Goal: Find contact information: Find contact information

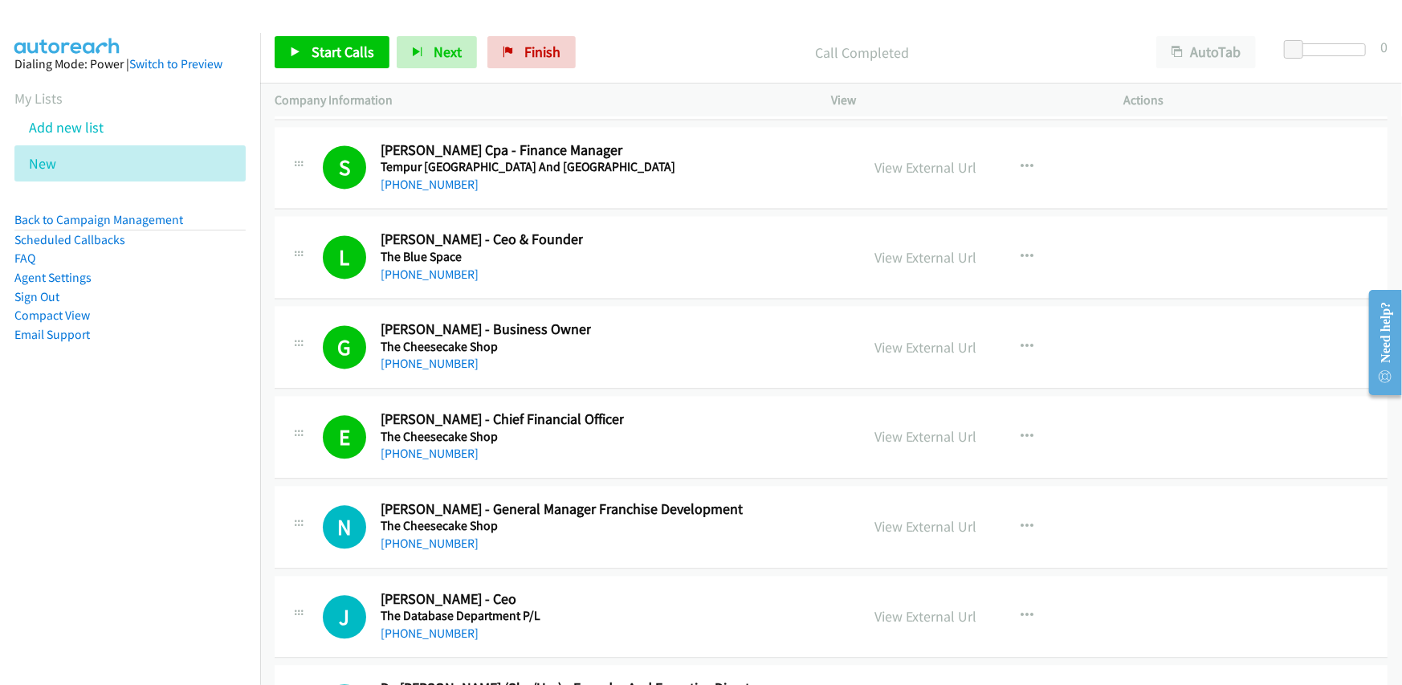
scroll to position [40801, 0]
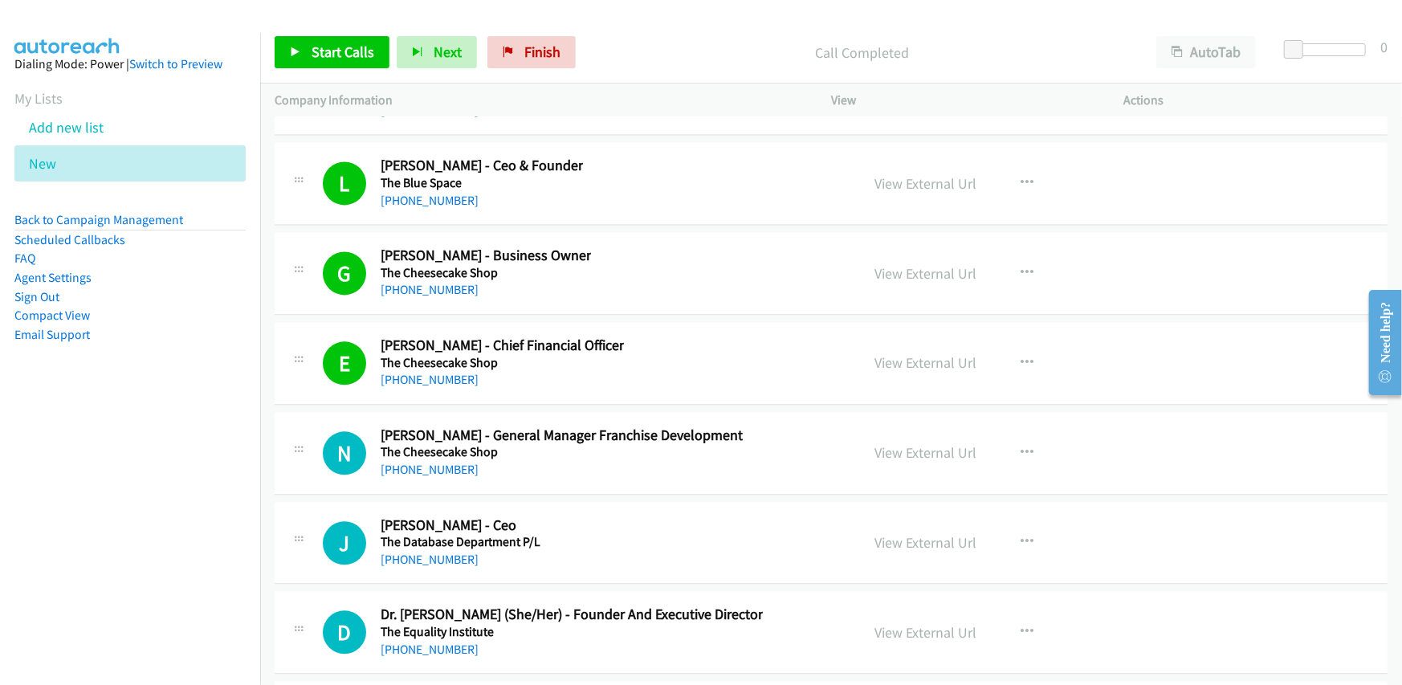
click at [556, 370] on div "[PHONE_NUMBER]" at bounding box center [502, 379] width 243 height 19
click at [614, 322] on div "E Callback Scheduled [PERSON_NAME] - Chief Financial Officer The Cheesecake Sho…" at bounding box center [831, 363] width 1113 height 83
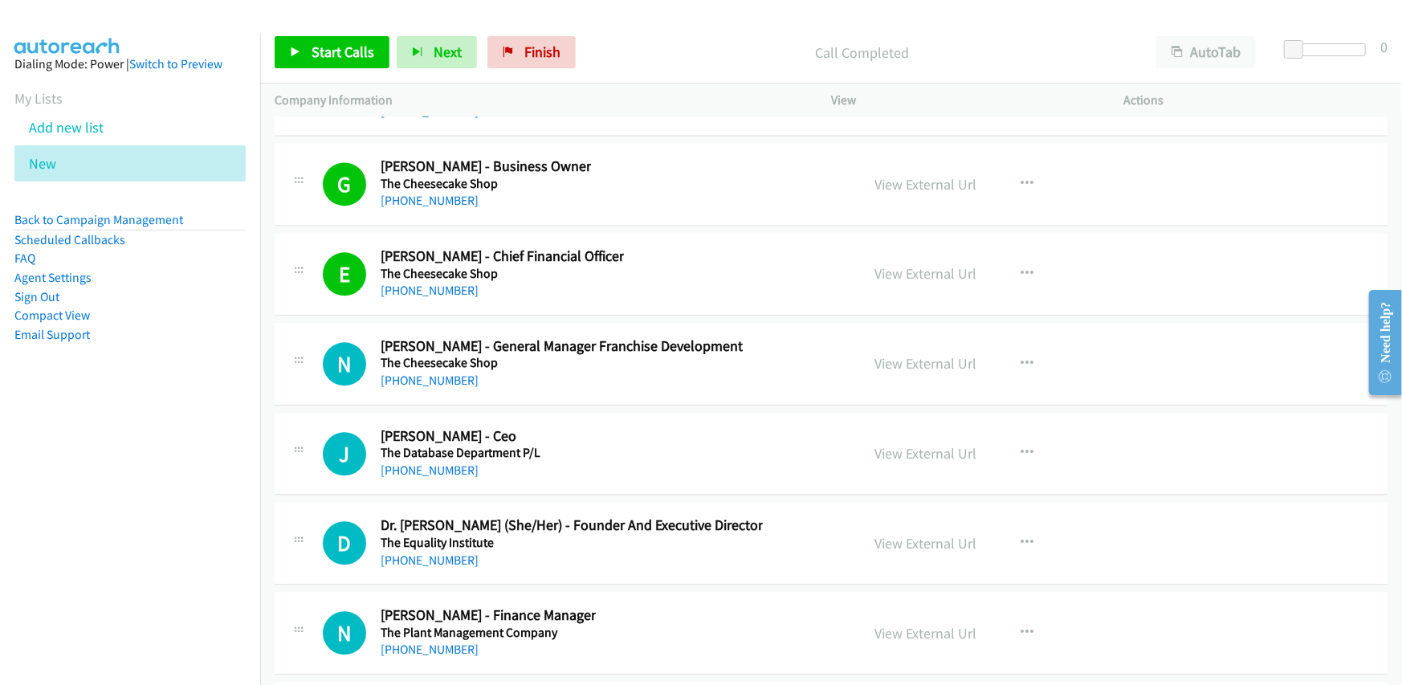
scroll to position [40962, 0]
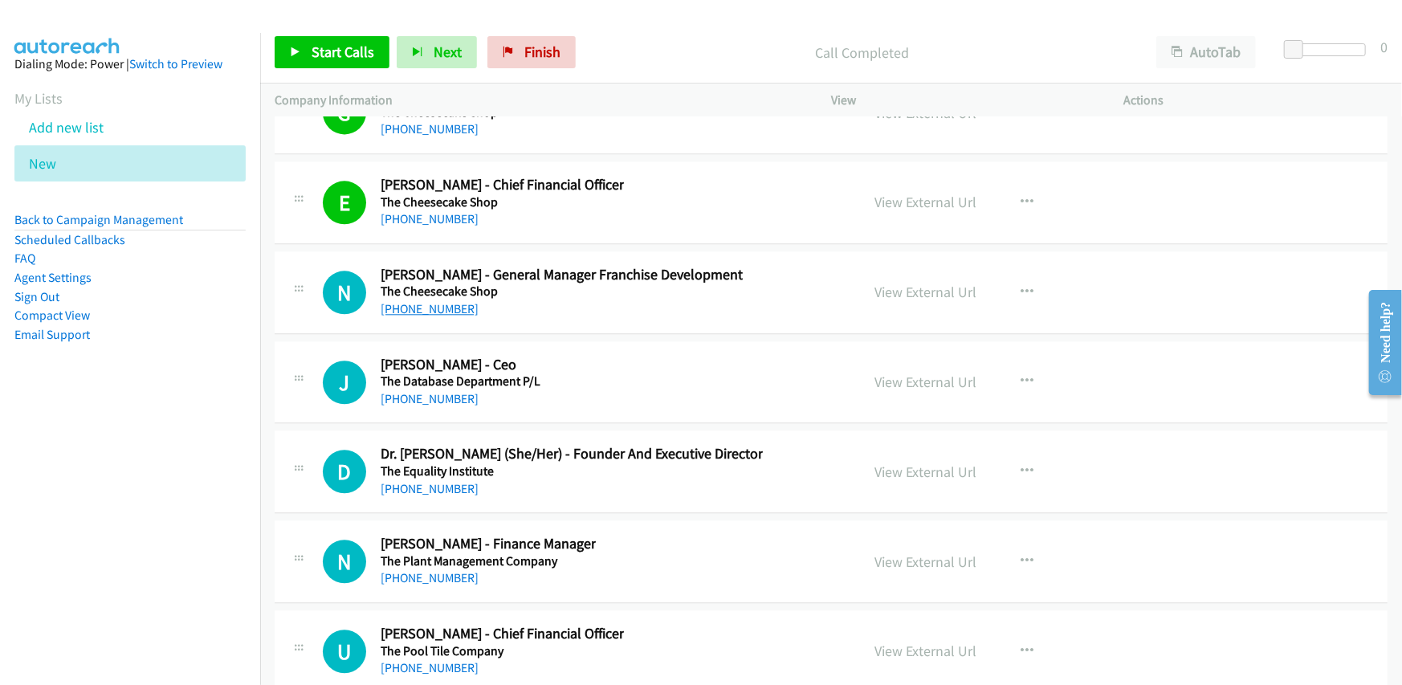
click at [422, 301] on link "[PHONE_NUMBER]" at bounding box center [430, 308] width 98 height 15
click at [672, 520] on div "N Callback Scheduled [PERSON_NAME] - Finance Manager The Plant Management Compa…" at bounding box center [831, 561] width 1113 height 83
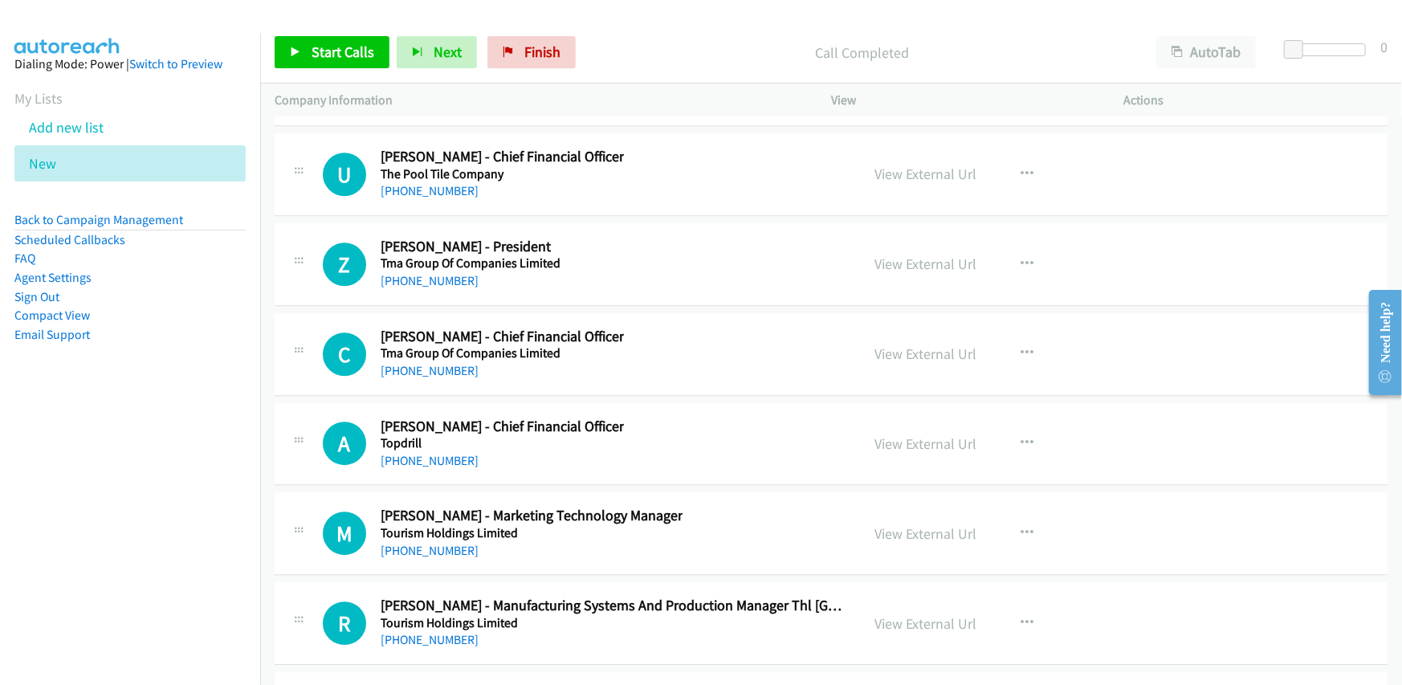
scroll to position [41524, 0]
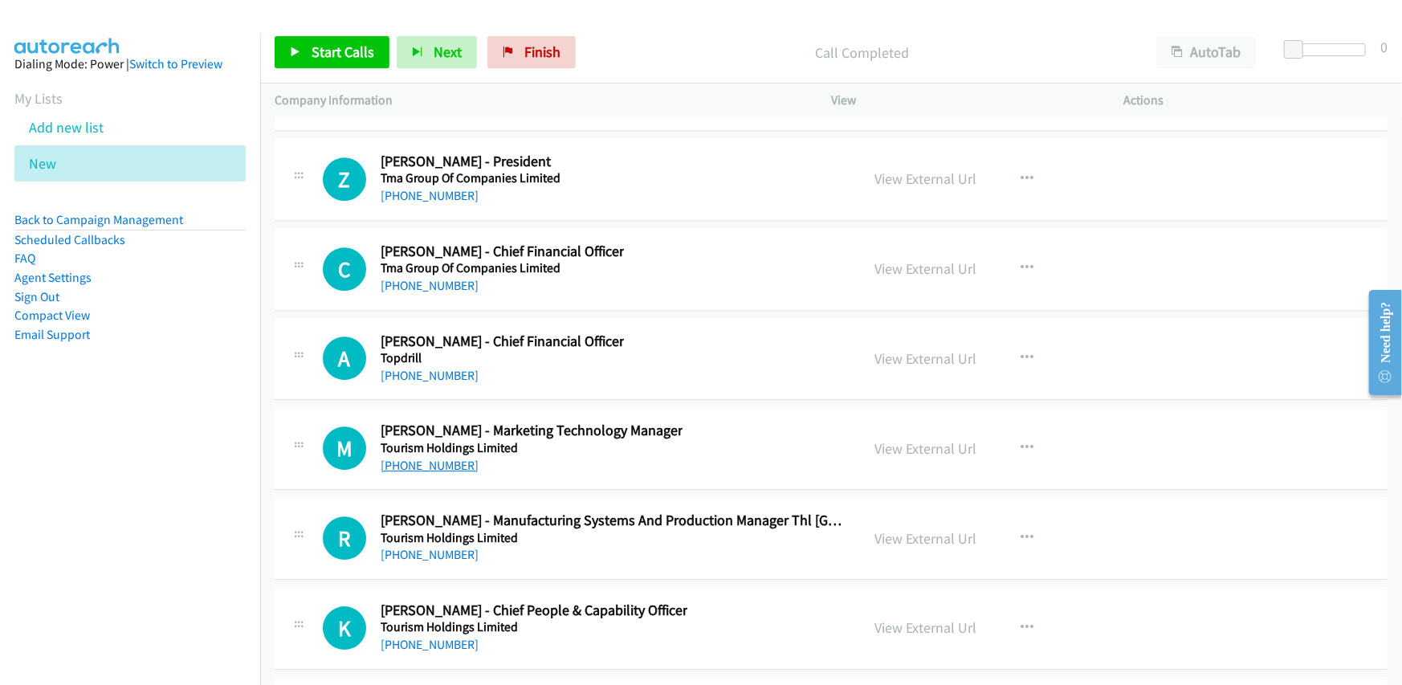
click at [412, 458] on link "[PHONE_NUMBER]" at bounding box center [430, 465] width 98 height 15
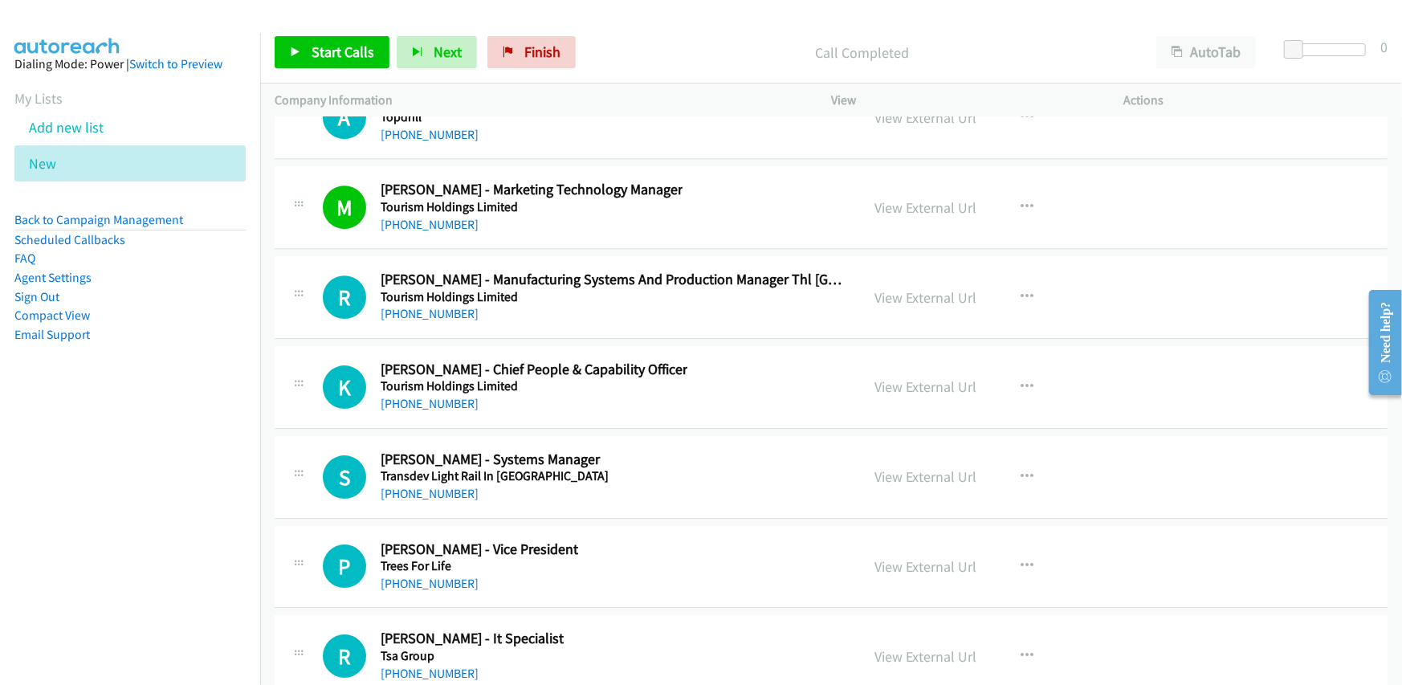
click at [643, 451] on div "S Callback Scheduled [PERSON_NAME] - Systems Manager Transdev Light Rail In [GE…" at bounding box center [584, 477] width 523 height 53
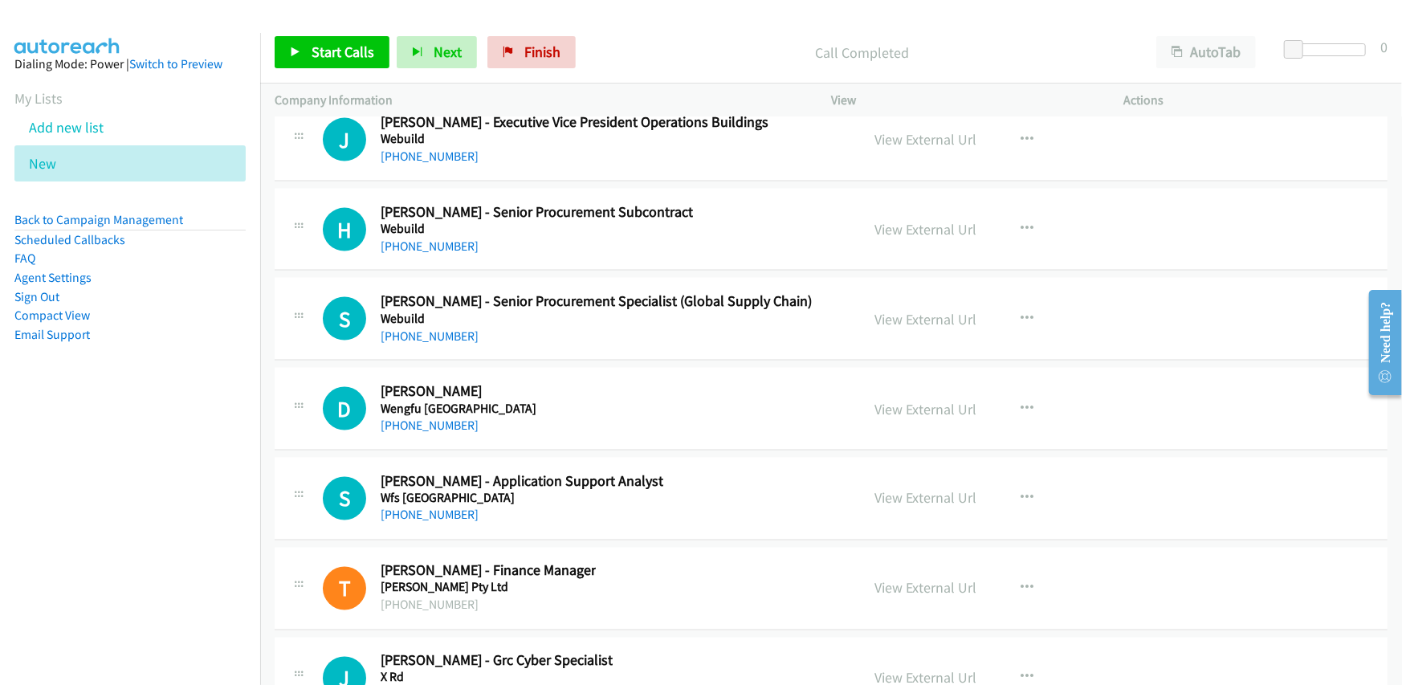
scroll to position [44014, 0]
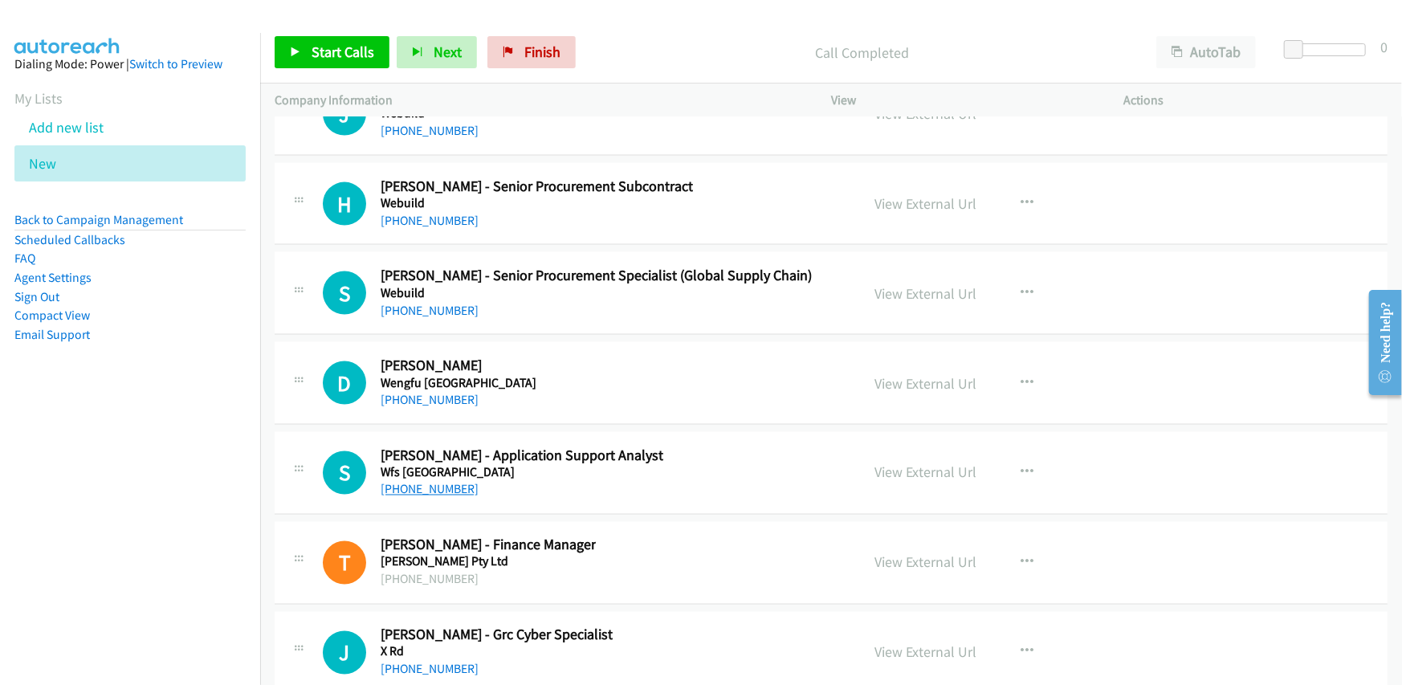
click at [426, 482] on link "[PHONE_NUMBER]" at bounding box center [430, 489] width 98 height 15
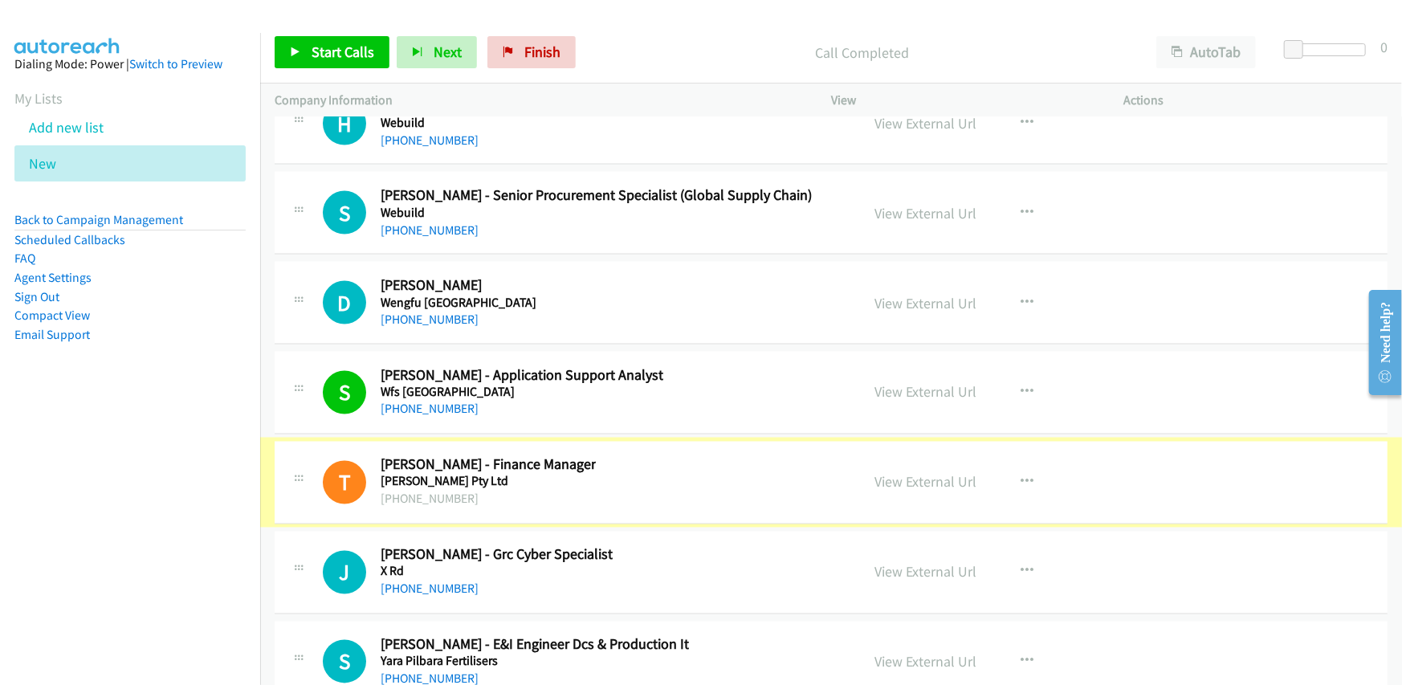
scroll to position [44172, 0]
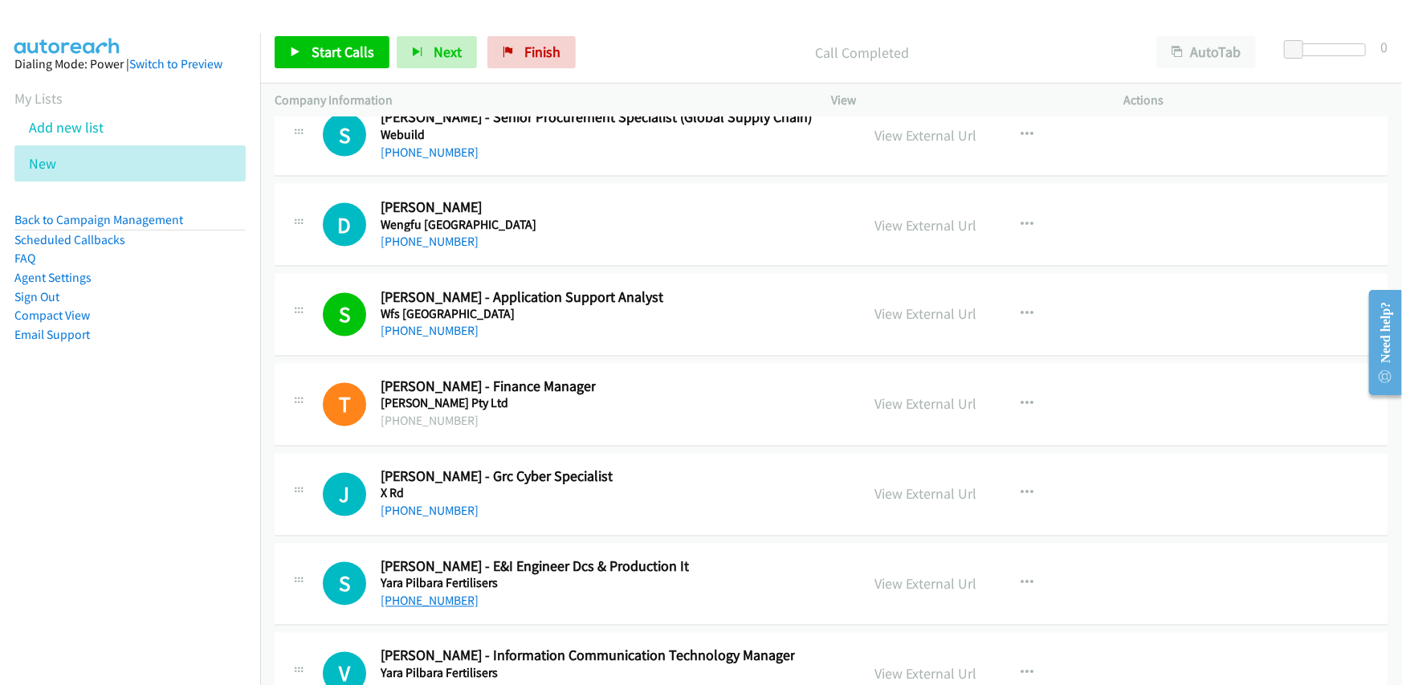
click at [433, 594] on link "[PHONE_NUMBER]" at bounding box center [430, 601] width 98 height 15
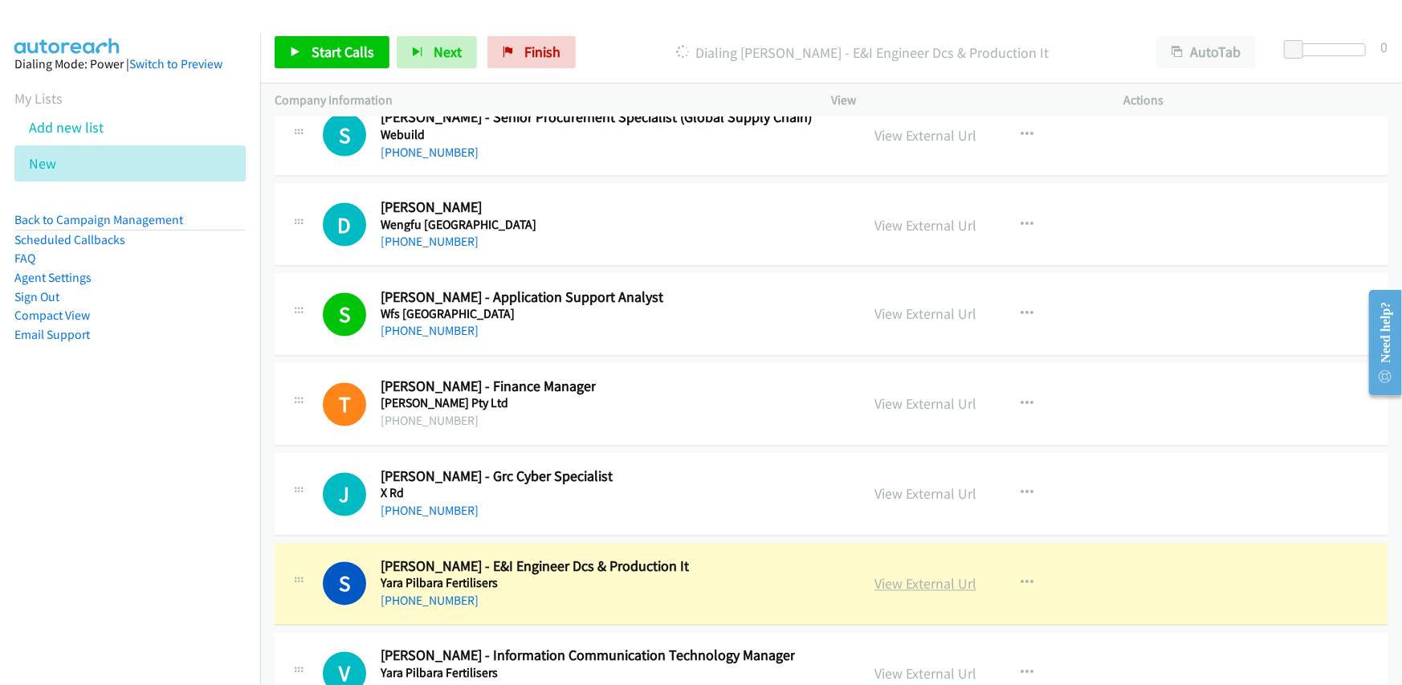
click at [924, 575] on link "View External Url" at bounding box center [926, 584] width 102 height 18
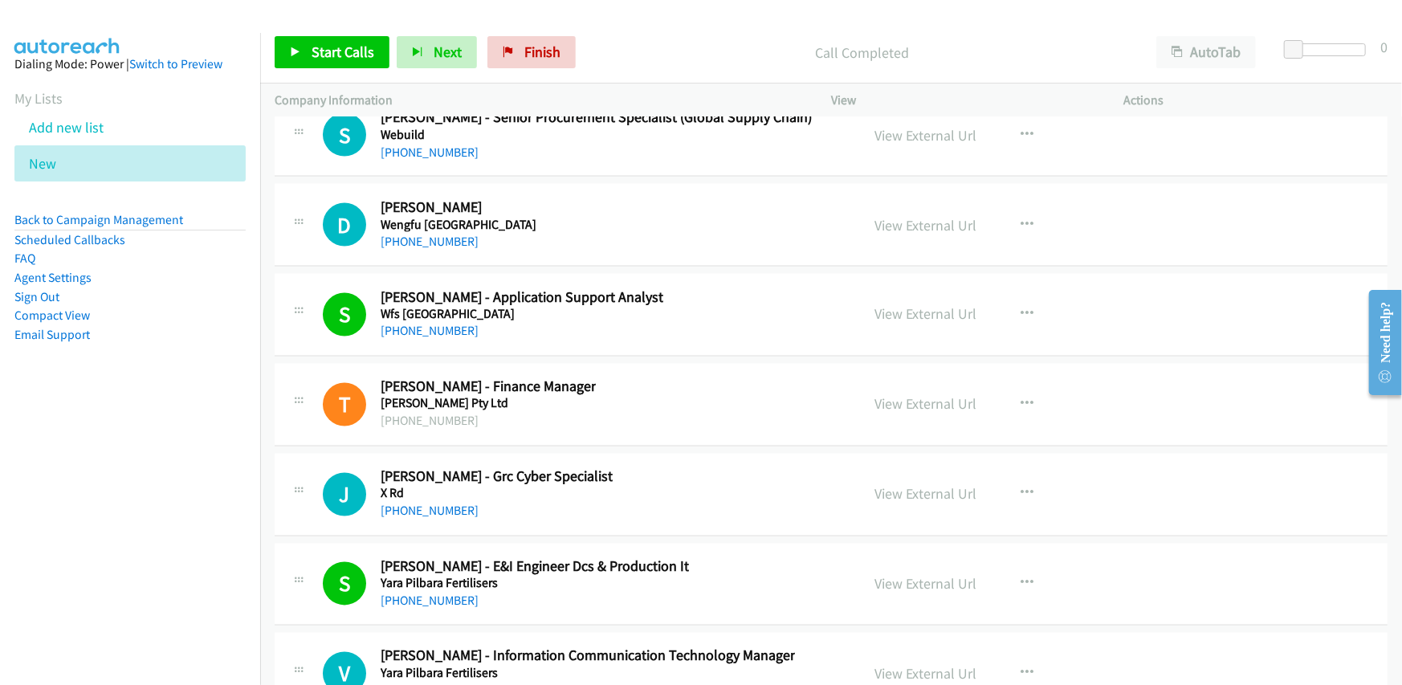
click at [430, 683] on link "[PHONE_NUMBER]" at bounding box center [430, 690] width 98 height 15
click at [154, 465] on nav "Dialing Mode: Power | Switch to Preview My Lists Add new list New Back to Campa…" at bounding box center [130, 375] width 261 height 685
drag, startPoint x: 439, startPoint y: 455, endPoint x: 446, endPoint y: 461, distance: 8.5
click at [439, 504] on link "[PHONE_NUMBER]" at bounding box center [430, 511] width 98 height 15
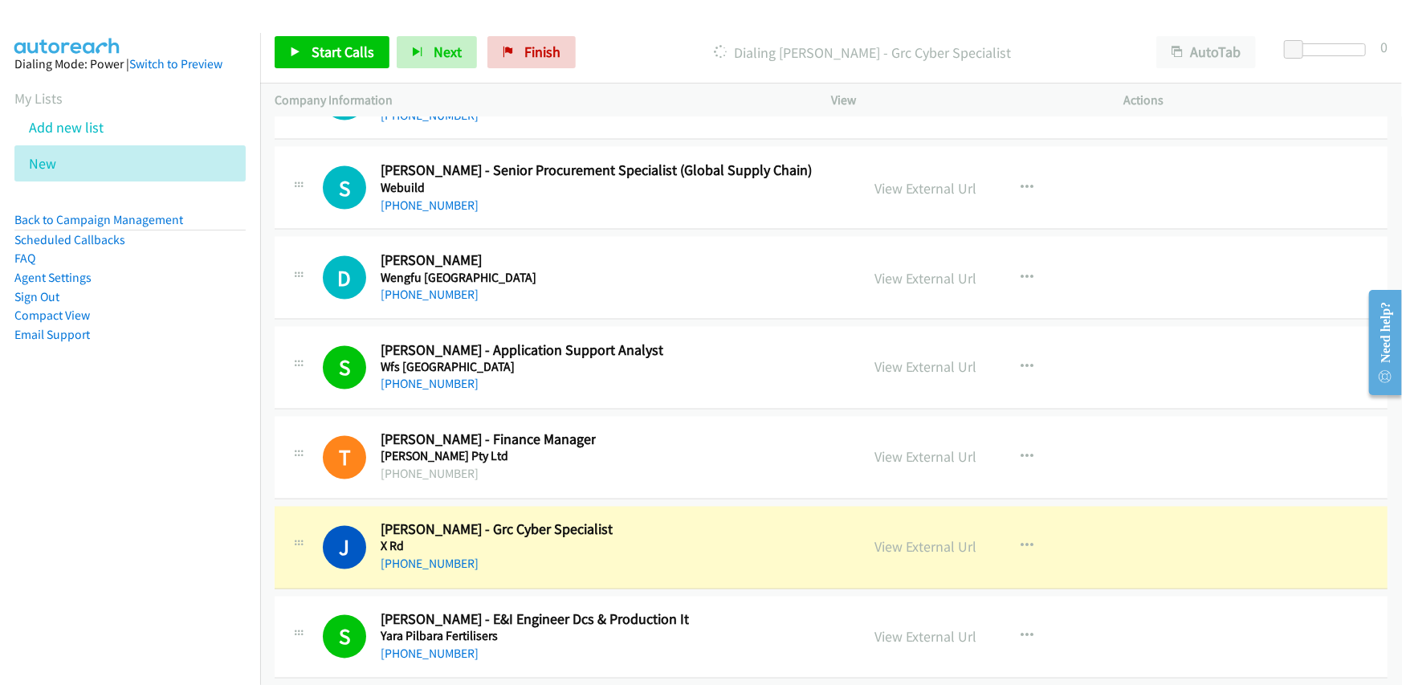
scroll to position [44011, 0]
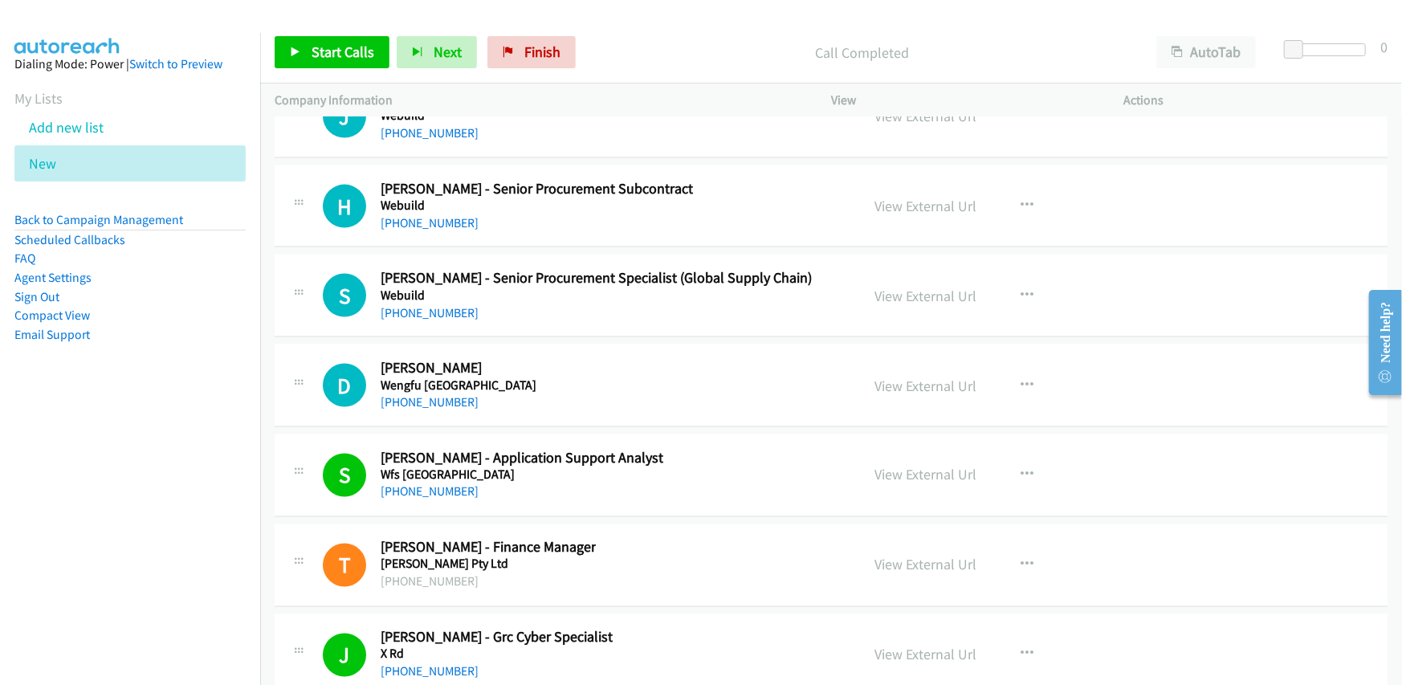
click at [634, 359] on div "D Callback Scheduled [PERSON_NAME] [GEOGRAPHIC_DATA] [GEOGRAPHIC_DATA]/[GEOGRAP…" at bounding box center [584, 385] width 523 height 53
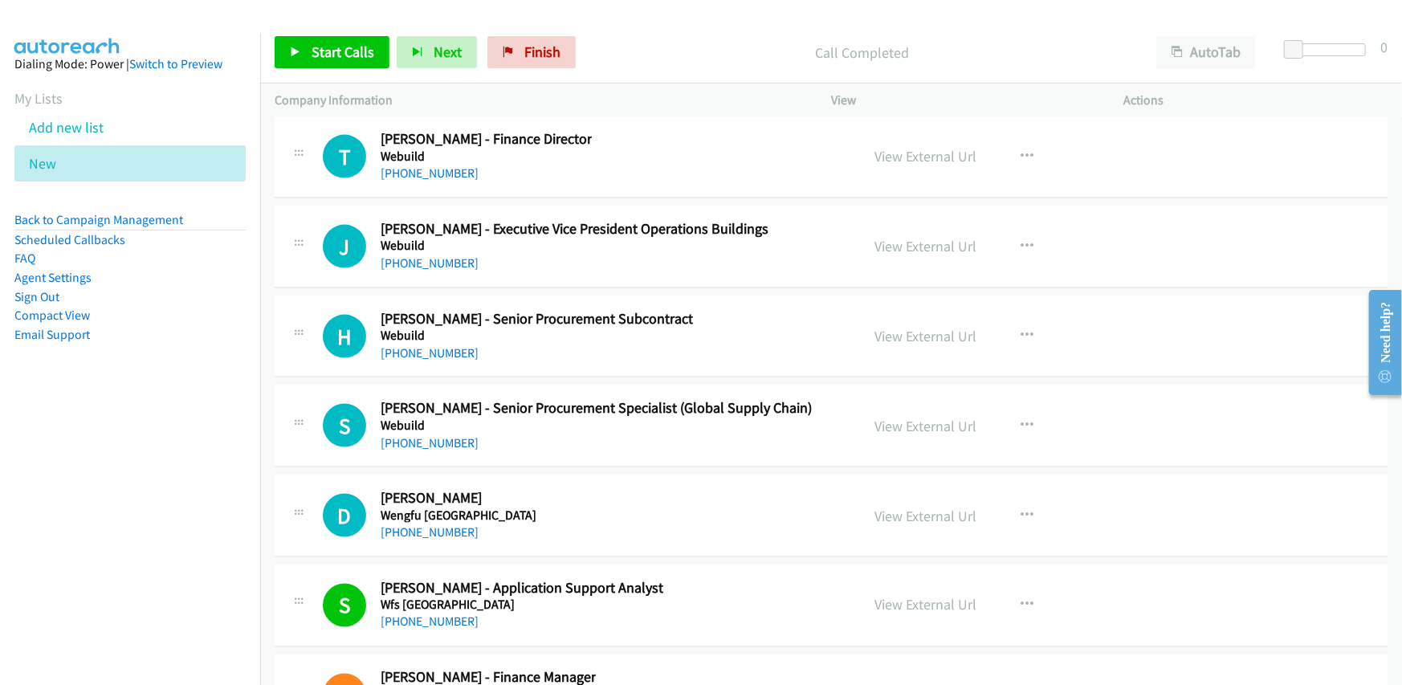
scroll to position [43770, 0]
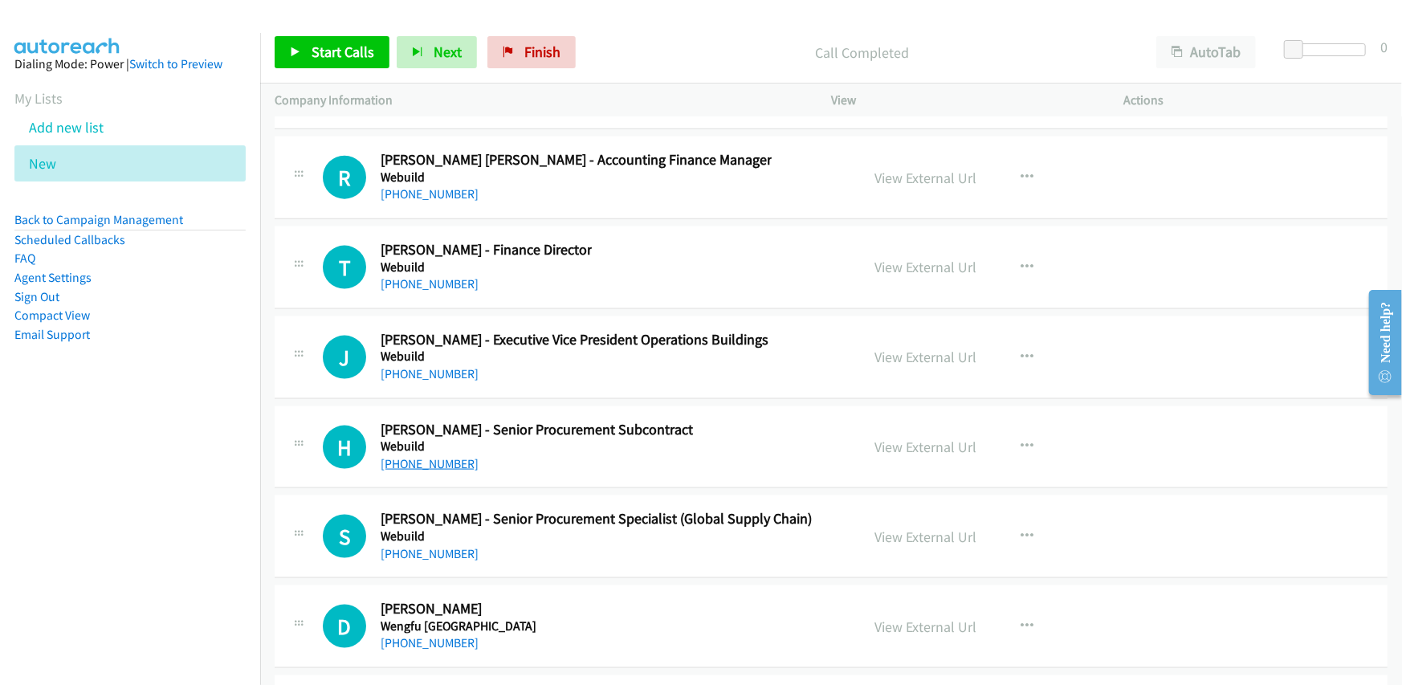
click at [401, 456] on link "[PHONE_NUMBER]" at bounding box center [430, 463] width 98 height 15
click at [400, 546] on link "[PHONE_NUMBER]" at bounding box center [430, 553] width 98 height 15
click at [429, 635] on link "[PHONE_NUMBER]" at bounding box center [430, 642] width 98 height 15
click at [492, 349] on h5 "Webuild" at bounding box center [575, 357] width 388 height 16
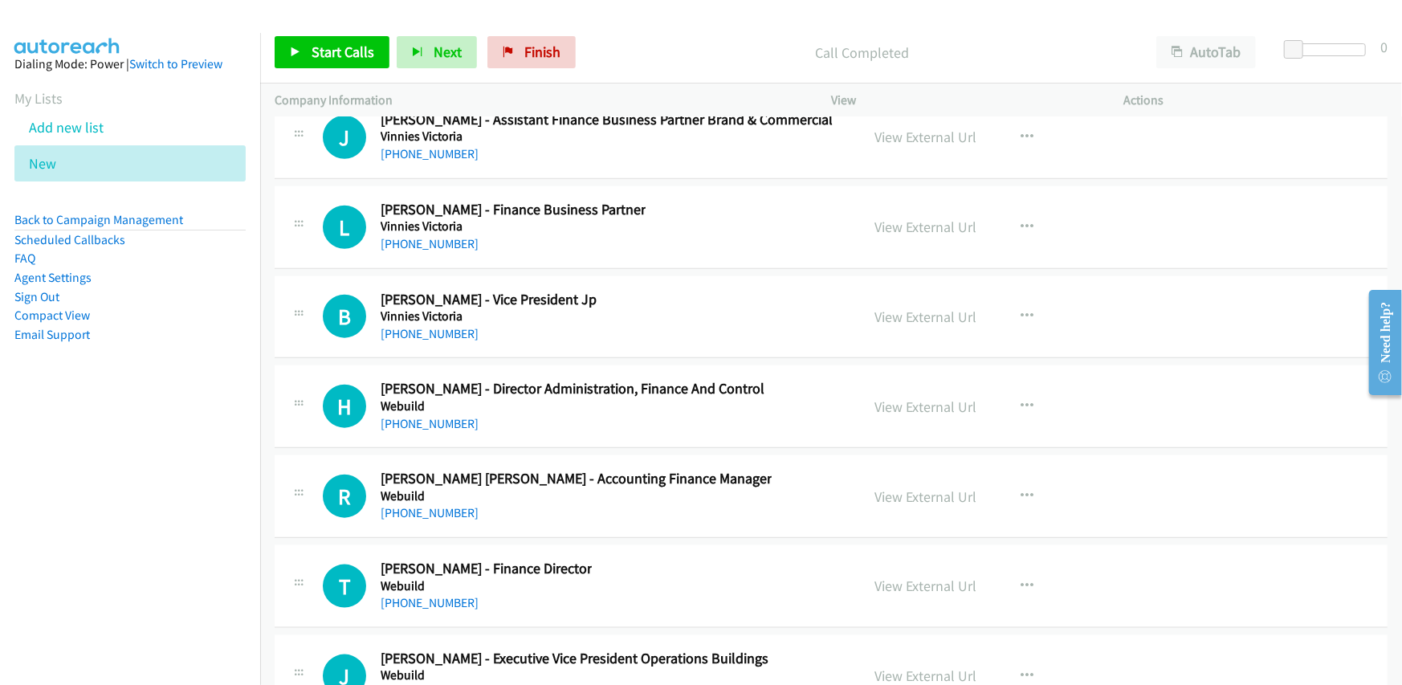
scroll to position [43449, 0]
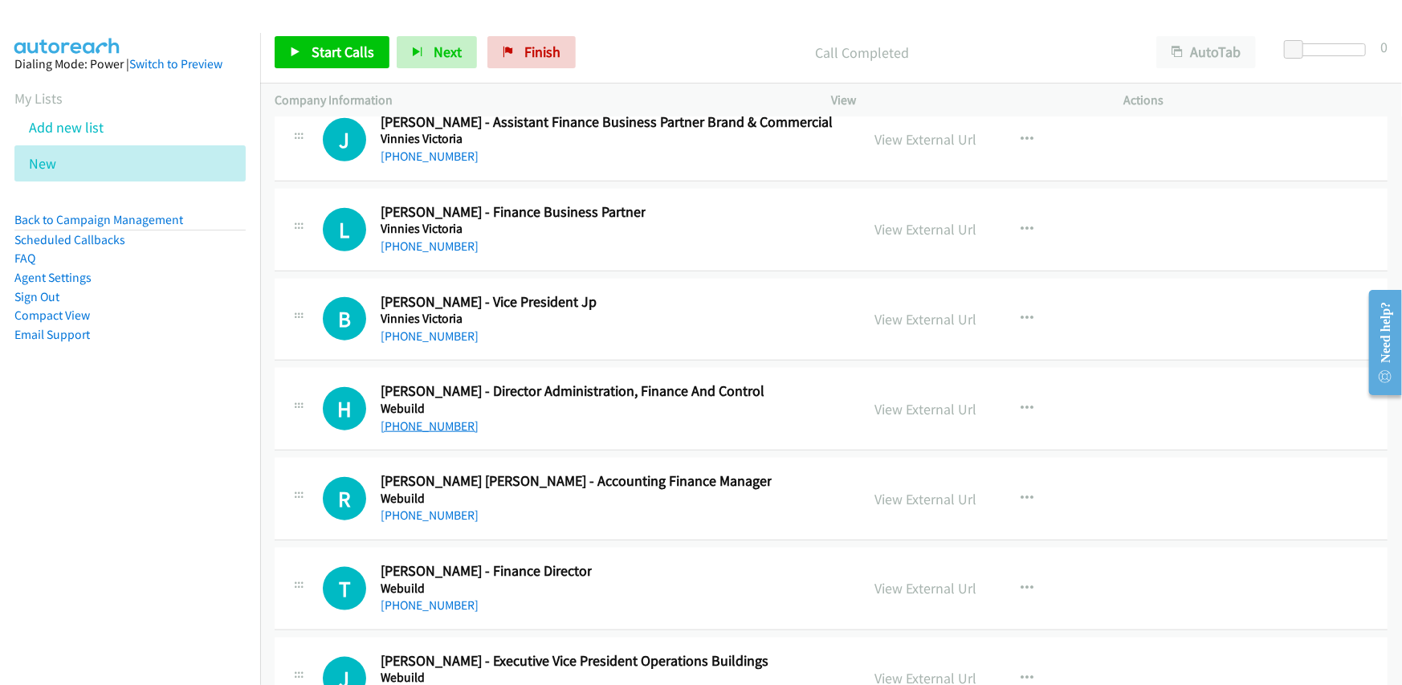
click at [441, 418] on link "[PHONE_NUMBER]" at bounding box center [430, 425] width 98 height 15
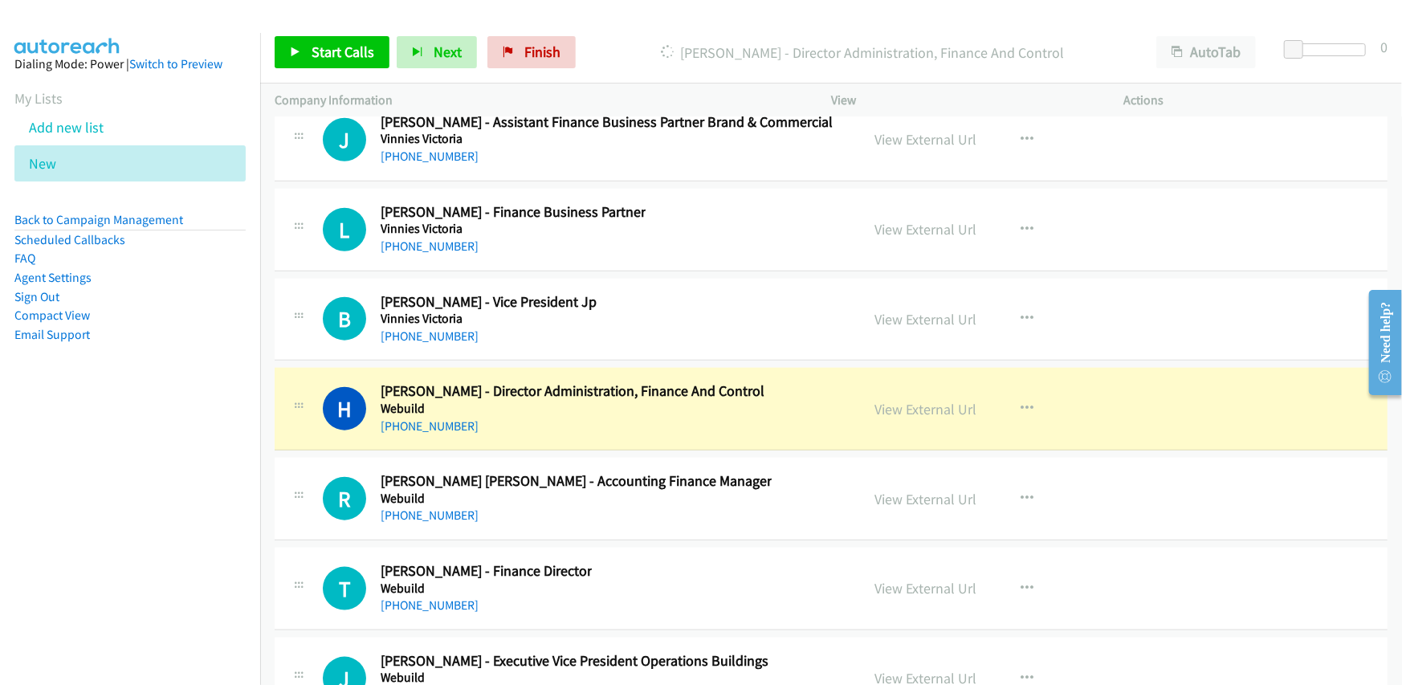
click at [586, 417] on div "[PHONE_NUMBER]" at bounding box center [573, 426] width 384 height 19
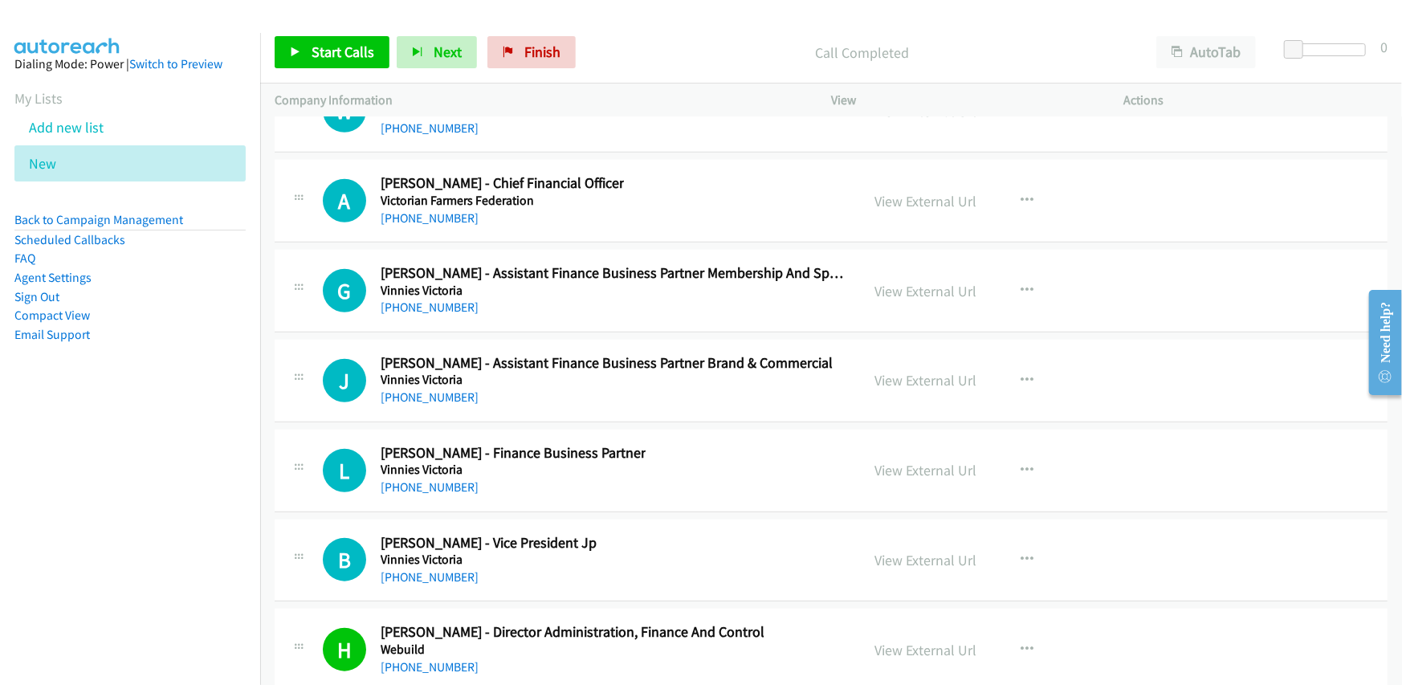
scroll to position [43128, 0]
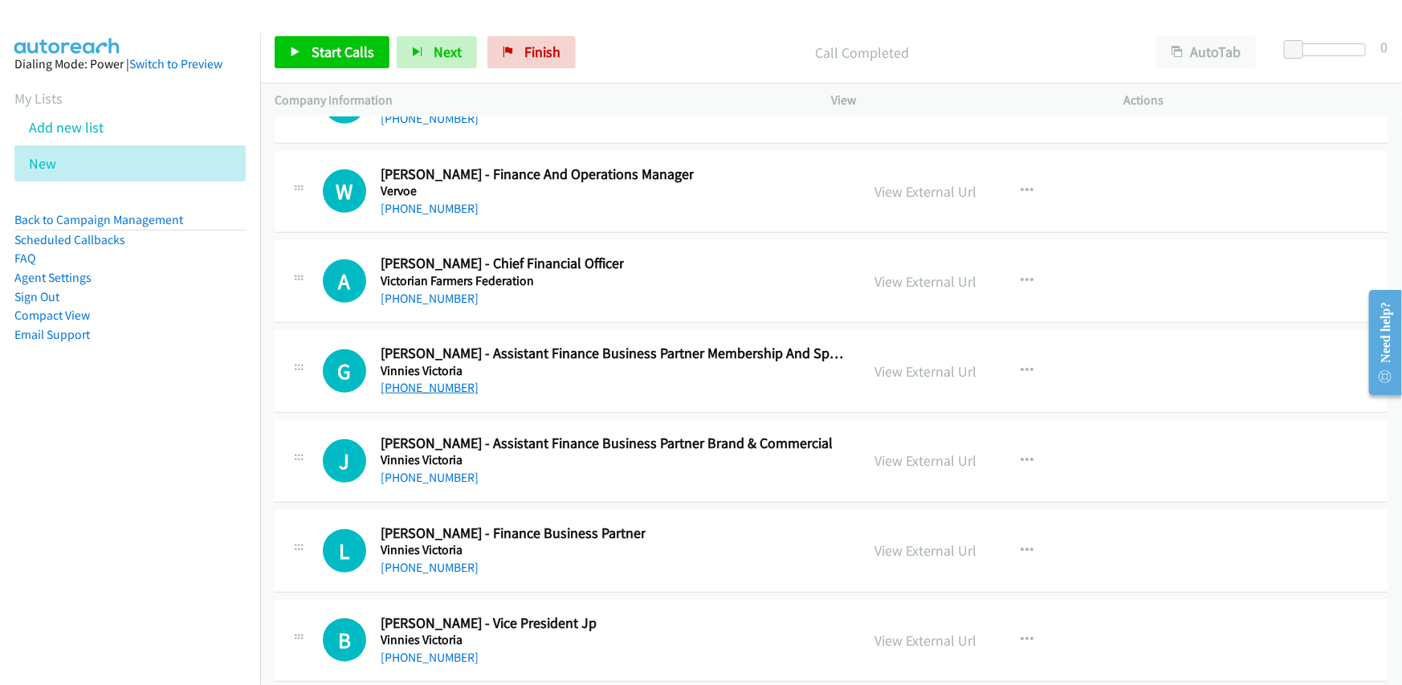
click at [434, 380] on link "[PHONE_NUMBER]" at bounding box center [430, 387] width 98 height 15
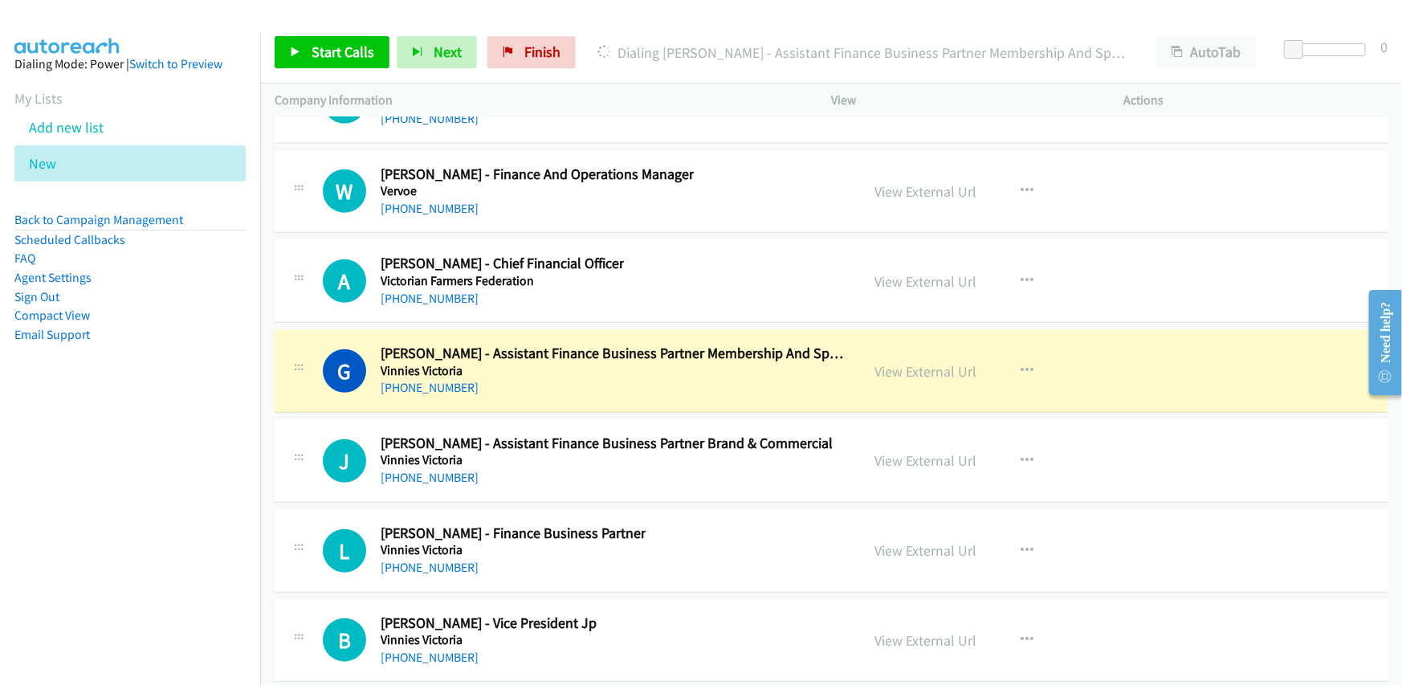
click at [582, 378] on div "[PHONE_NUMBER]" at bounding box center [613, 387] width 465 height 19
click at [908, 362] on link "View External Url" at bounding box center [926, 371] width 102 height 18
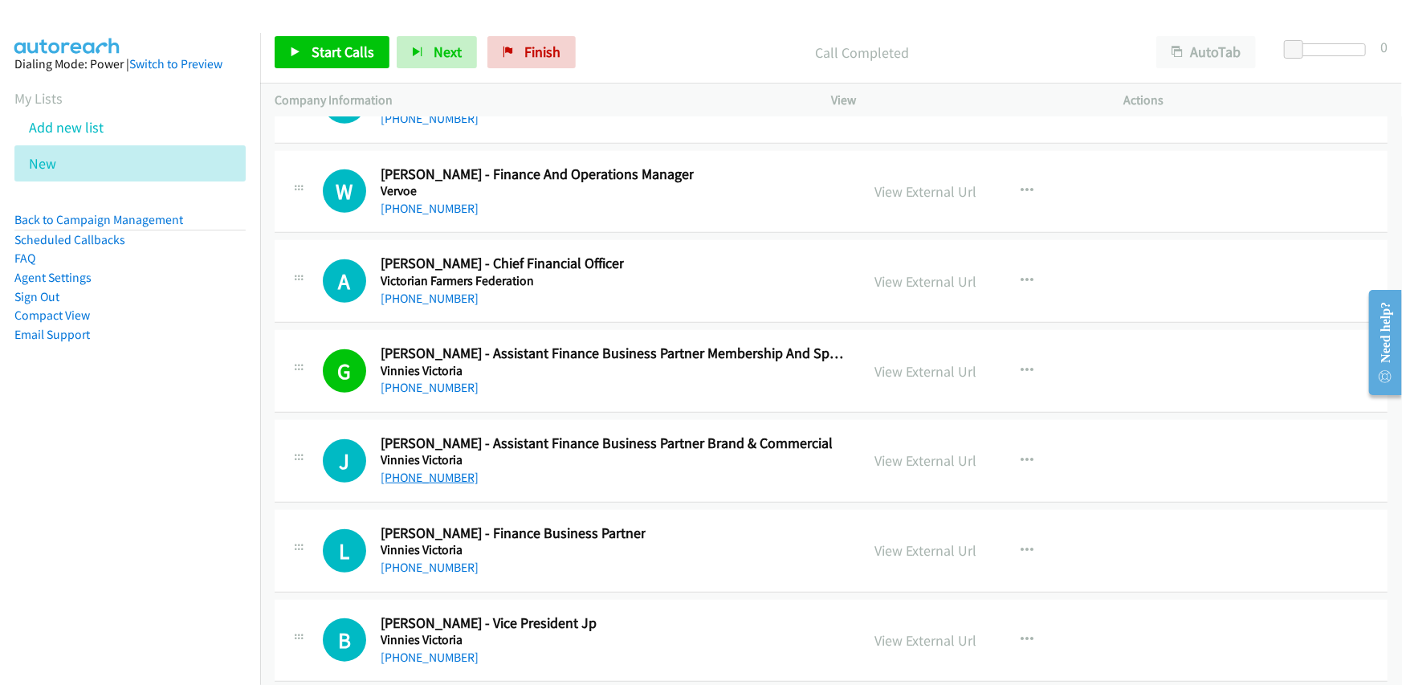
click at [423, 470] on link "[PHONE_NUMBER]" at bounding box center [430, 477] width 98 height 15
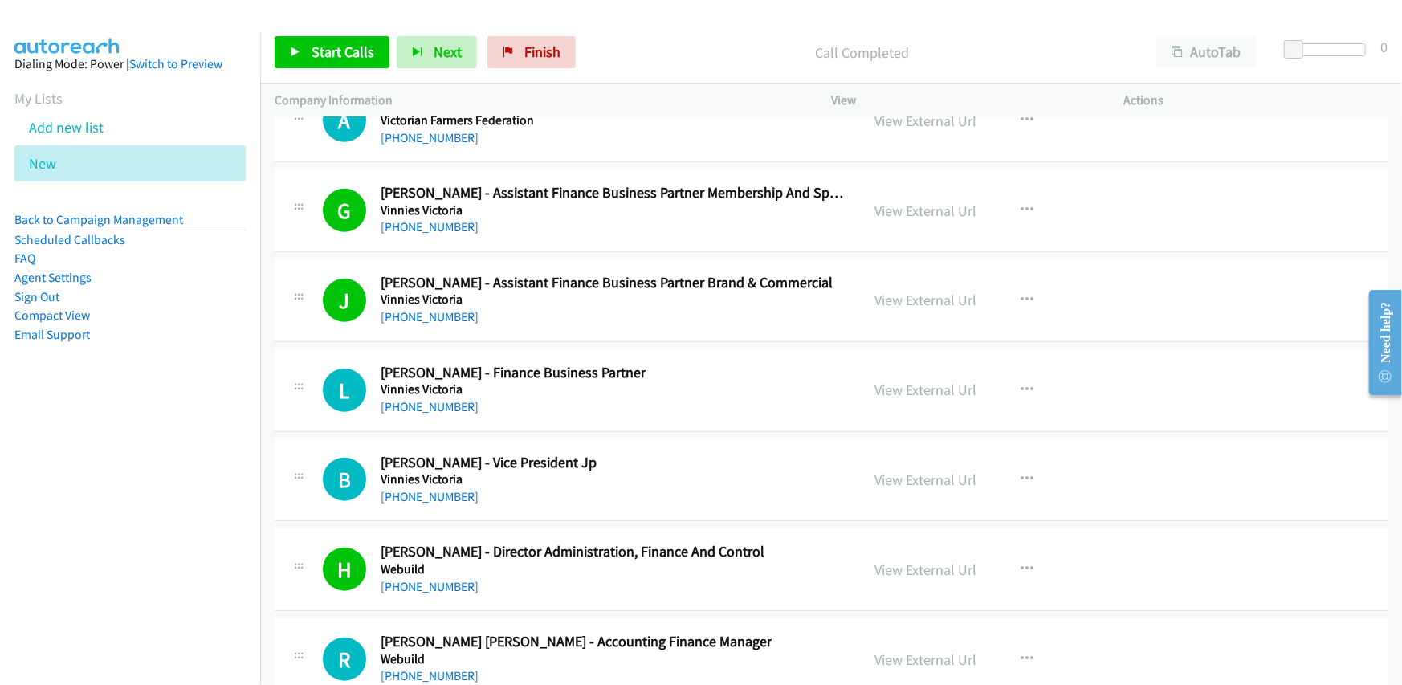
scroll to position [43449, 0]
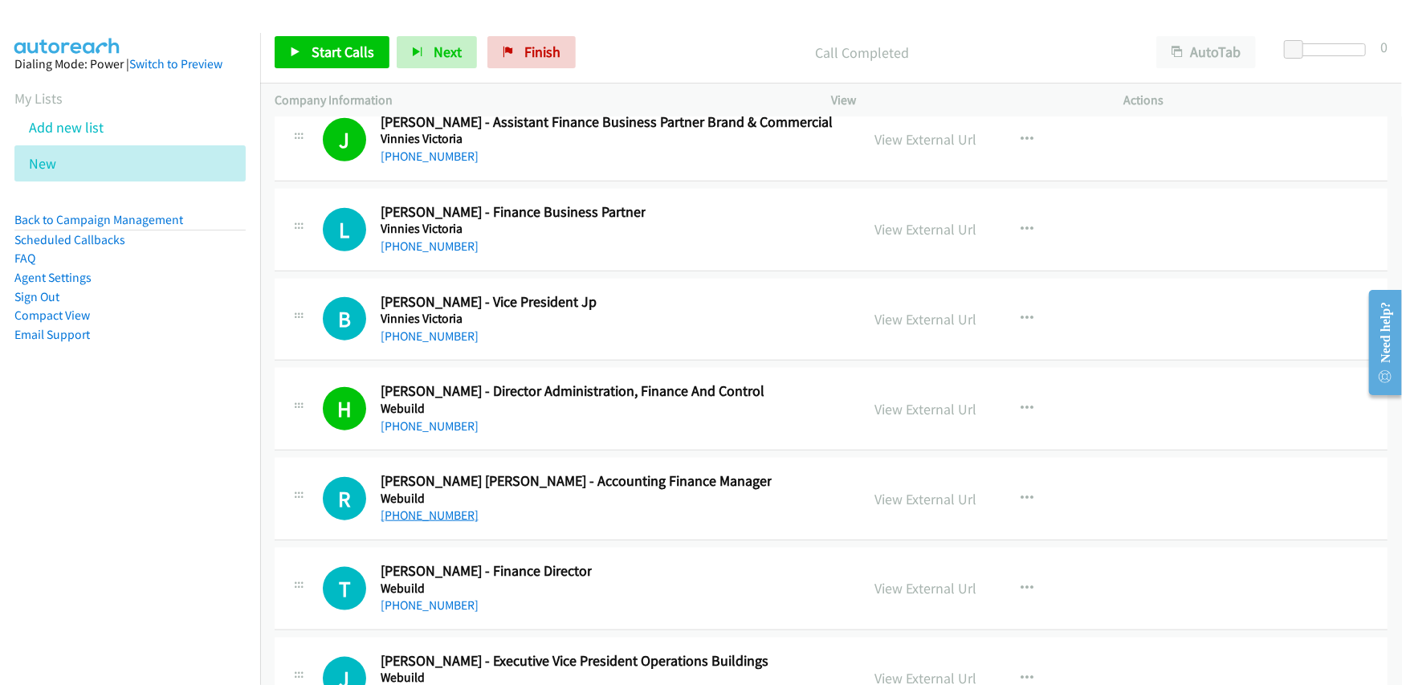
click at [435, 508] on link "[PHONE_NUMBER]" at bounding box center [430, 515] width 98 height 15
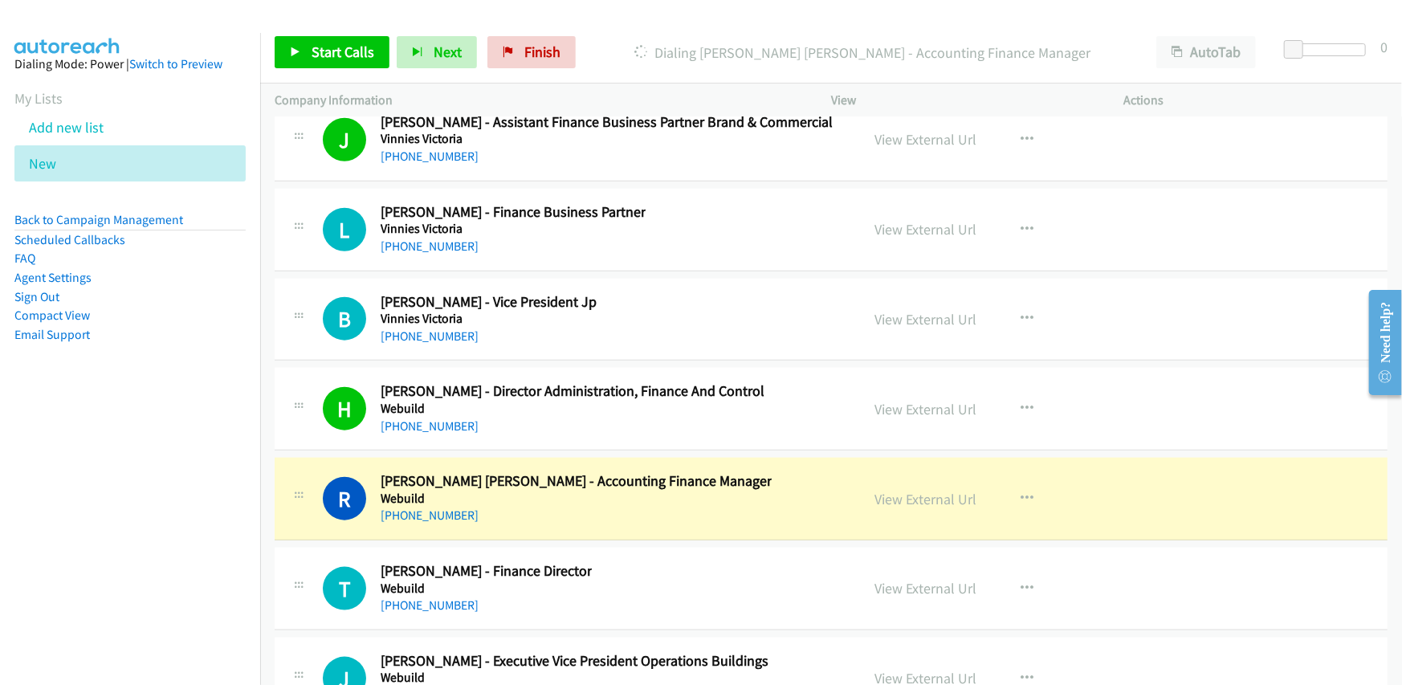
click at [565, 506] on div "[PHONE_NUMBER]" at bounding box center [576, 515] width 391 height 19
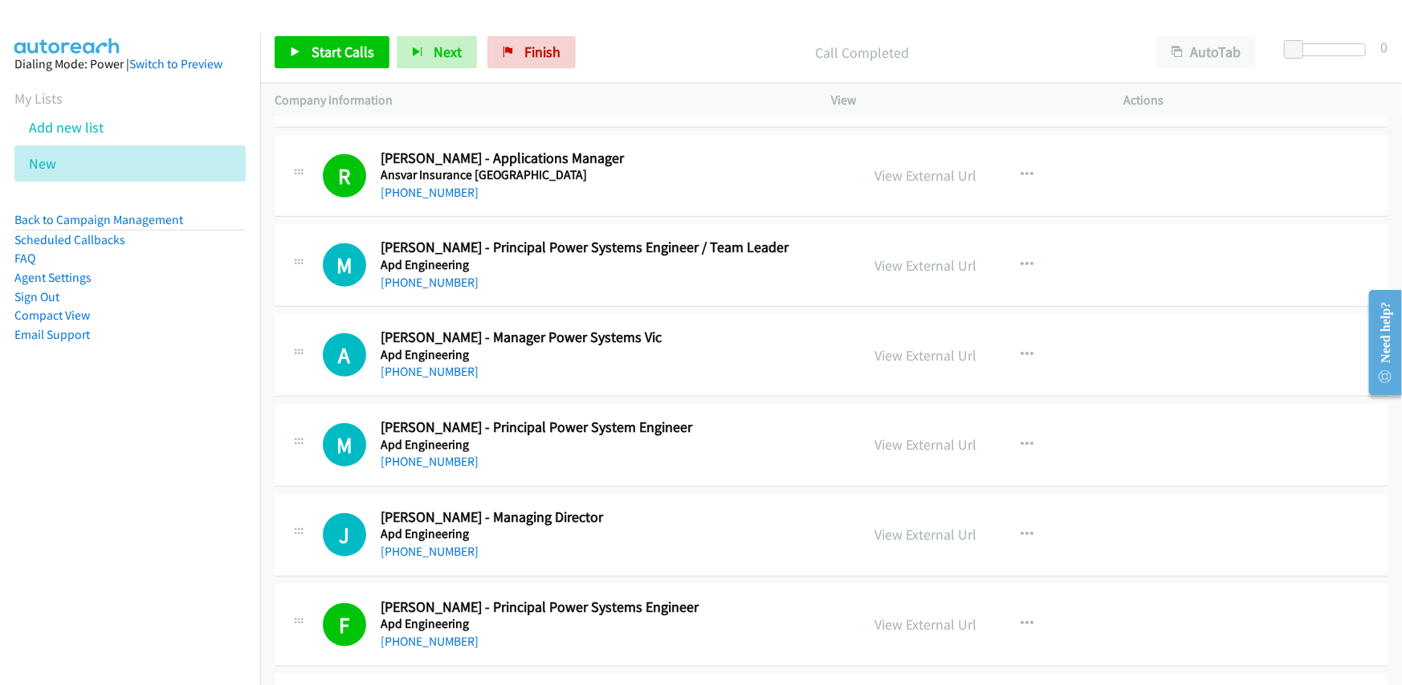
scroll to position [964, 0]
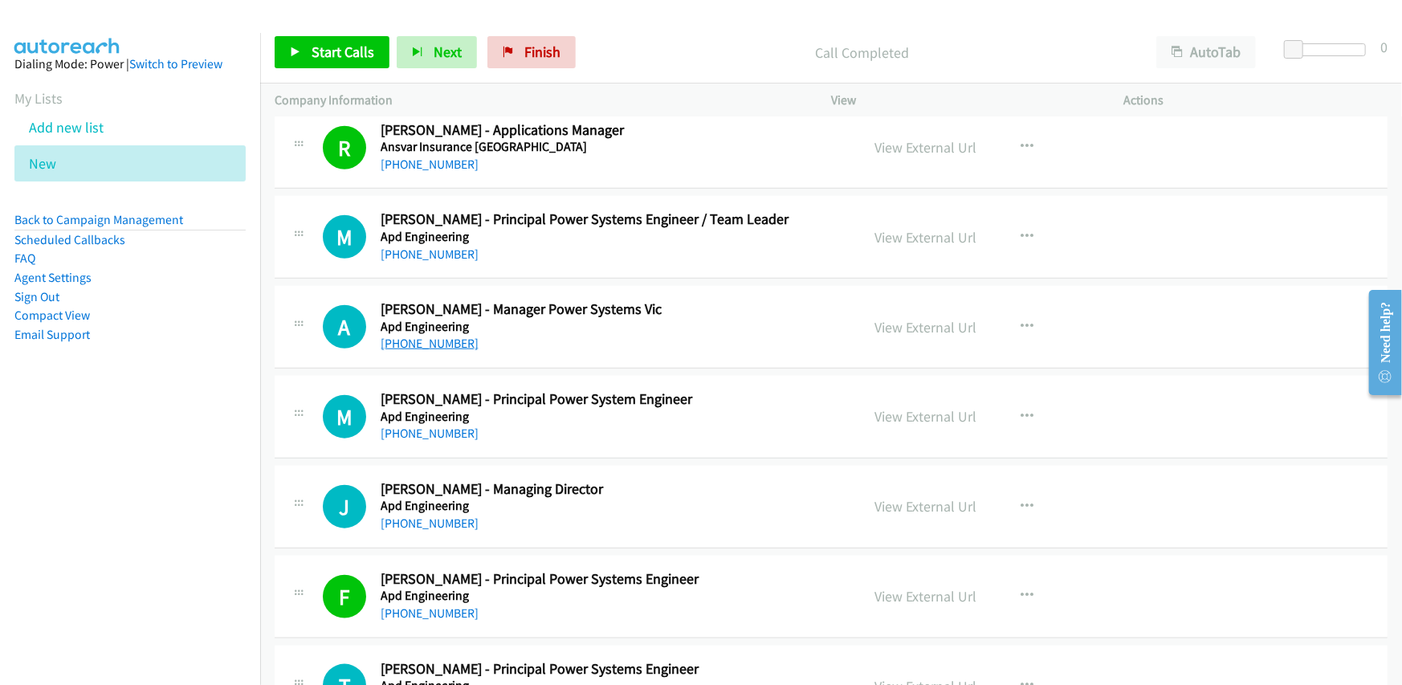
click at [427, 339] on link "[PHONE_NUMBER]" at bounding box center [430, 343] width 98 height 15
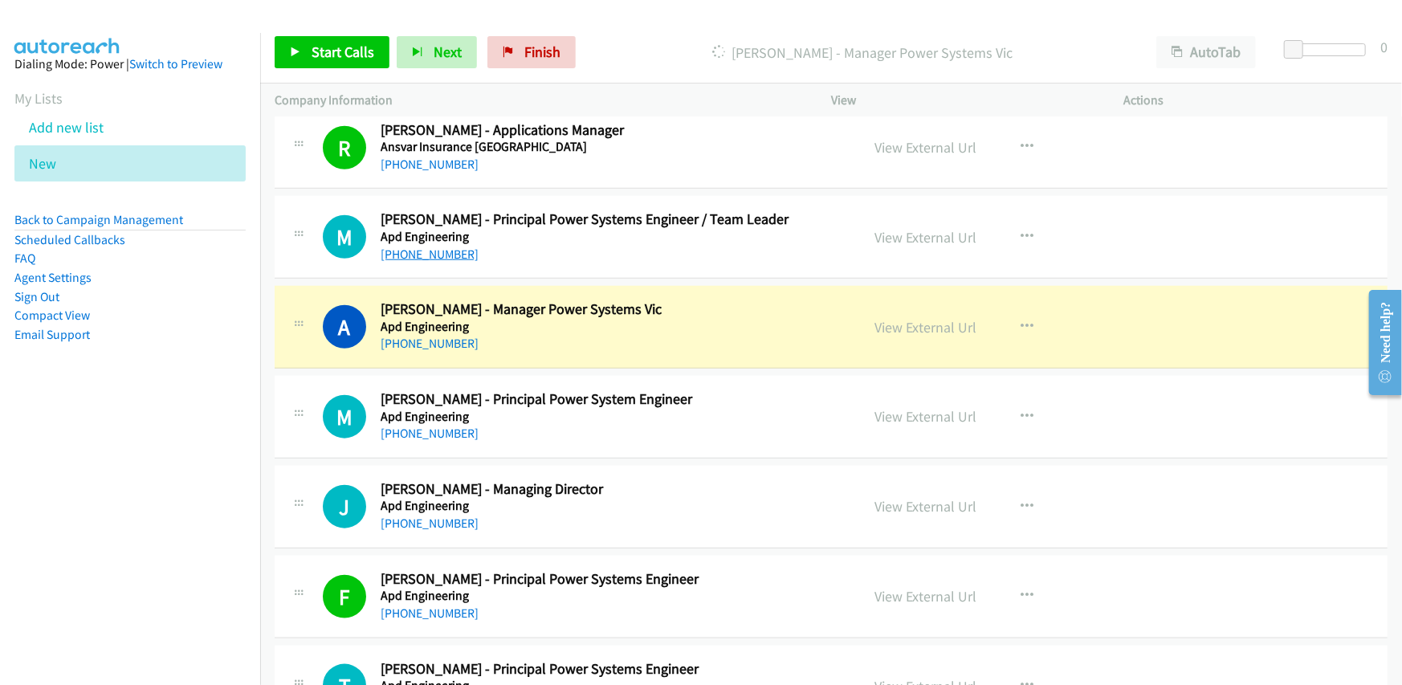
click at [422, 251] on link "[PHONE_NUMBER]" at bounding box center [430, 254] width 98 height 15
click at [413, 428] on link "[PHONE_NUMBER]" at bounding box center [430, 433] width 98 height 15
click at [614, 421] on h5 "Apd Engineering" at bounding box center [610, 417] width 459 height 16
click at [414, 510] on h5 "Apd Engineering" at bounding box center [610, 506] width 459 height 16
click at [411, 516] on link "[PHONE_NUMBER]" at bounding box center [430, 523] width 98 height 15
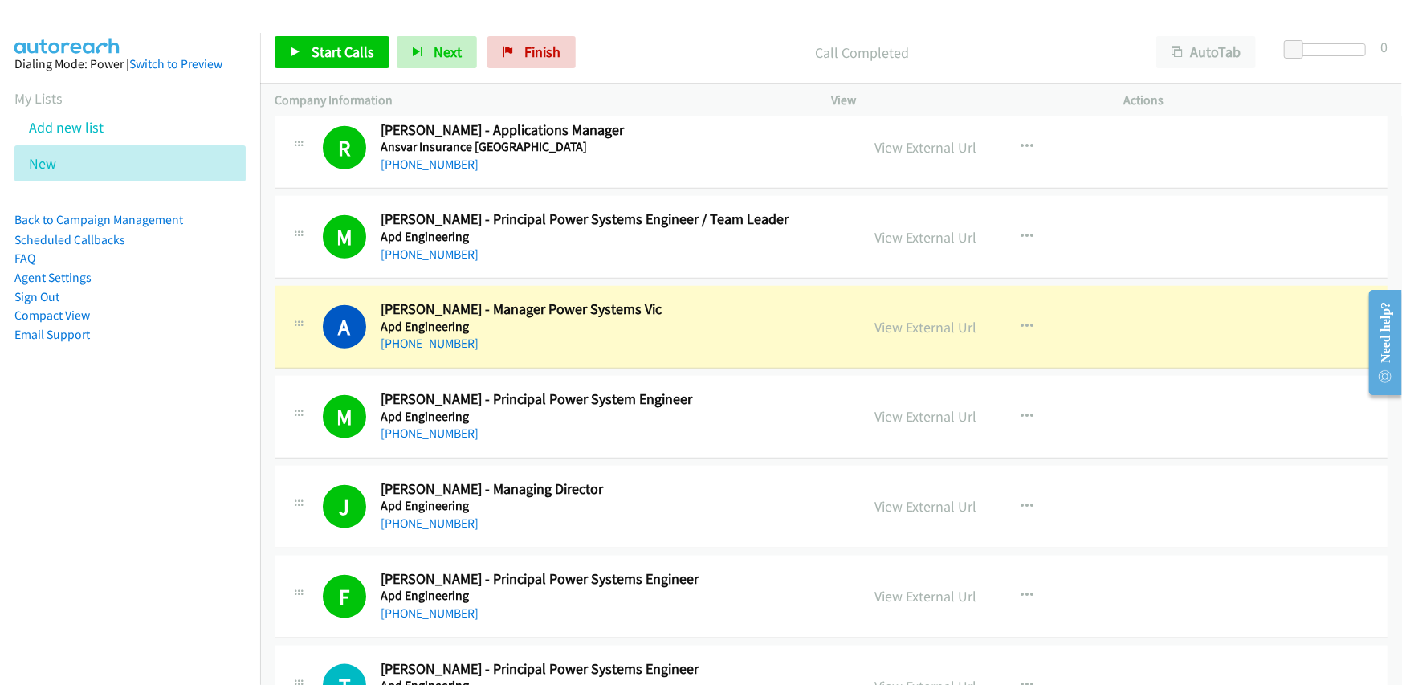
click at [569, 431] on div "[PHONE_NUMBER]" at bounding box center [610, 433] width 459 height 19
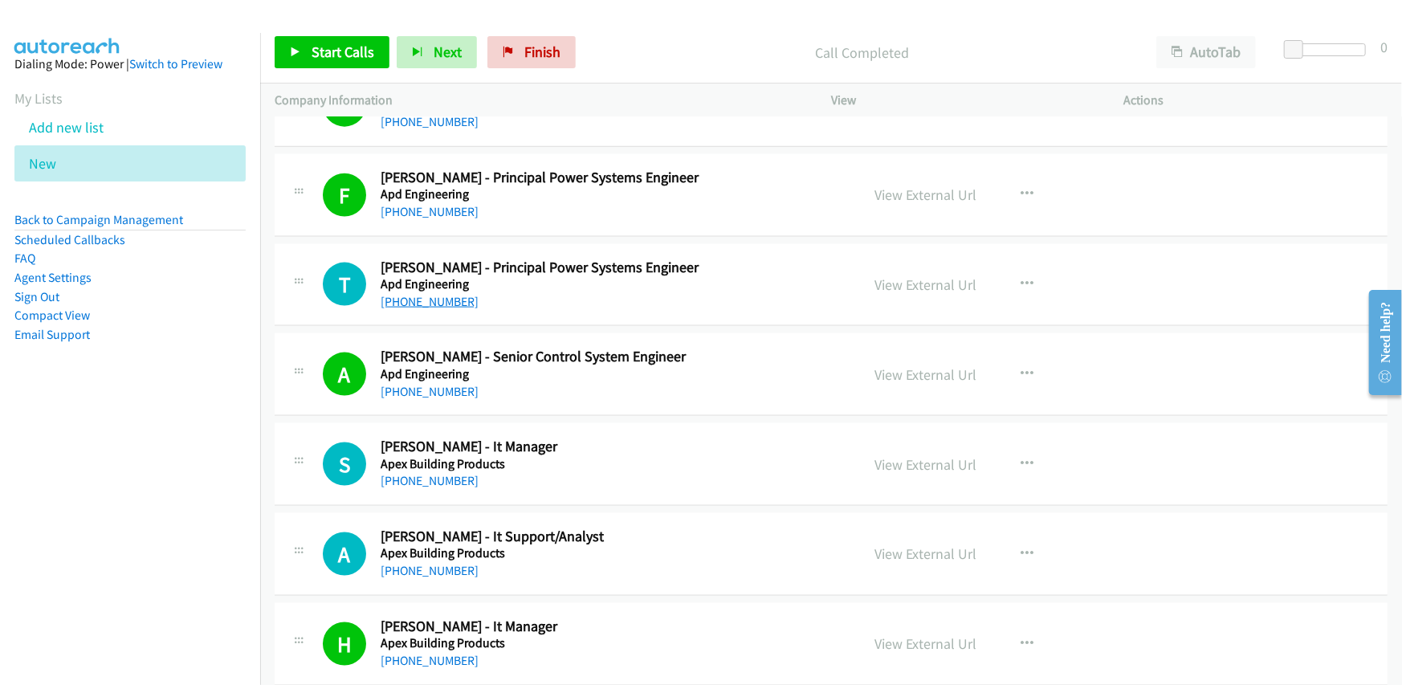
click at [420, 298] on link "[PHONE_NUMBER]" at bounding box center [430, 301] width 98 height 15
click at [413, 467] on h5 "Apex Building Products" at bounding box center [610, 464] width 459 height 16
click at [414, 475] on link "[PHONE_NUMBER]" at bounding box center [430, 480] width 98 height 15
click at [614, 409] on div "A Callback Scheduled [PERSON_NAME] - Senior Control System Engineer Apd Enginee…" at bounding box center [831, 374] width 1113 height 83
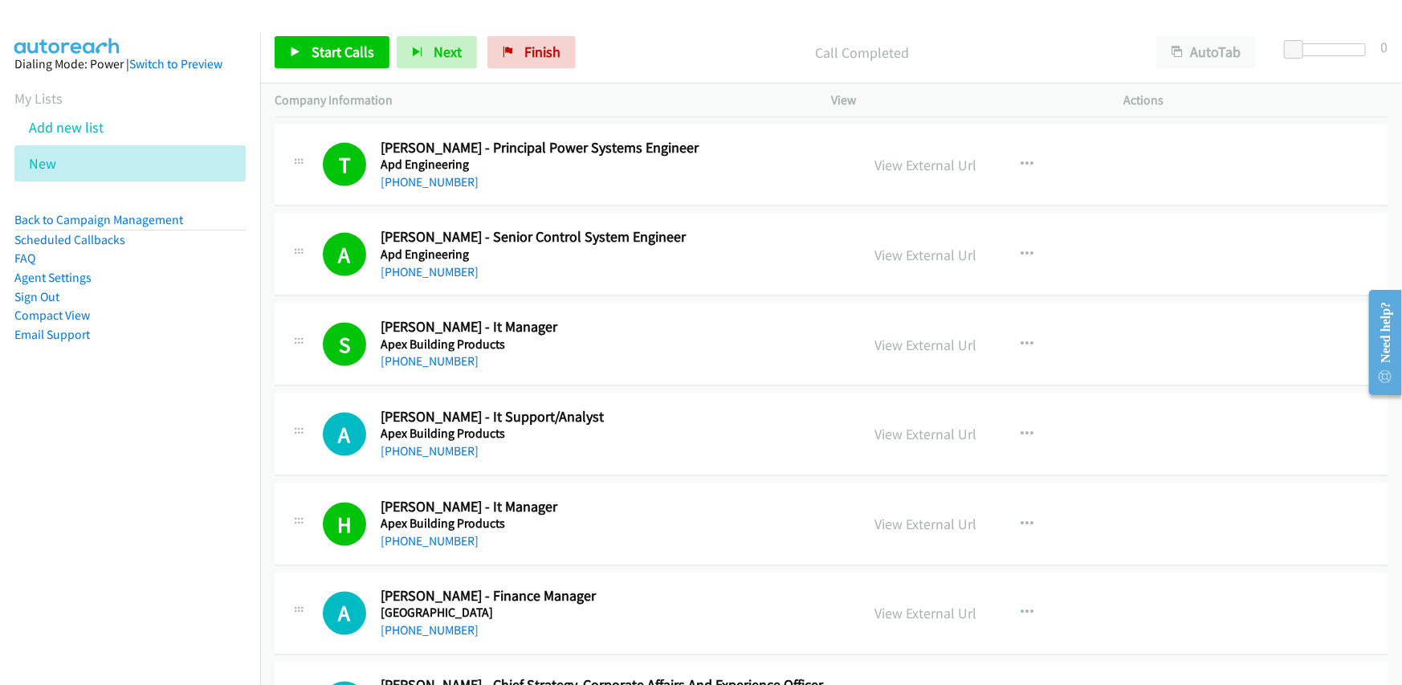
scroll to position [1606, 0]
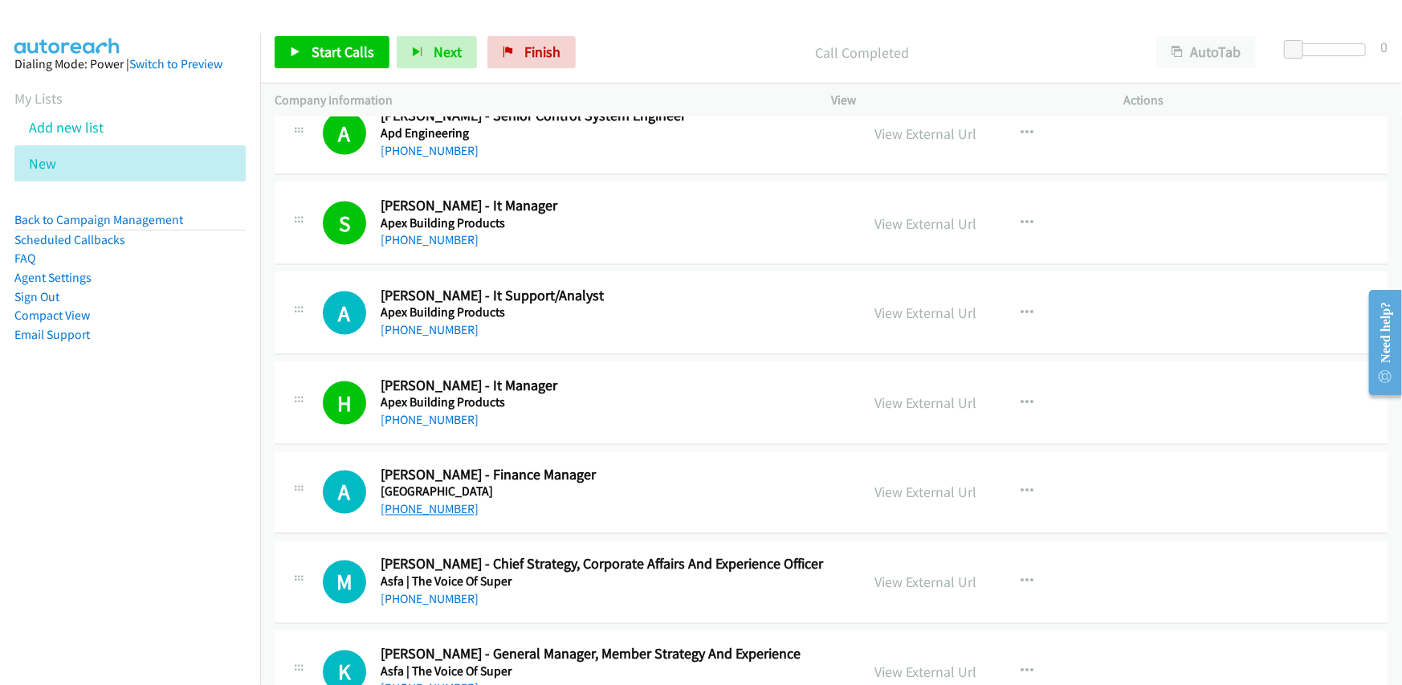
click at [439, 511] on link "[PHONE_NUMBER]" at bounding box center [430, 509] width 98 height 15
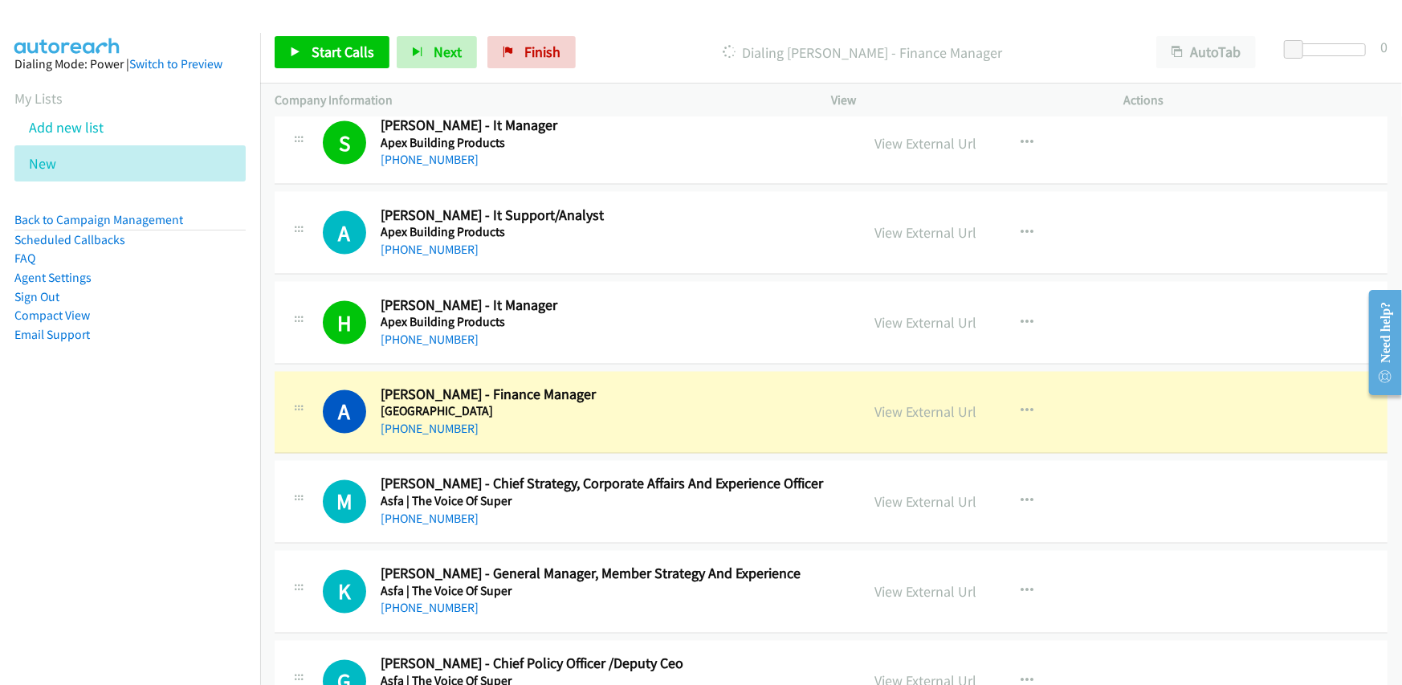
scroll to position [1767, 0]
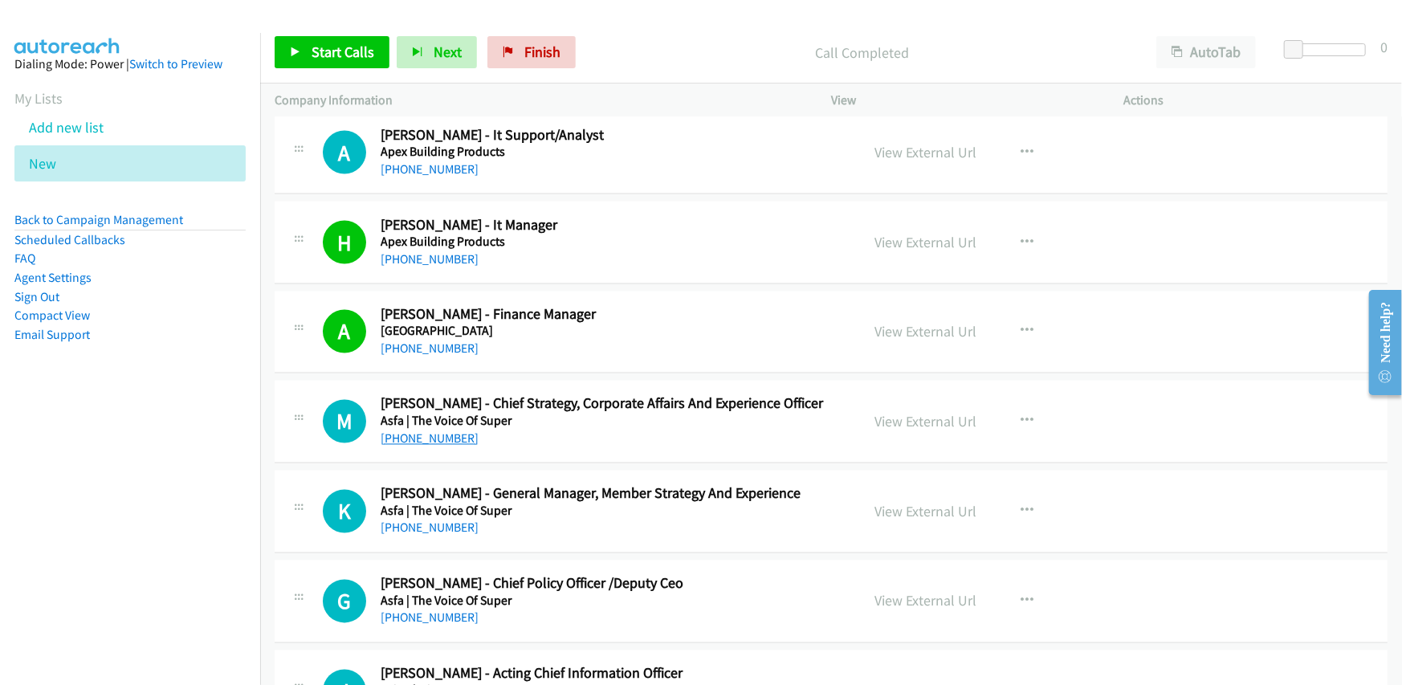
click at [443, 435] on link "[PHONE_NUMBER]" at bounding box center [430, 438] width 98 height 15
click at [641, 441] on div "[PHONE_NUMBER]" at bounding box center [610, 439] width 459 height 19
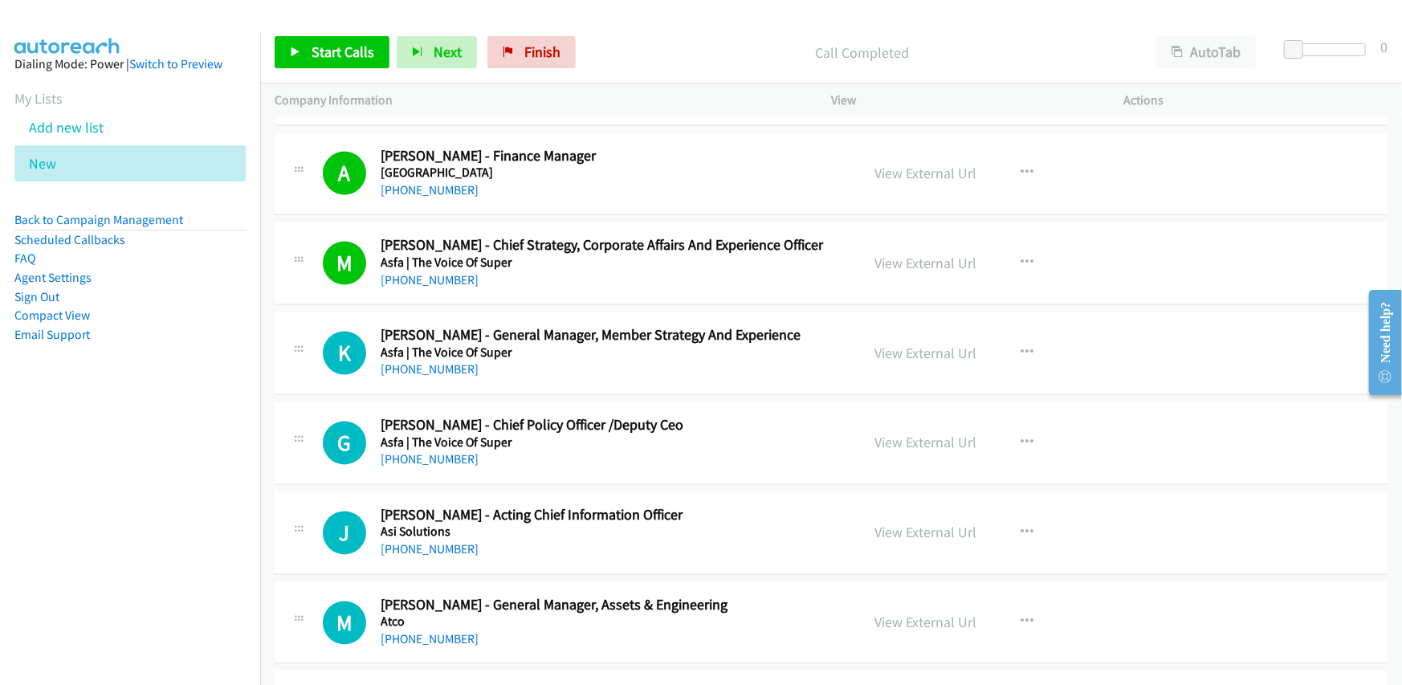
scroll to position [1928, 0]
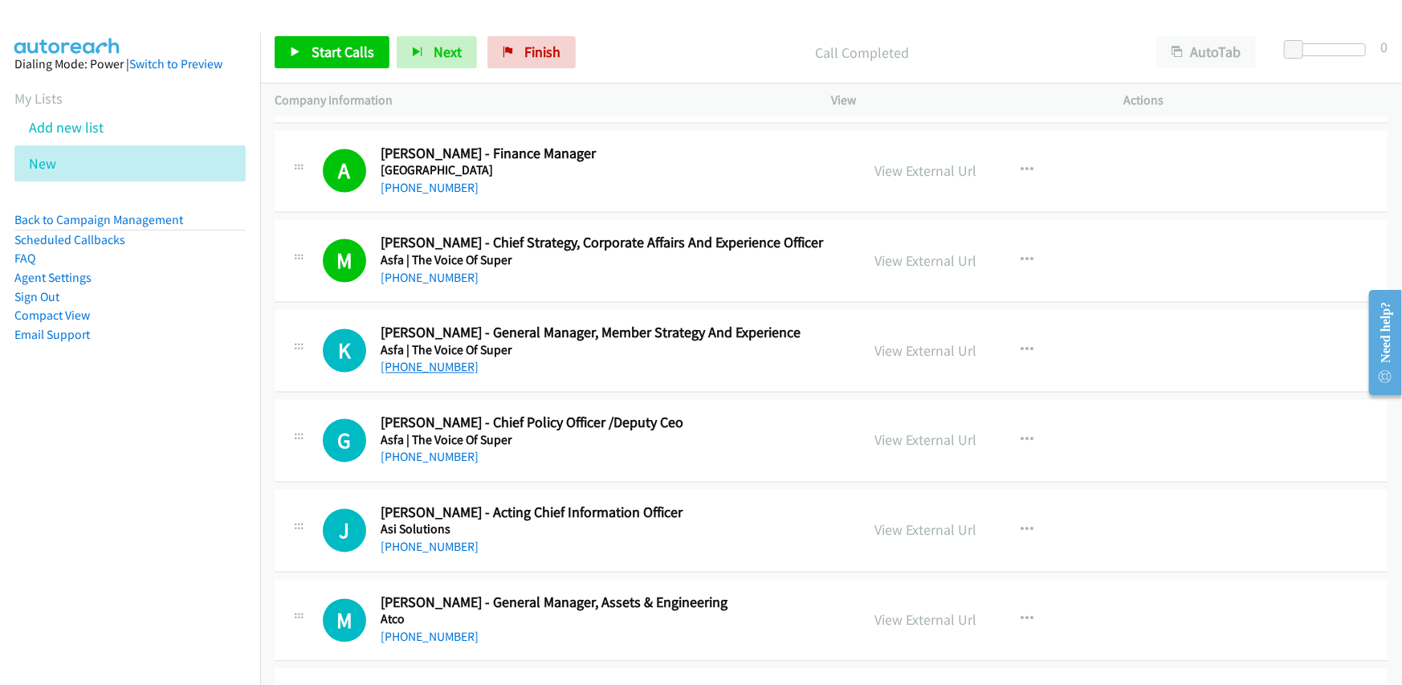
click at [447, 364] on link "[PHONE_NUMBER]" at bounding box center [430, 367] width 98 height 15
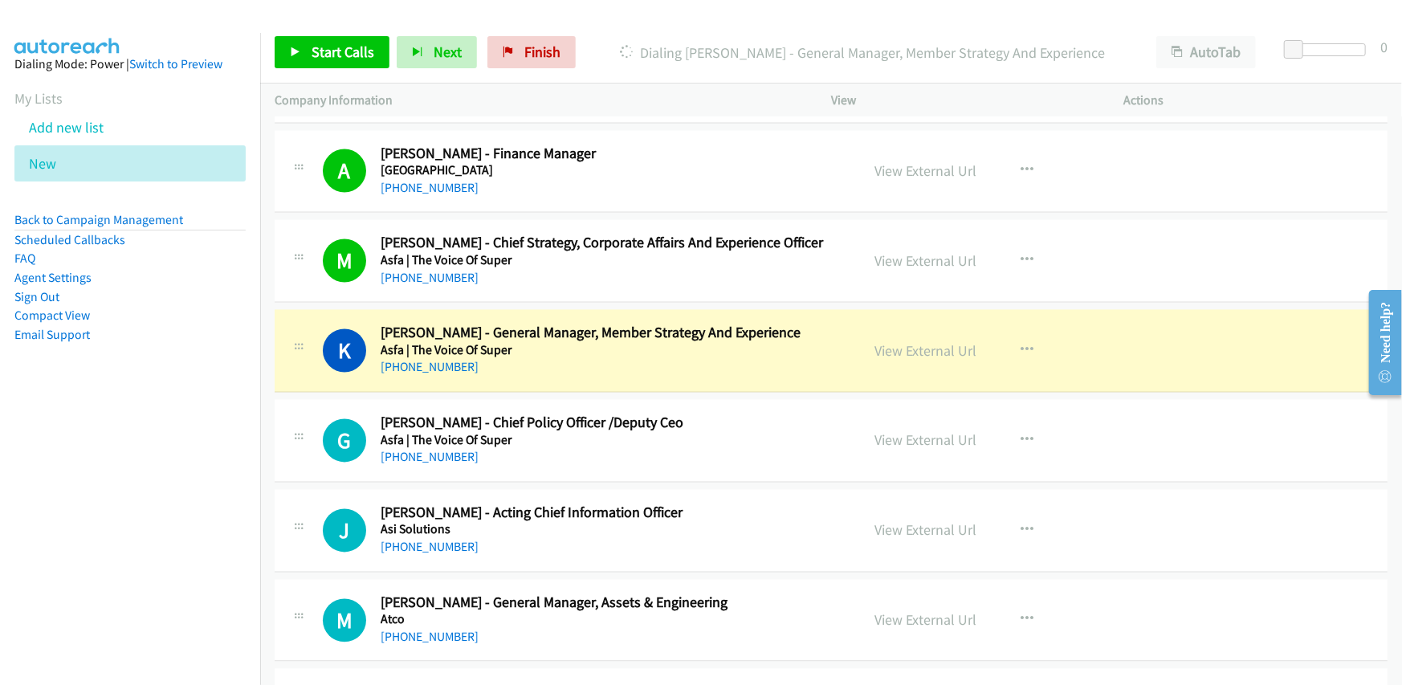
click at [560, 373] on div "[PHONE_NUMBER]" at bounding box center [610, 367] width 459 height 19
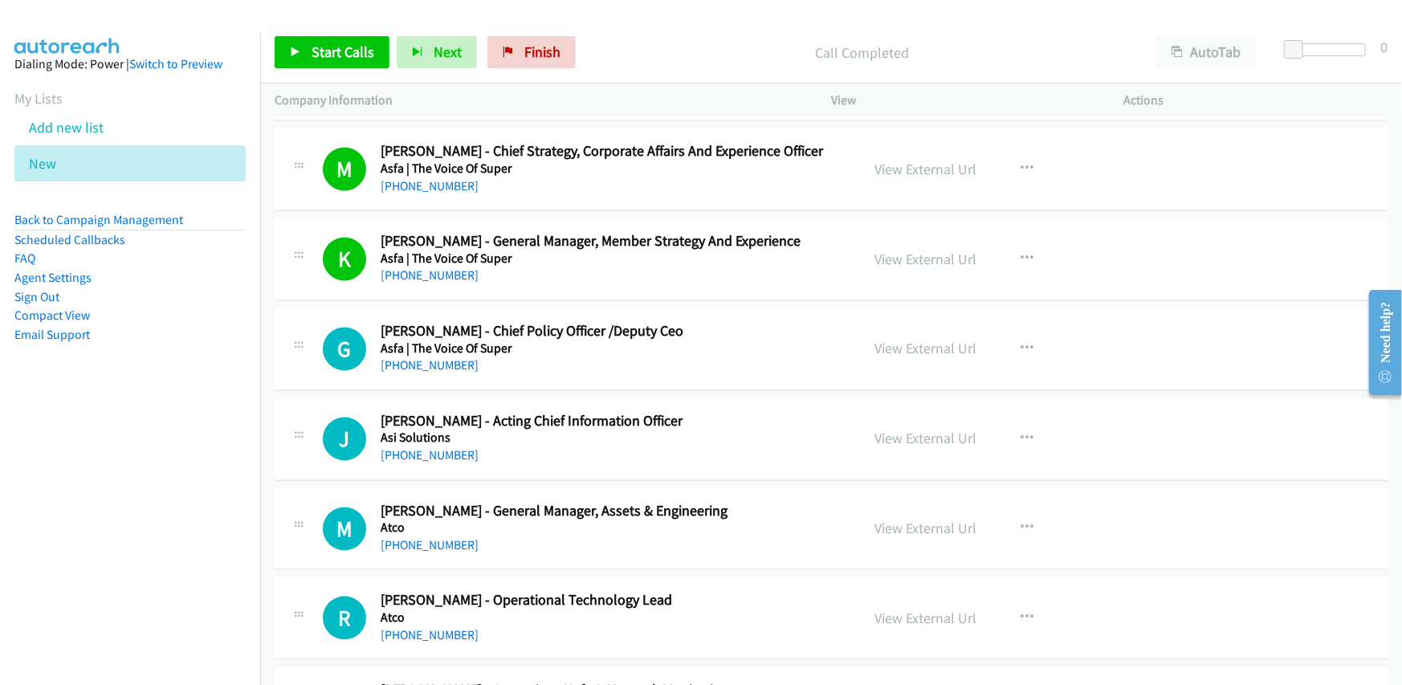
scroll to position [2088, 0]
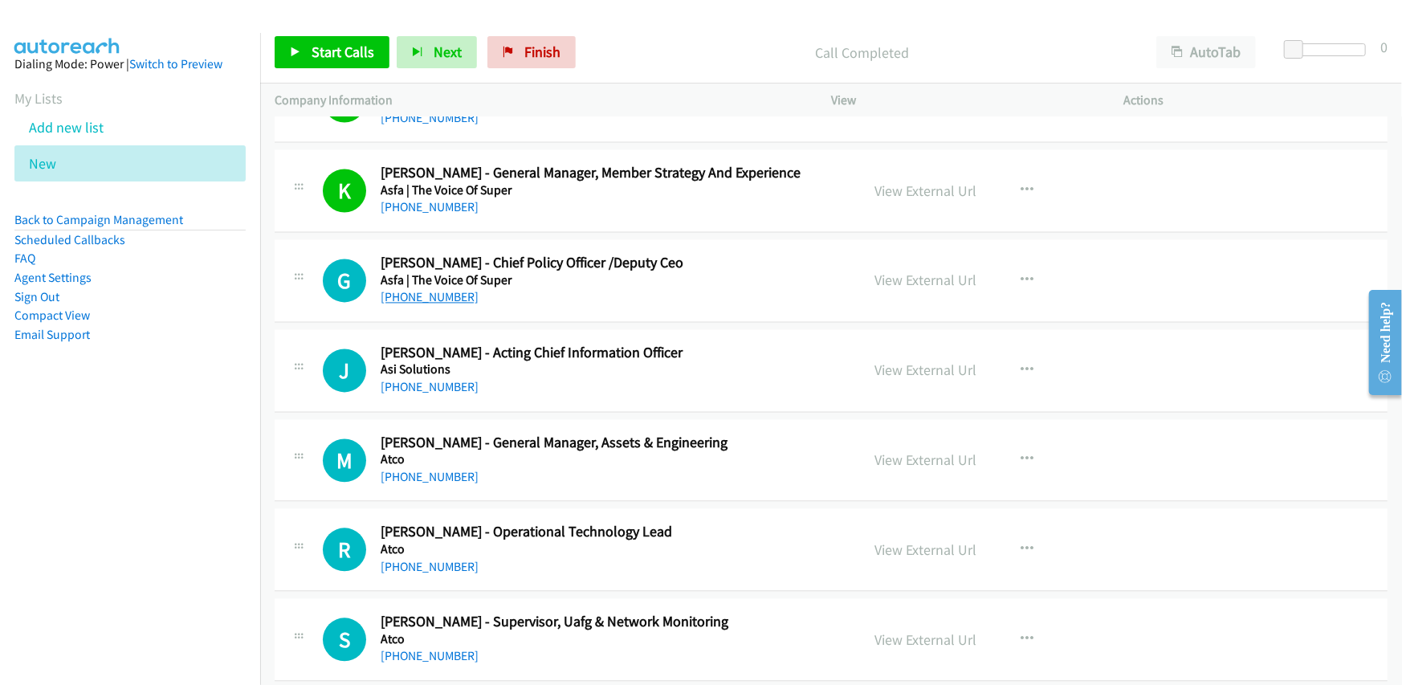
click at [451, 289] on link "[PHONE_NUMBER]" at bounding box center [430, 296] width 98 height 15
click at [602, 313] on div "G Callback Scheduled [PERSON_NAME] - Chief Policy Officer /Deputy [PERSON_NAME]…" at bounding box center [831, 280] width 1113 height 83
click at [418, 382] on link "[PHONE_NUMBER]" at bounding box center [430, 386] width 98 height 15
click at [602, 377] on div "[PHONE_NUMBER]" at bounding box center [610, 386] width 459 height 19
click at [408, 475] on link "[PHONE_NUMBER]" at bounding box center [430, 476] width 98 height 15
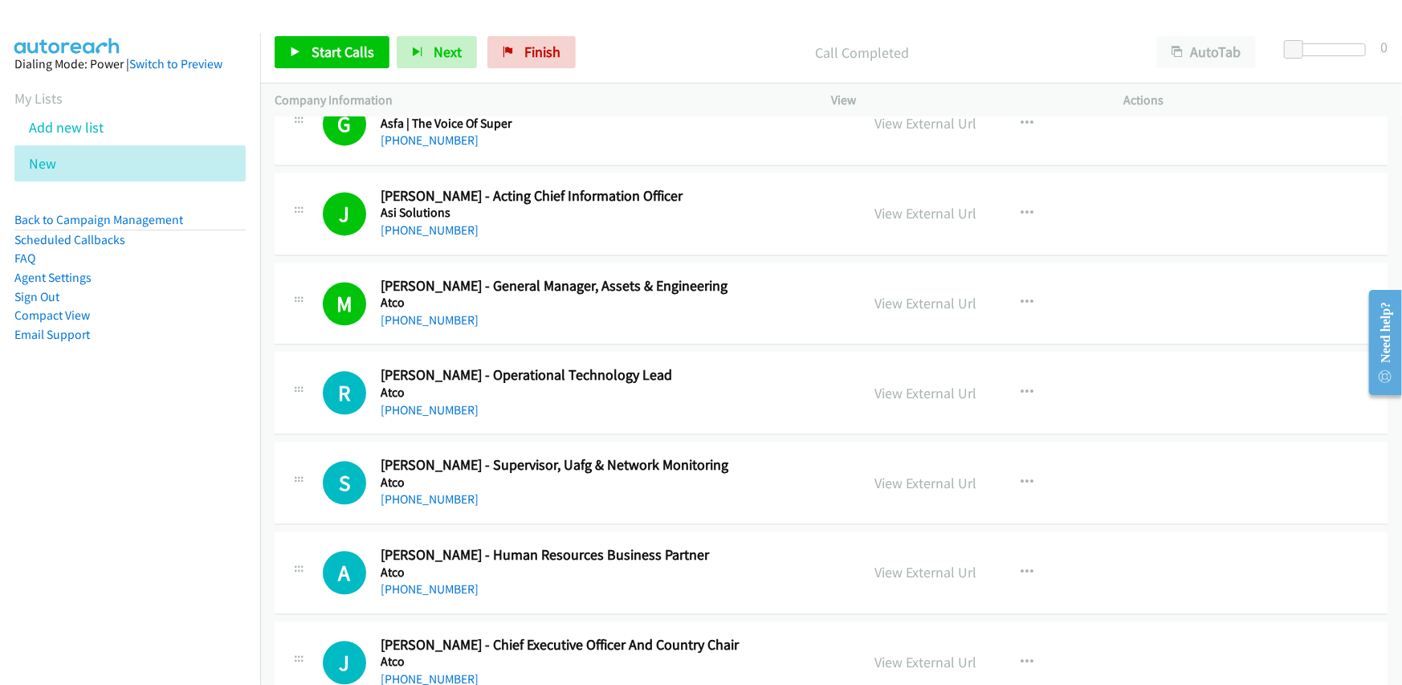
scroll to position [2249, 0]
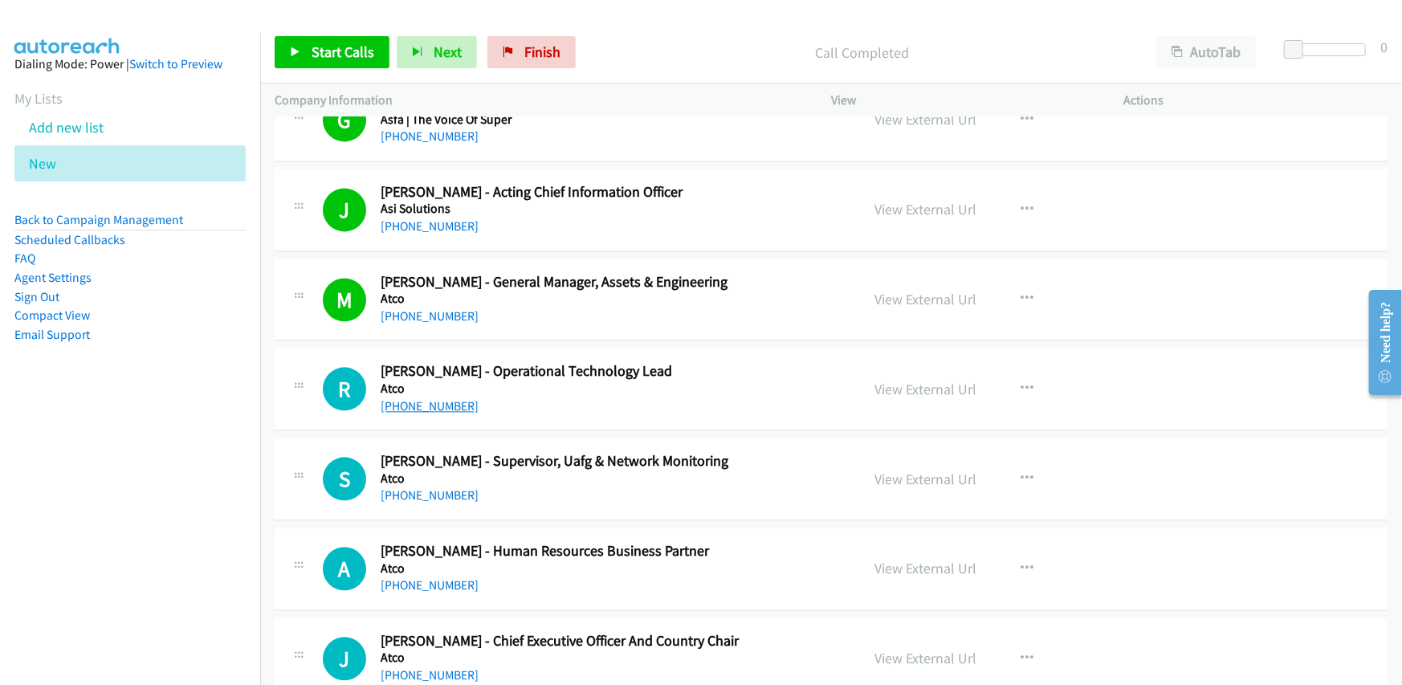
click at [428, 403] on link "[PHONE_NUMBER]" at bounding box center [430, 405] width 98 height 15
click at [417, 497] on link "[PHONE_NUMBER]" at bounding box center [430, 495] width 98 height 15
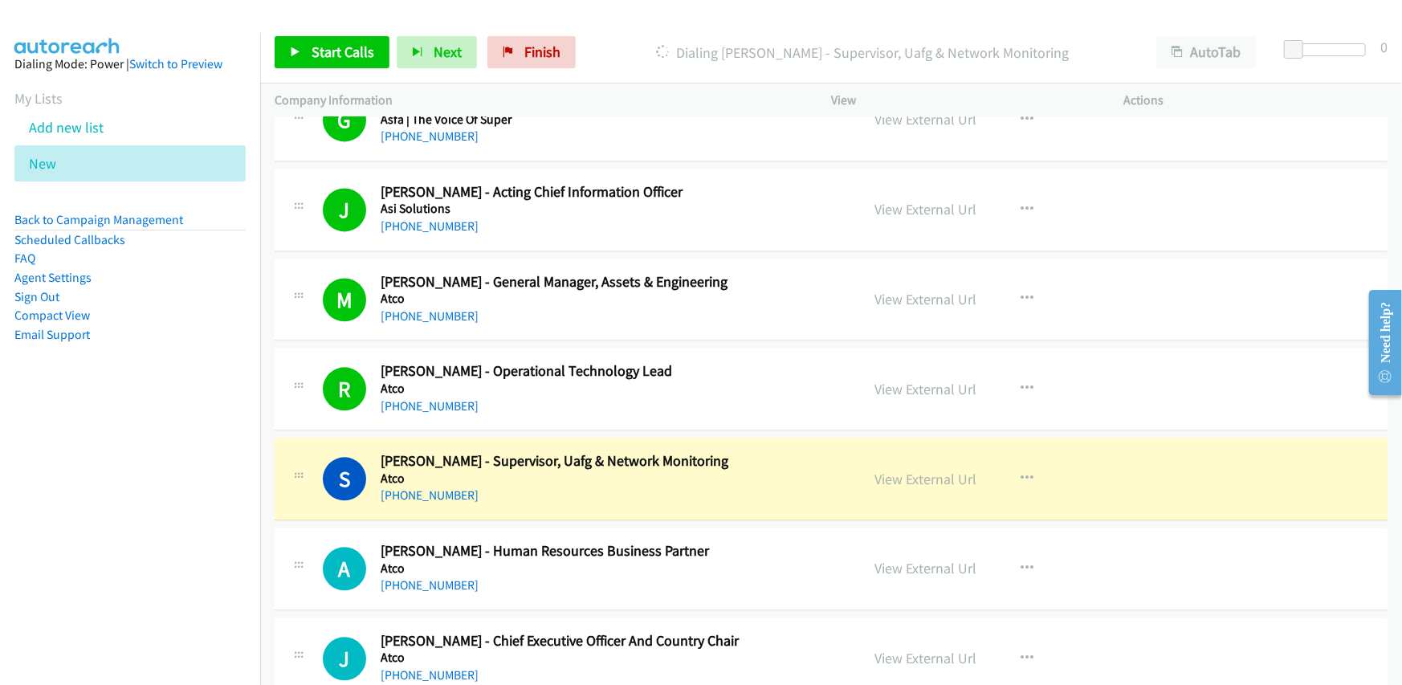
scroll to position [2329, 0]
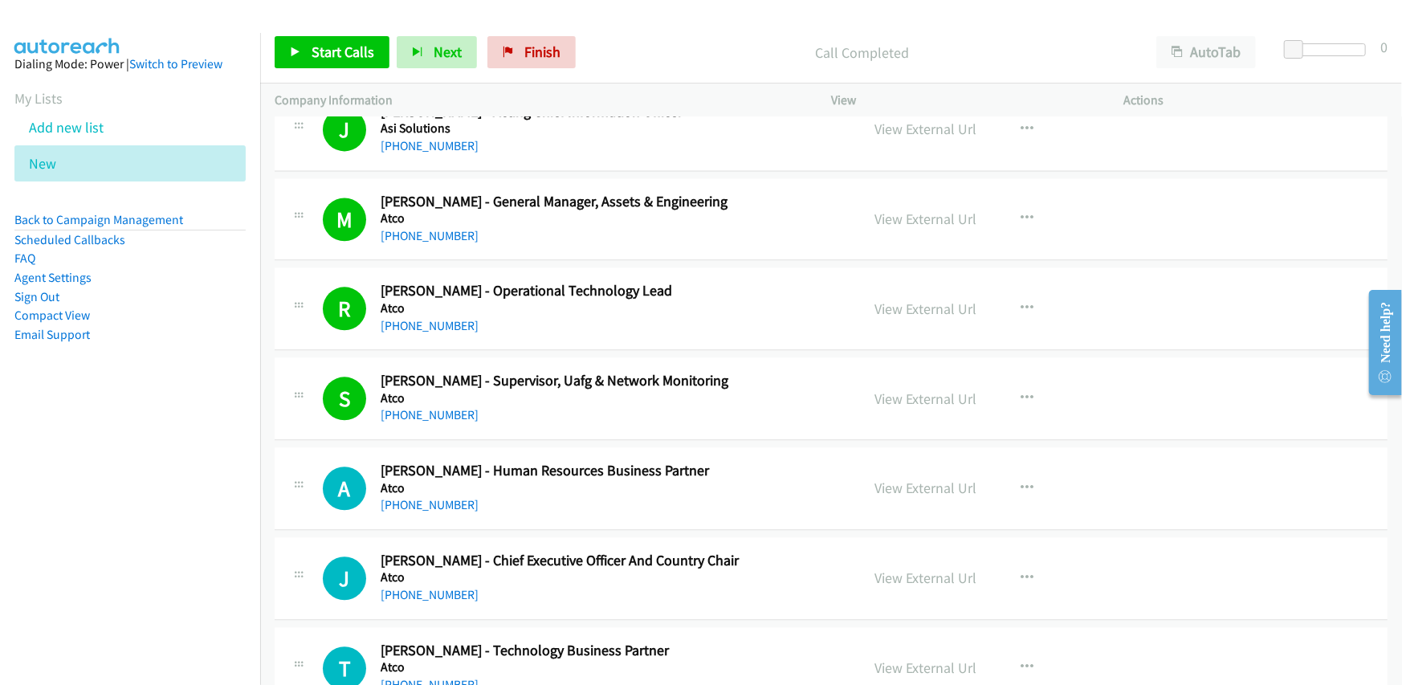
drag, startPoint x: 405, startPoint y: 504, endPoint x: 455, endPoint y: 482, distance: 55.1
click at [405, 504] on link "[PHONE_NUMBER]" at bounding box center [430, 504] width 98 height 15
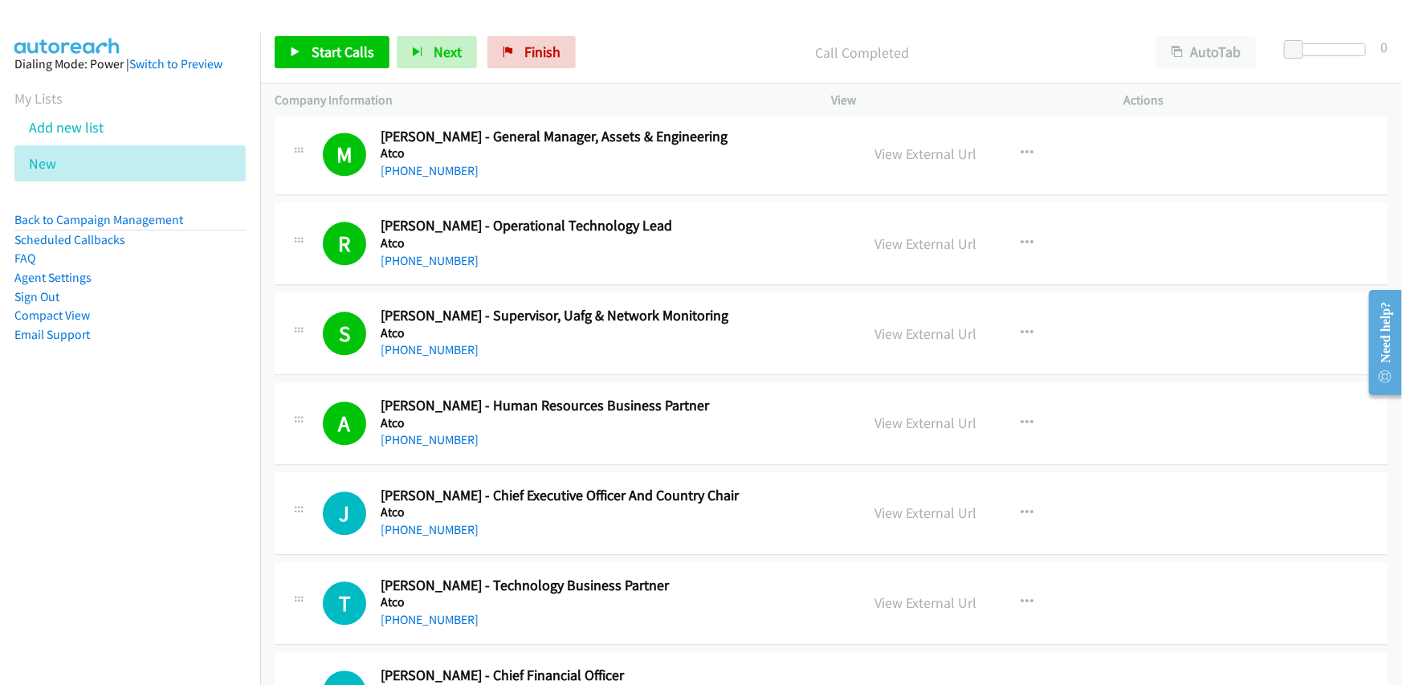
scroll to position [2490, 0]
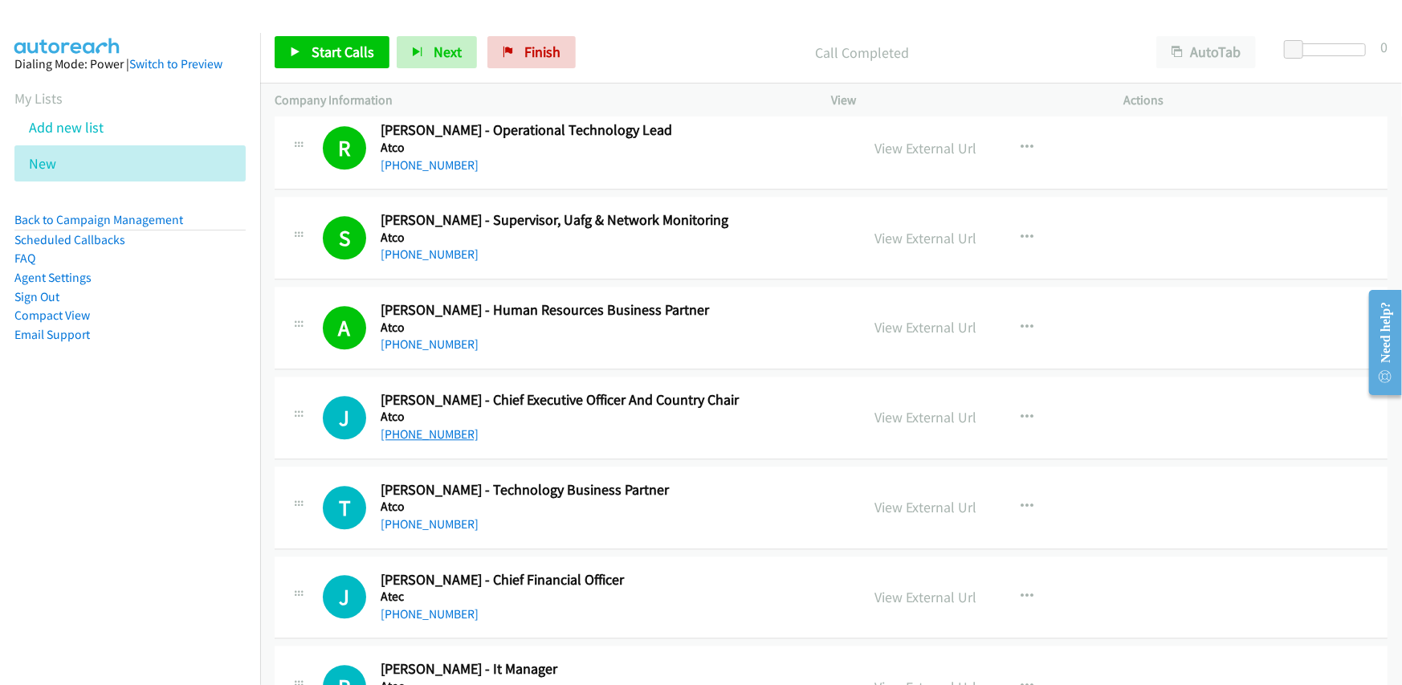
click at [439, 432] on link "[PHONE_NUMBER]" at bounding box center [430, 433] width 98 height 15
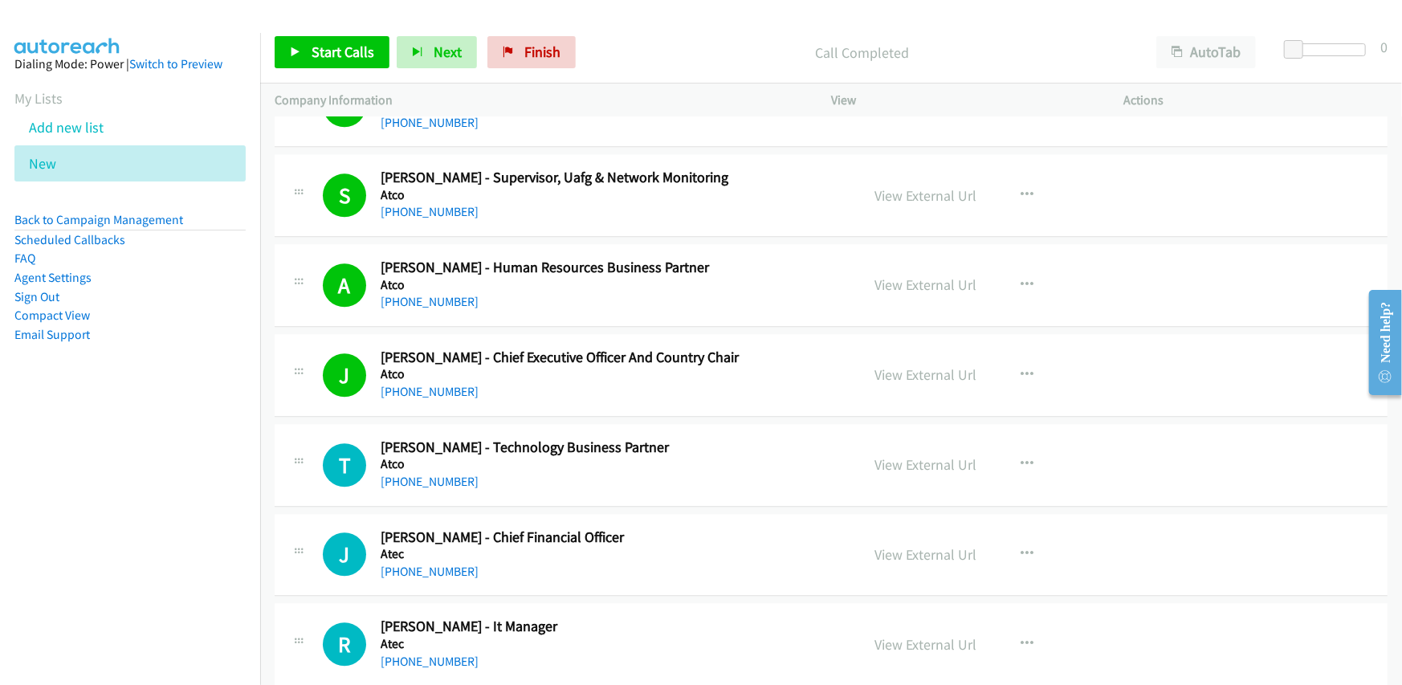
scroll to position [2570, 0]
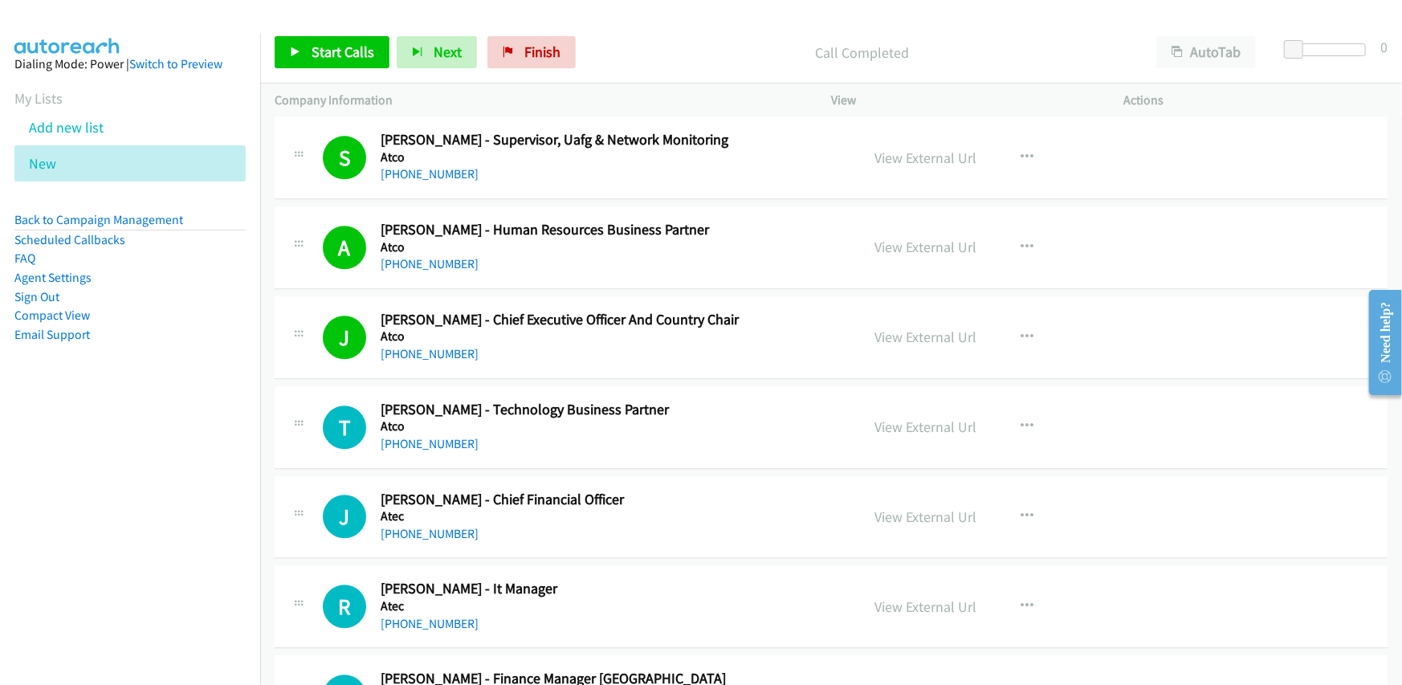
drag, startPoint x: 630, startPoint y: 432, endPoint x: 577, endPoint y: 437, distance: 54.0
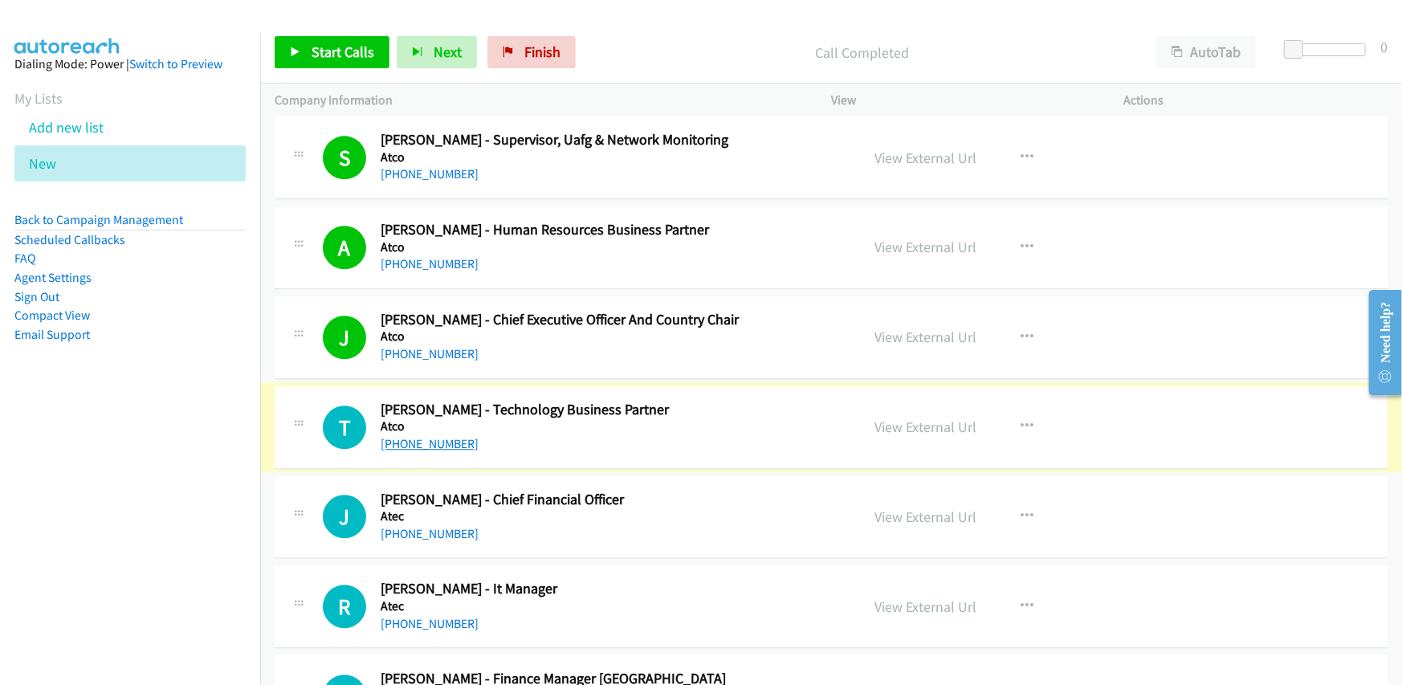
click at [434, 443] on link "[PHONE_NUMBER]" at bounding box center [430, 443] width 98 height 15
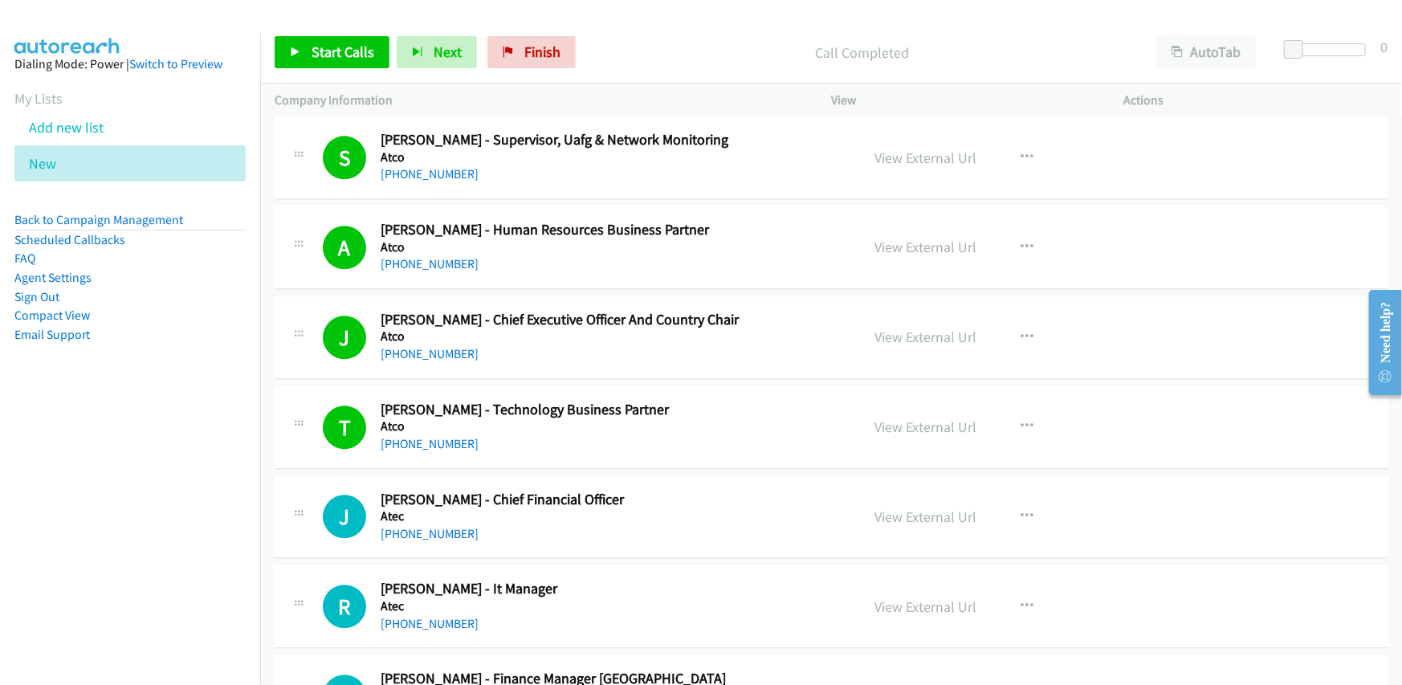
click at [655, 390] on div "T Callback Scheduled [PERSON_NAME] - Technology Business Partner Atco [GEOGRAPH…" at bounding box center [831, 427] width 1113 height 83
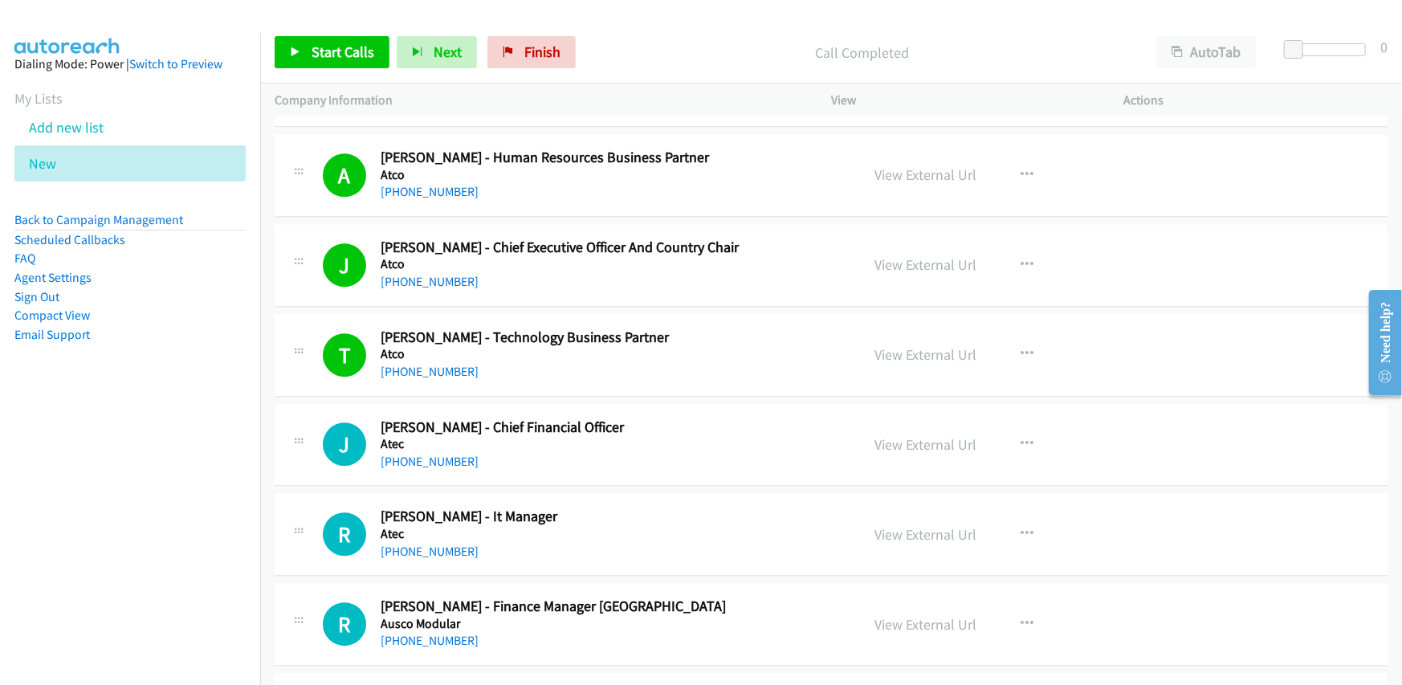
scroll to position [2731, 0]
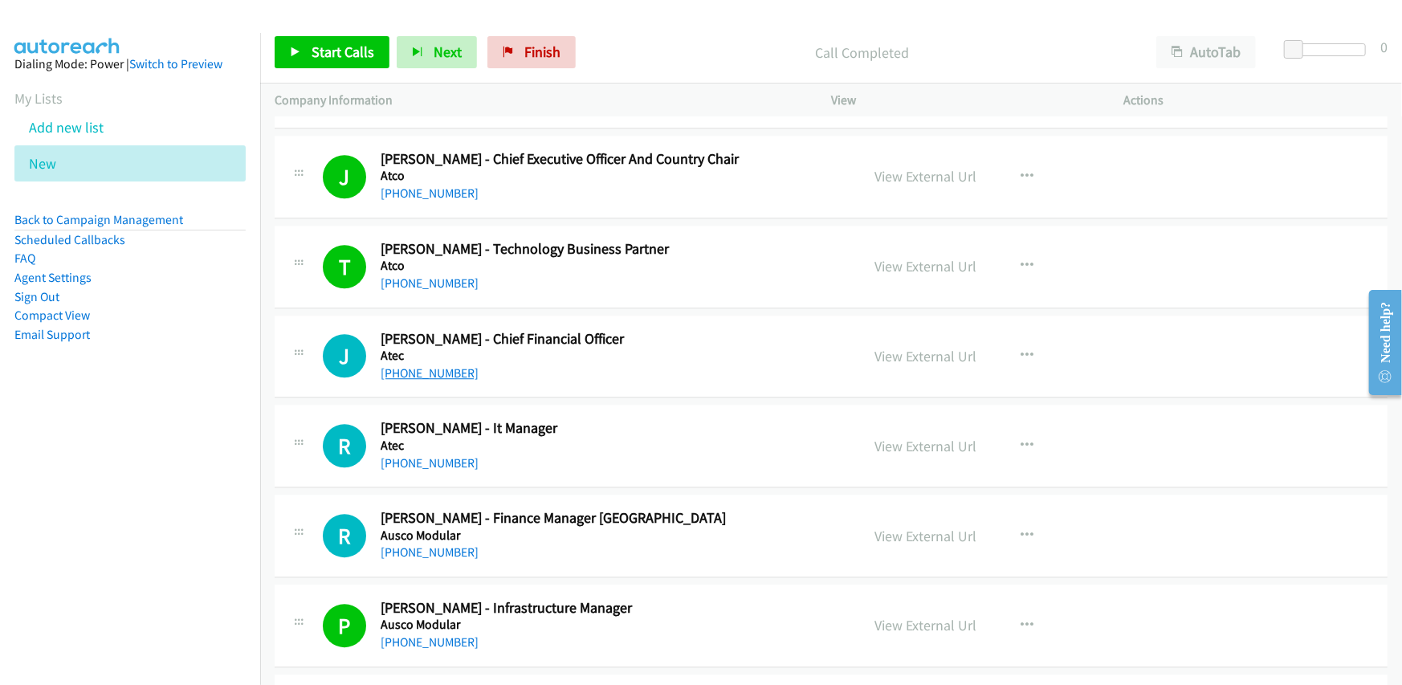
click at [410, 365] on link "[PHONE_NUMBER]" at bounding box center [430, 372] width 98 height 15
click at [437, 455] on link "[PHONE_NUMBER]" at bounding box center [430, 462] width 98 height 15
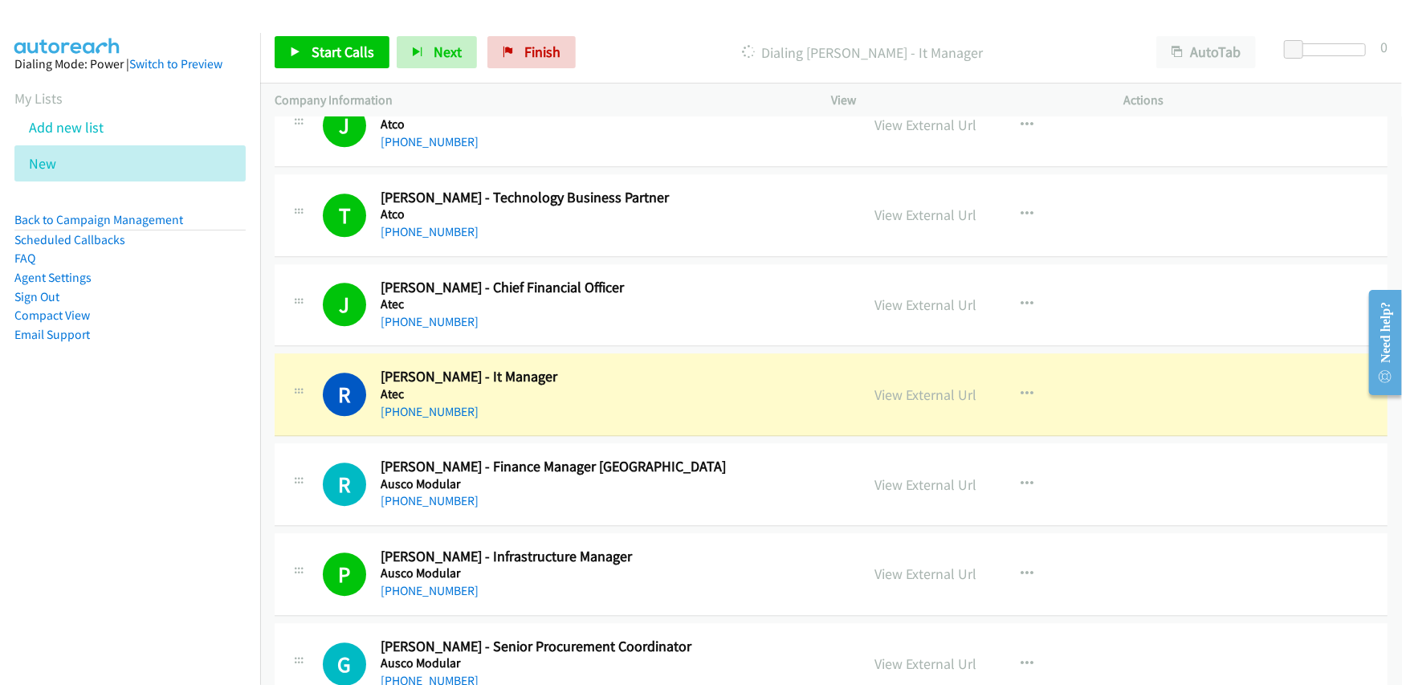
scroll to position [2811, 0]
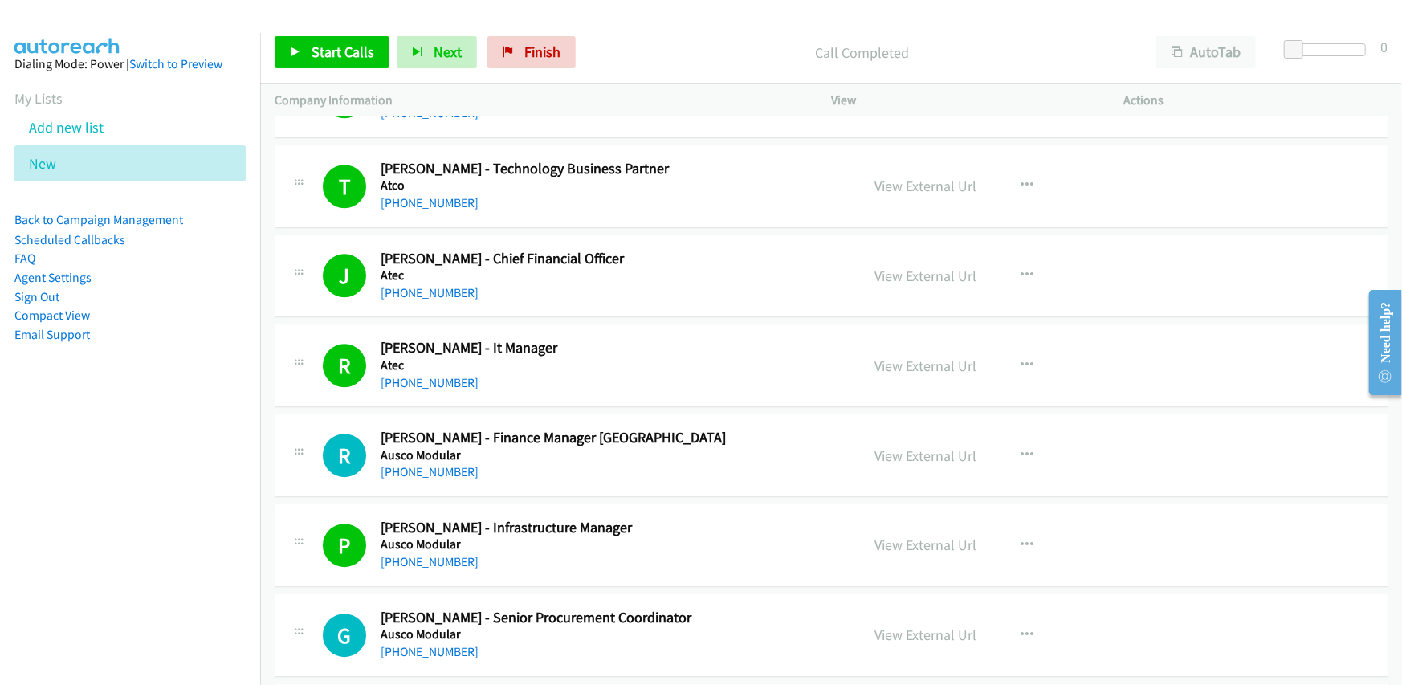
drag, startPoint x: 409, startPoint y: 471, endPoint x: 426, endPoint y: 453, distance: 24.4
click at [446, 474] on link "[PHONE_NUMBER]" at bounding box center [430, 471] width 98 height 15
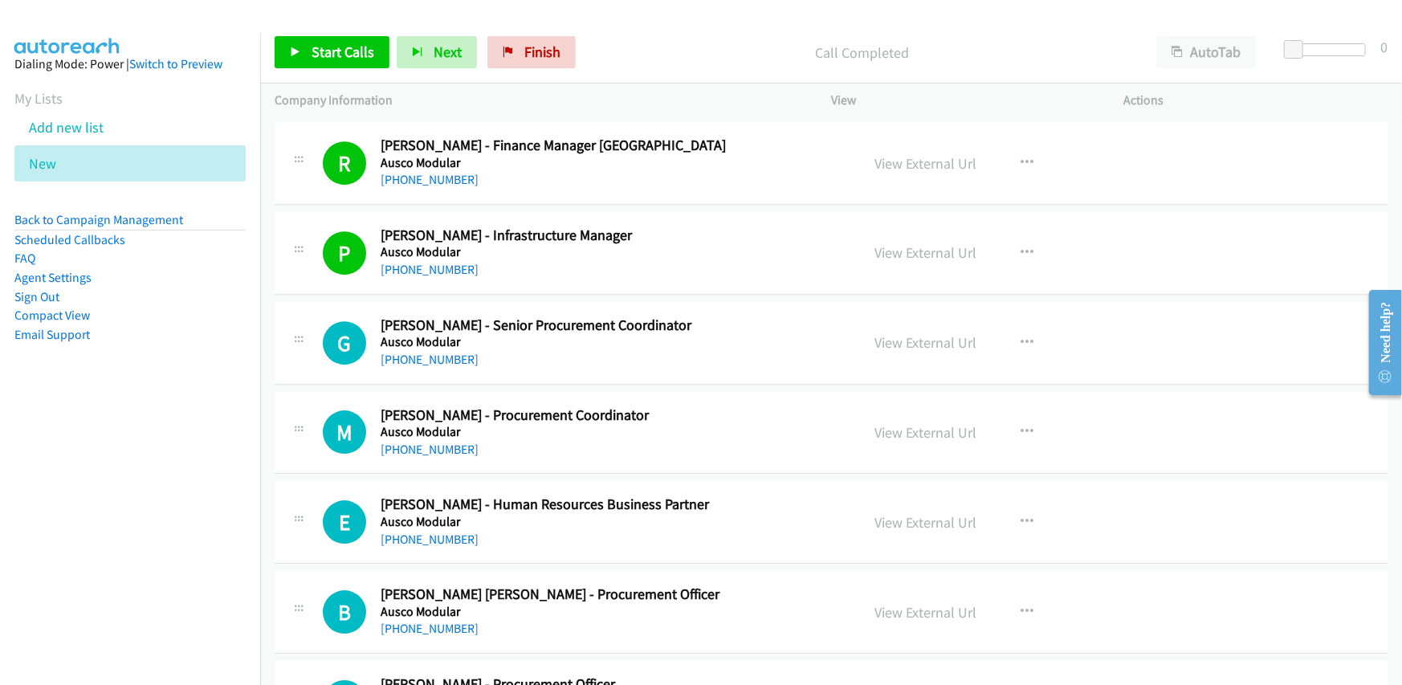
scroll to position [3132, 0]
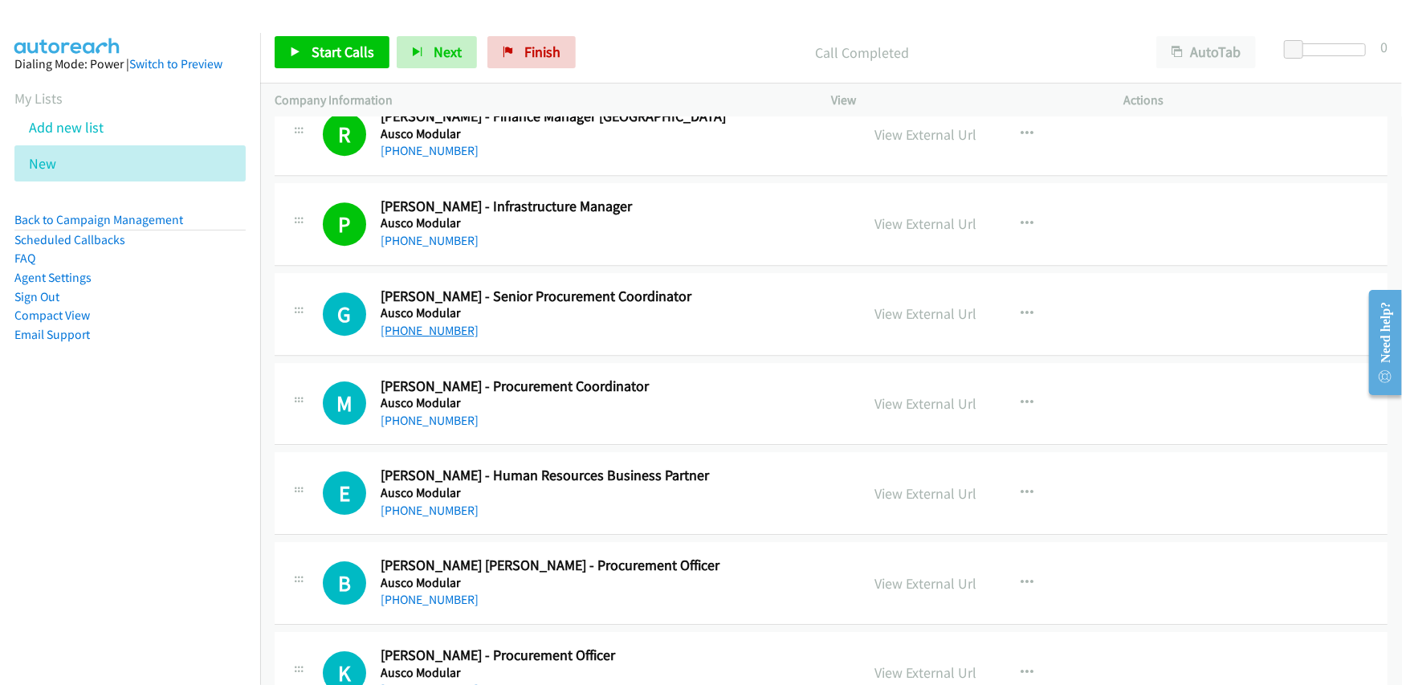
click at [433, 323] on link "[PHONE_NUMBER]" at bounding box center [430, 330] width 98 height 15
click at [610, 359] on td "M Callback Scheduled [PERSON_NAME] - Procurement Coordinator Ausco Modular [GEO…" at bounding box center [831, 404] width 1142 height 90
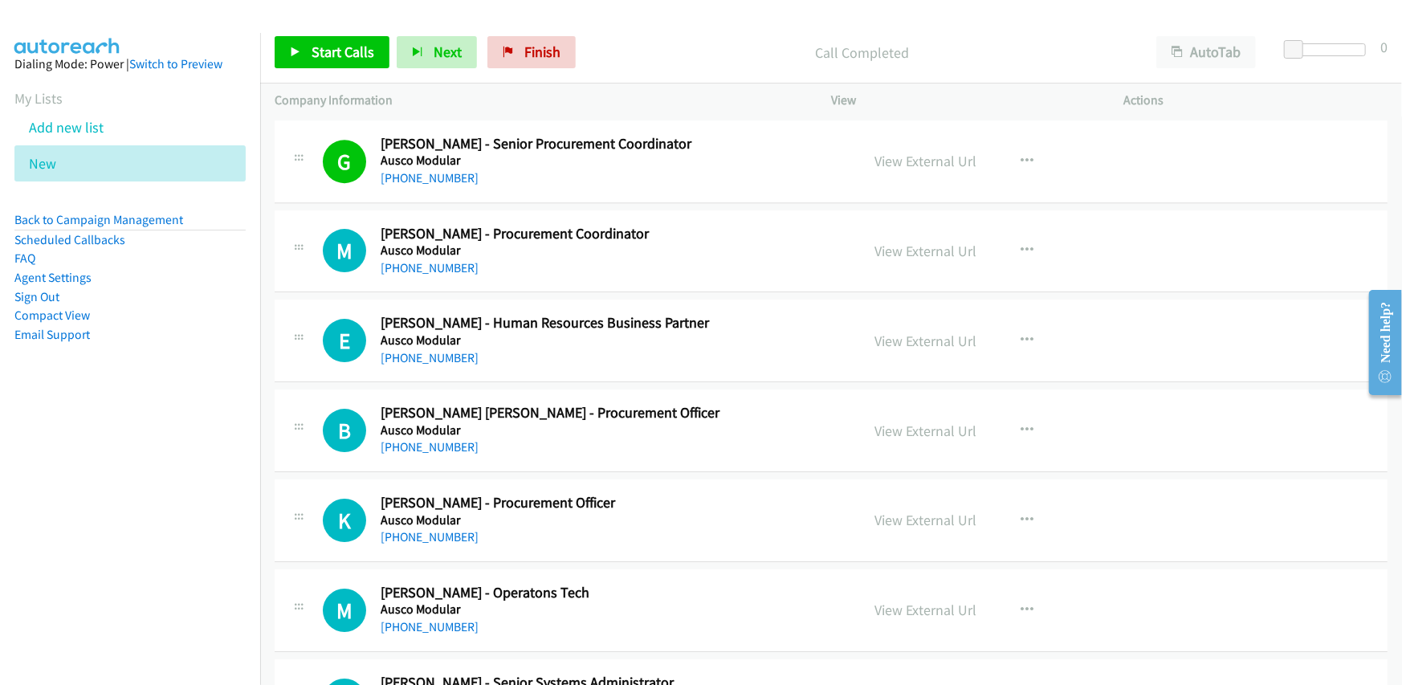
scroll to position [3293, 0]
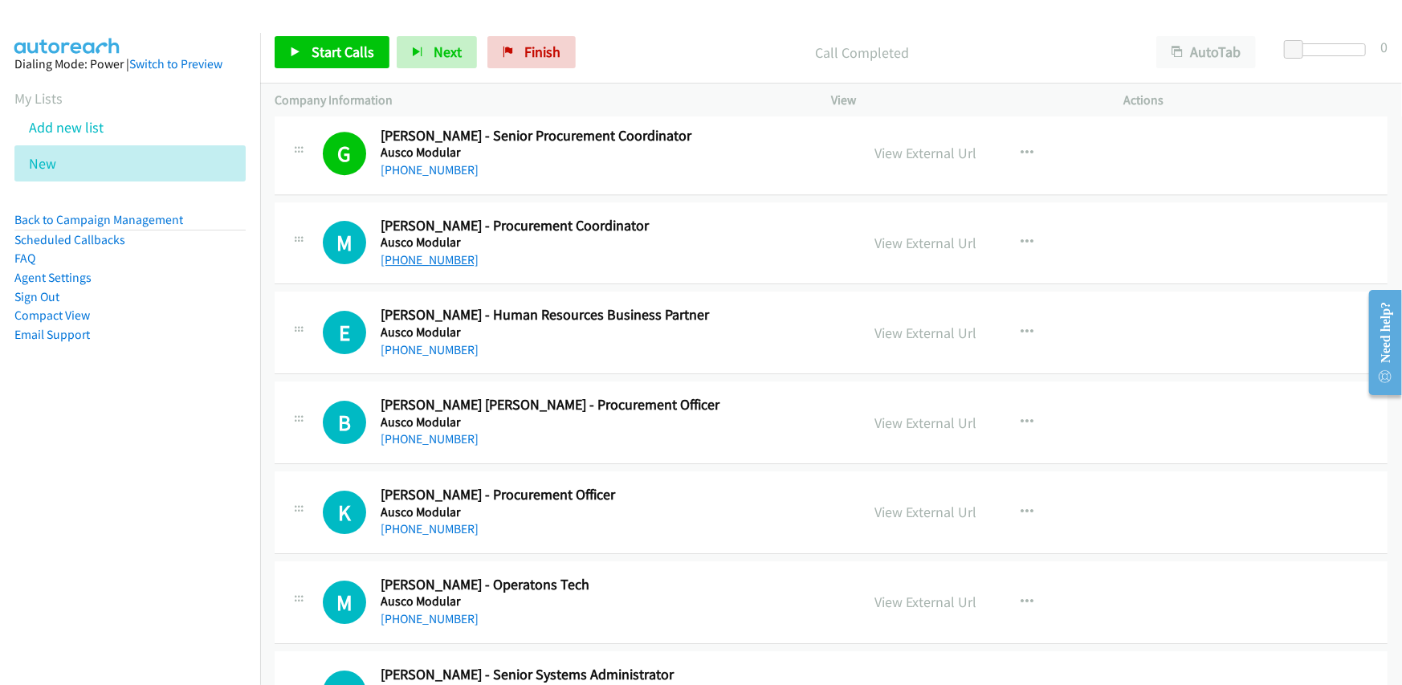
click at [432, 253] on link "[PHONE_NUMBER]" at bounding box center [430, 259] width 98 height 15
drag, startPoint x: 409, startPoint y: 337, endPoint x: 484, endPoint y: 333, distance: 75.6
click at [413, 349] on link "[PHONE_NUMBER]" at bounding box center [430, 349] width 98 height 15
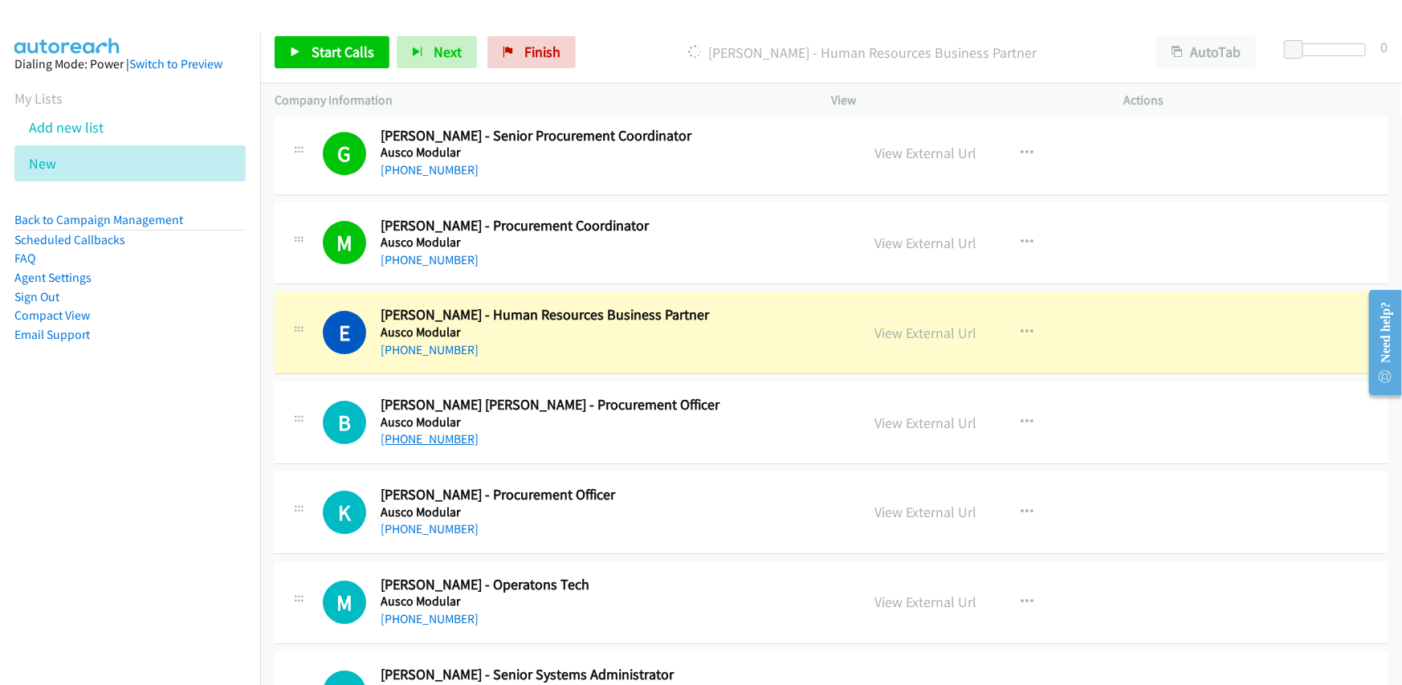
click at [424, 438] on link "[PHONE_NUMBER]" at bounding box center [430, 438] width 98 height 15
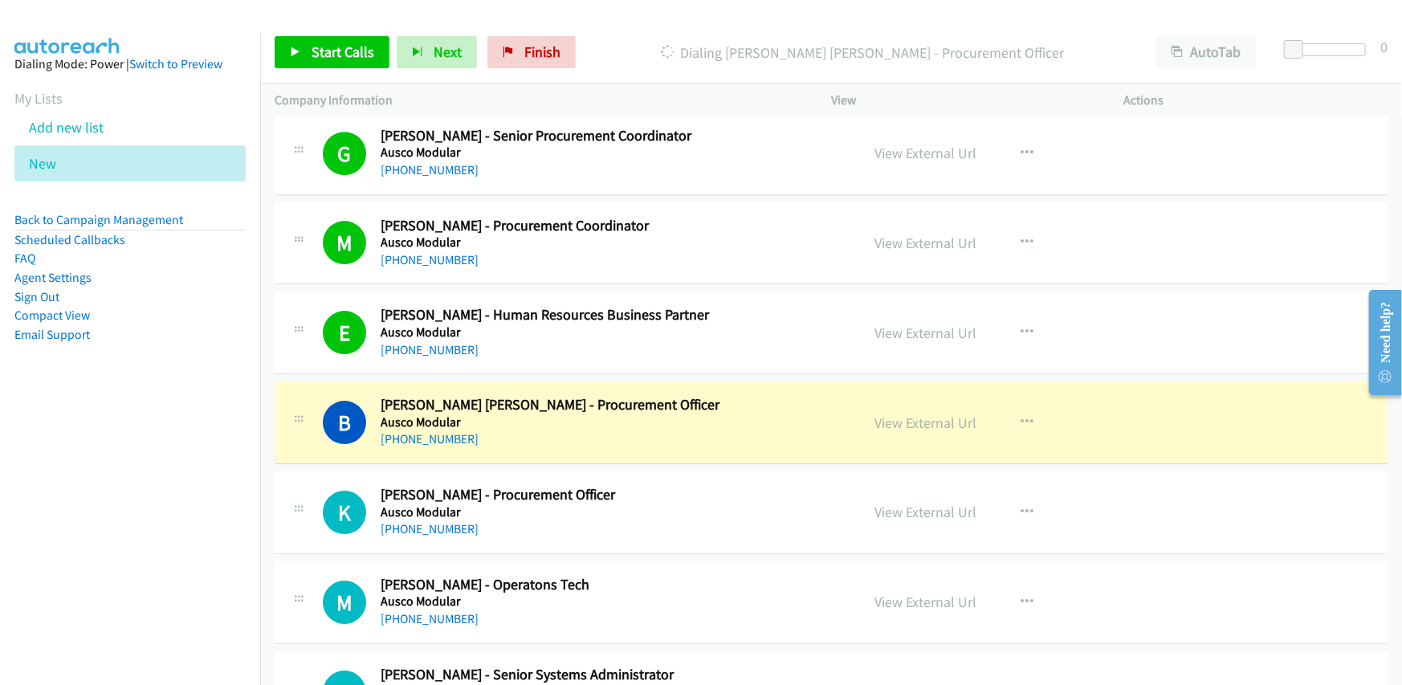
click at [640, 430] on div "[PHONE_NUMBER]" at bounding box center [610, 439] width 459 height 19
click at [912, 420] on link "View External Url" at bounding box center [926, 423] width 102 height 18
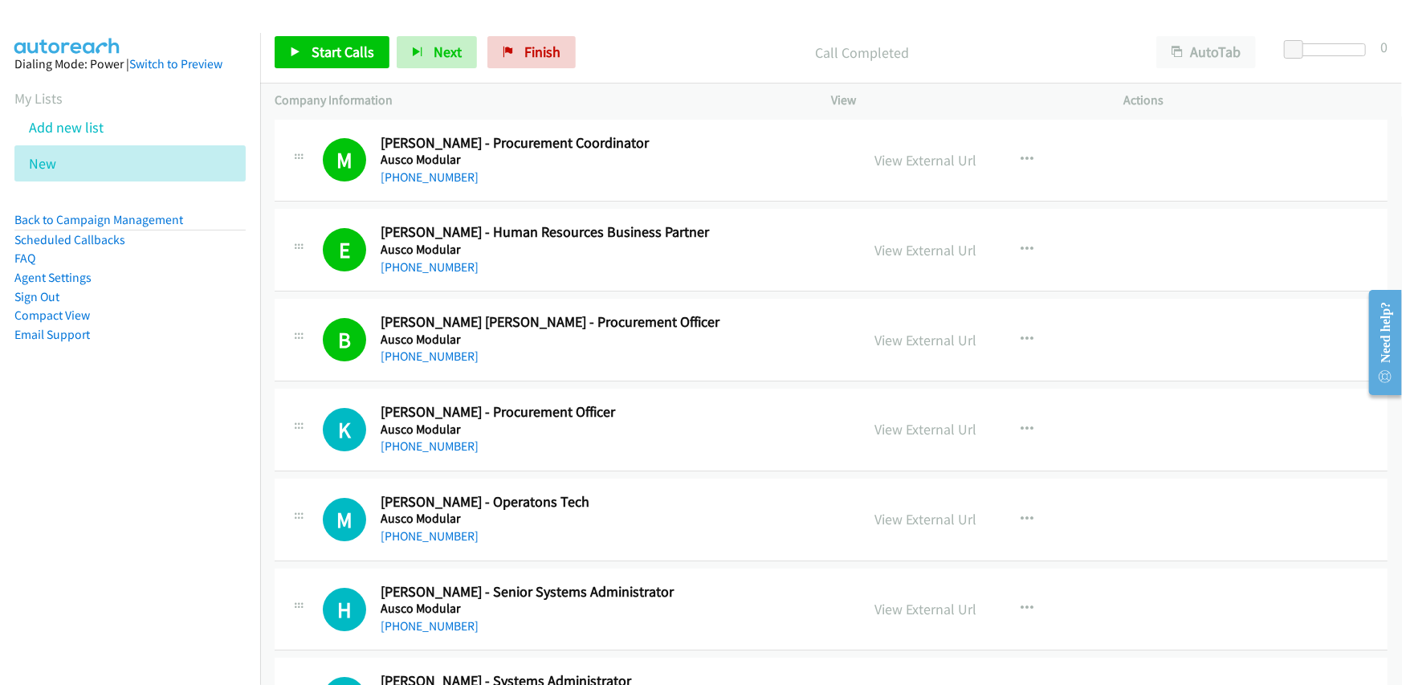
scroll to position [3534, 0]
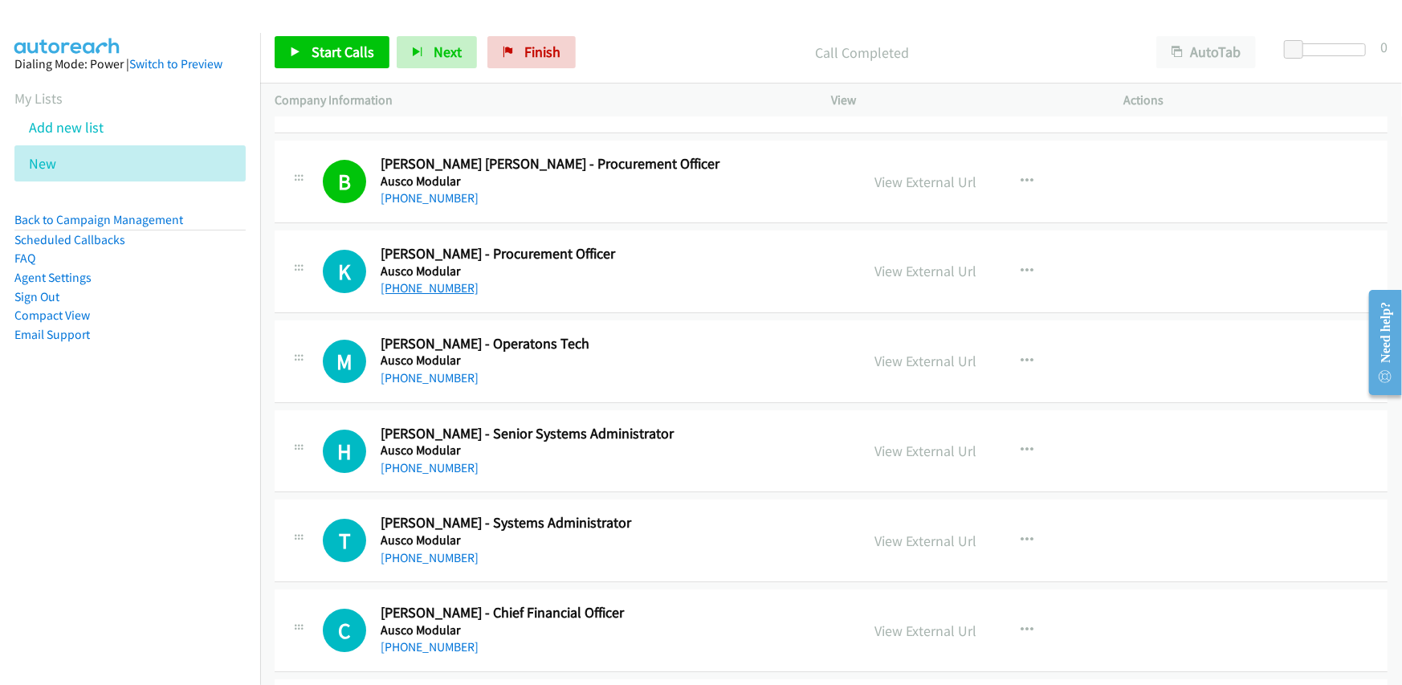
click at [425, 281] on link "[PHONE_NUMBER]" at bounding box center [430, 287] width 98 height 15
click at [413, 370] on link "[PHONE_NUMBER]" at bounding box center [430, 377] width 98 height 15
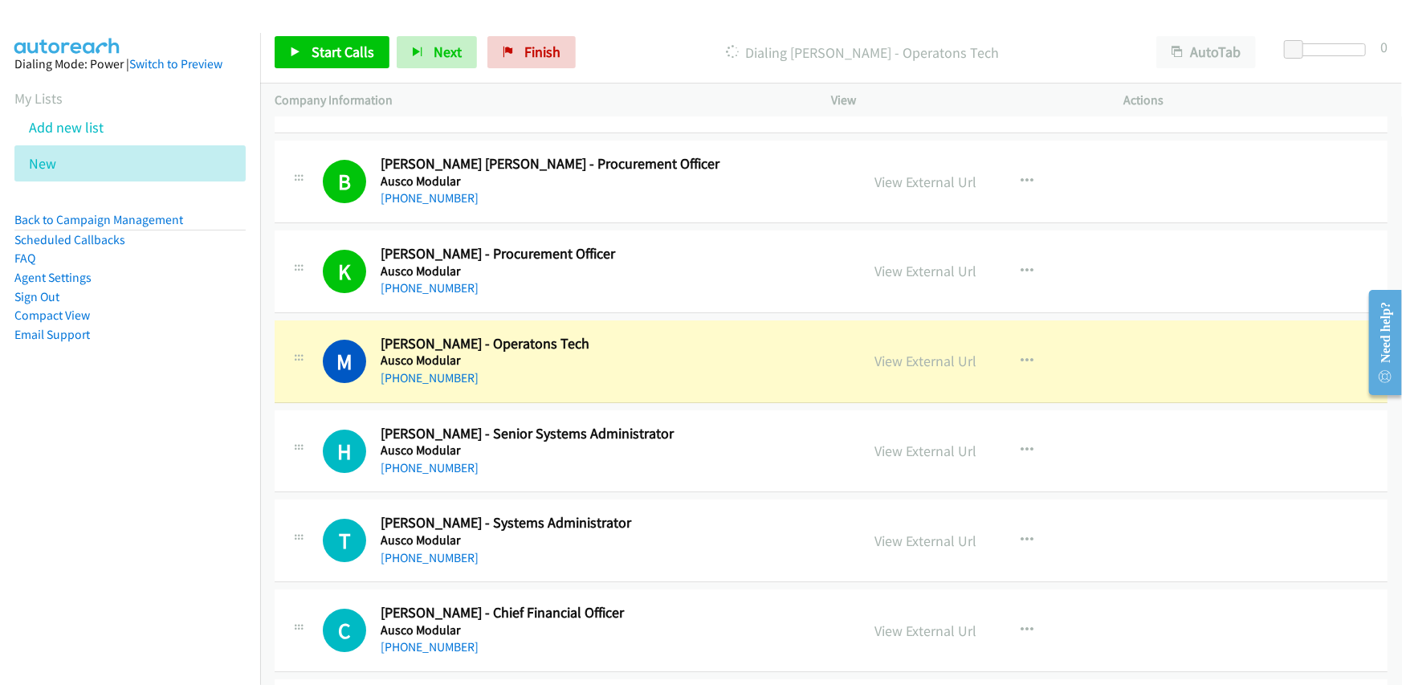
click at [651, 326] on div "M Callback Scheduled [PERSON_NAME] - Operatons Tech Ausco Modular [GEOGRAPHIC_D…" at bounding box center [831, 361] width 1113 height 83
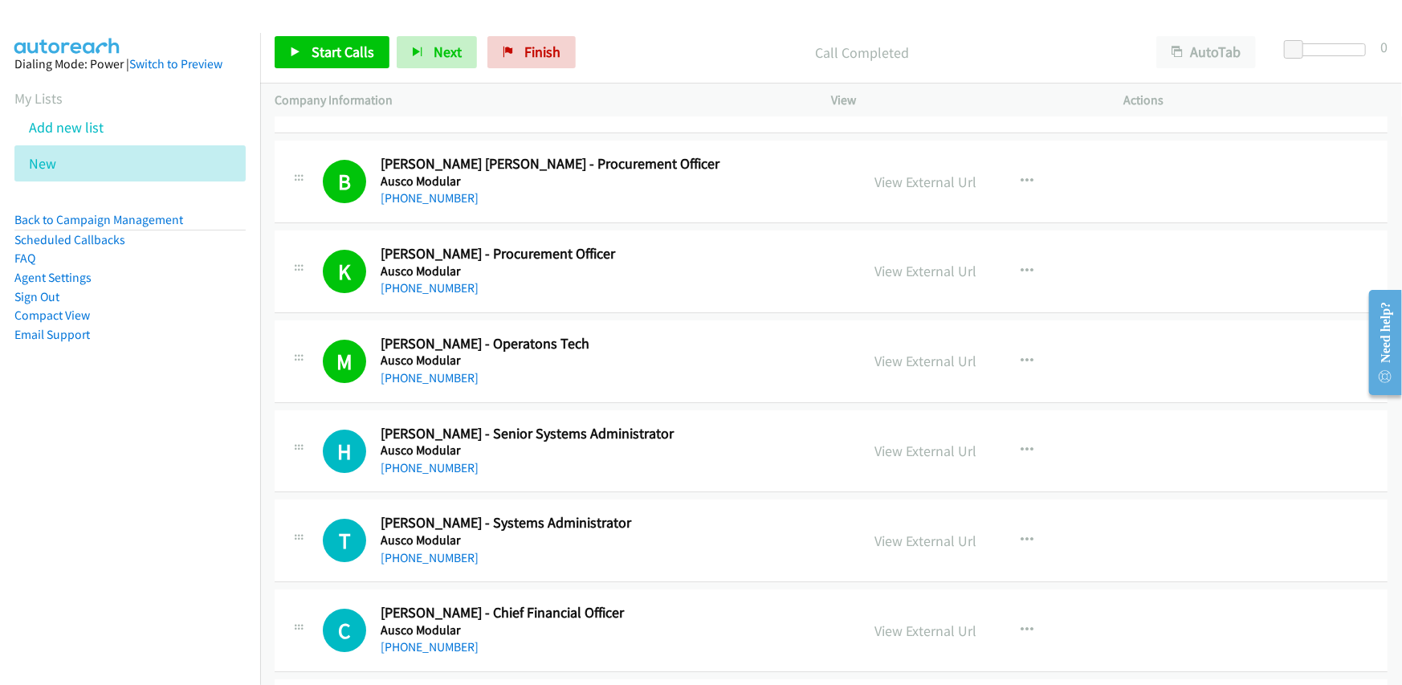
scroll to position [3695, 0]
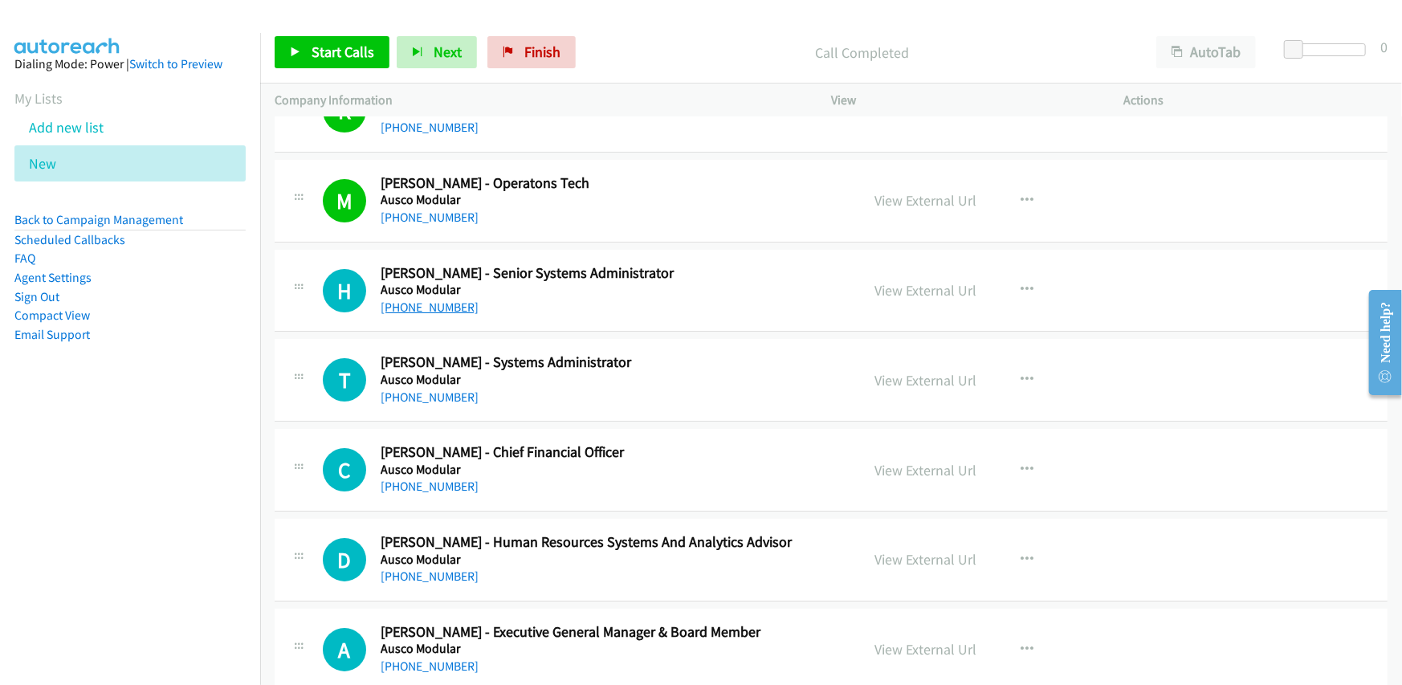
click at [426, 305] on link "[PHONE_NUMBER]" at bounding box center [430, 307] width 98 height 15
click at [418, 390] on link "[PHONE_NUMBER]" at bounding box center [430, 397] width 98 height 15
click at [435, 479] on link "[PHONE_NUMBER]" at bounding box center [430, 486] width 98 height 15
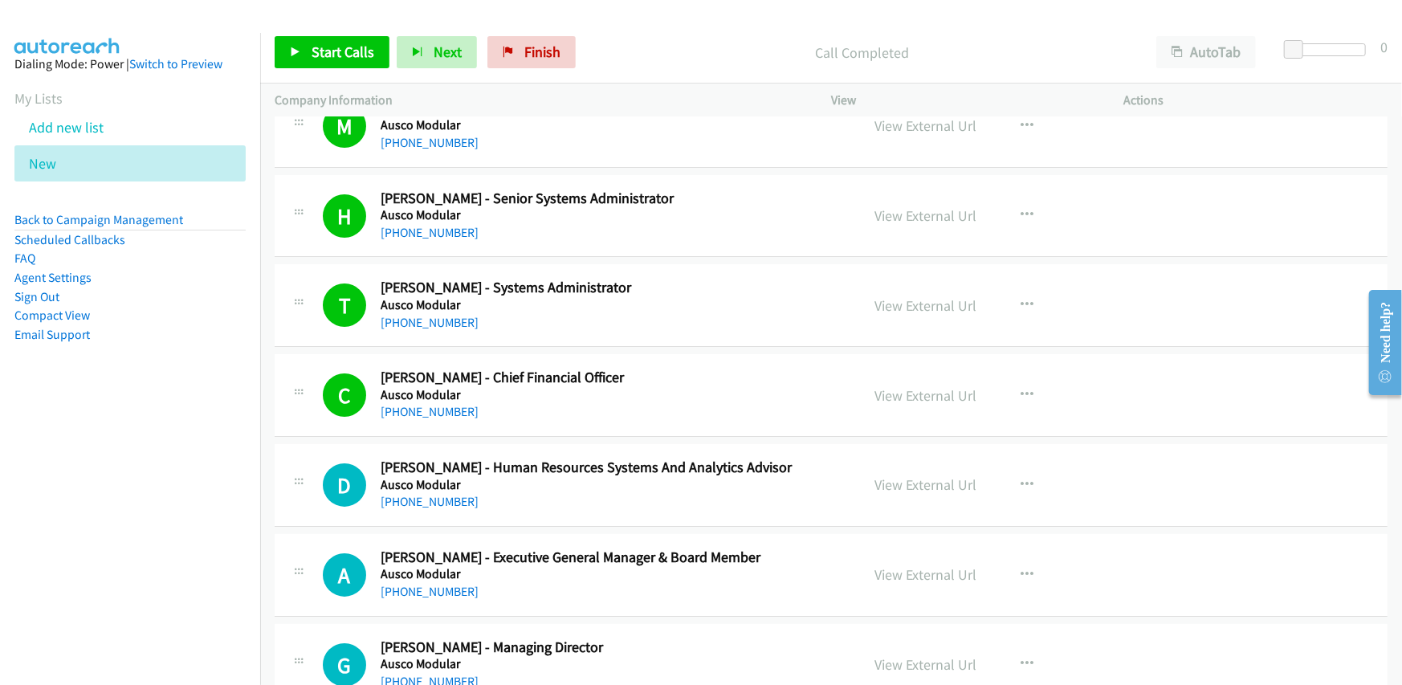
scroll to position [3855, 0]
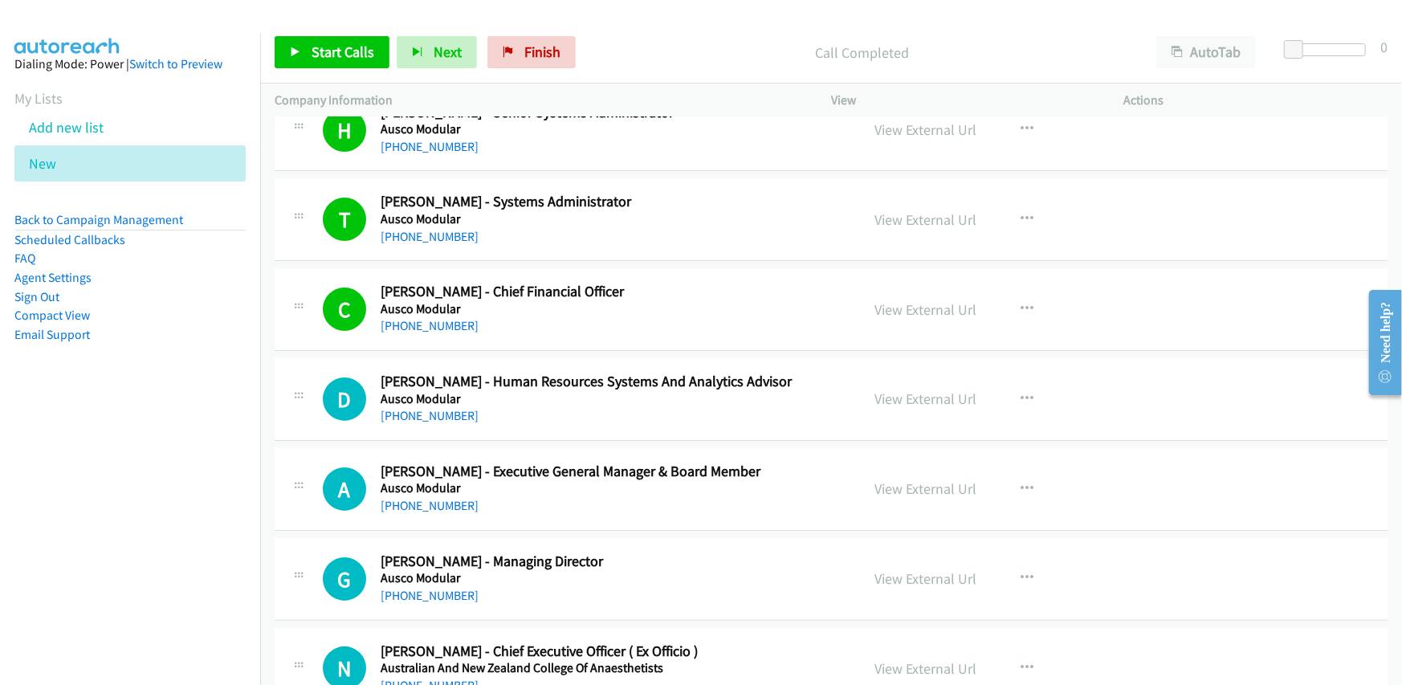
click at [585, 426] on div "D Callback Scheduled [PERSON_NAME] - Human Resources Systems And Analytics Advi…" at bounding box center [831, 399] width 1113 height 83
click at [422, 408] on link "[PHONE_NUMBER]" at bounding box center [430, 415] width 98 height 15
click at [535, 406] on div "[PHONE_NUMBER]" at bounding box center [610, 415] width 459 height 19
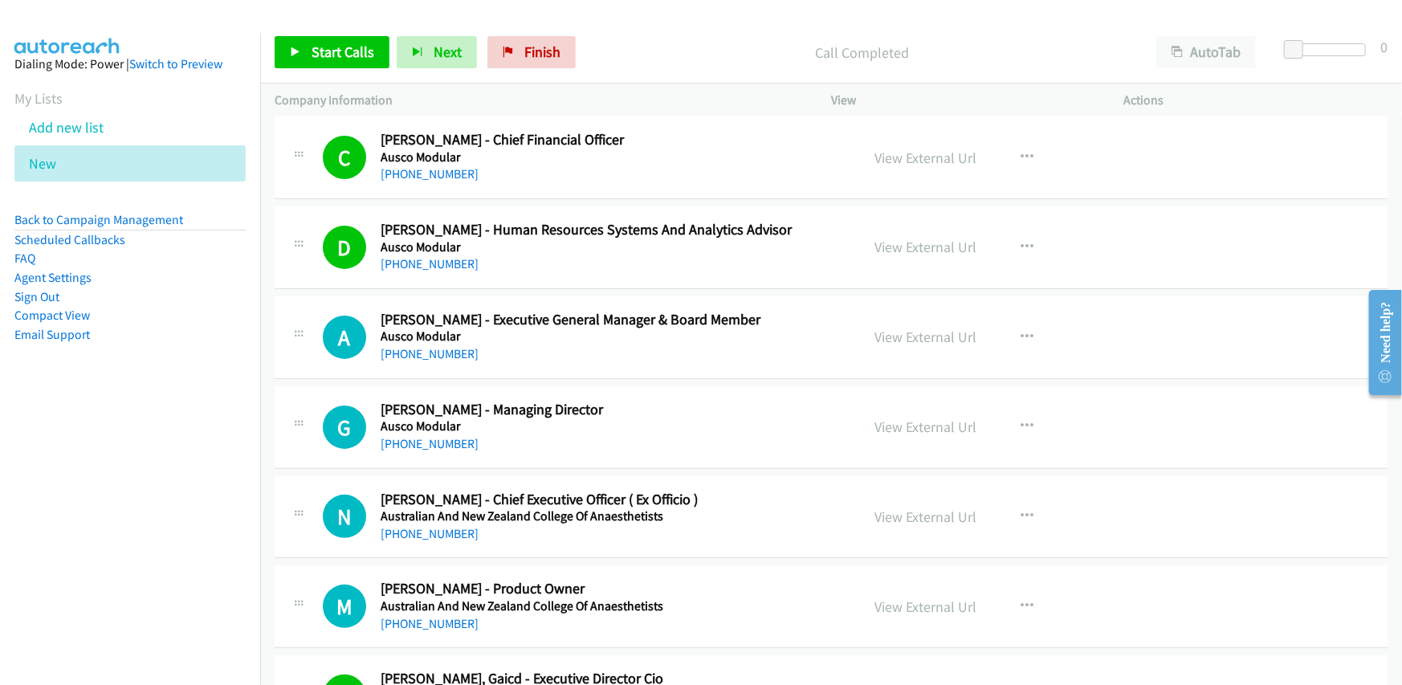
scroll to position [4016, 0]
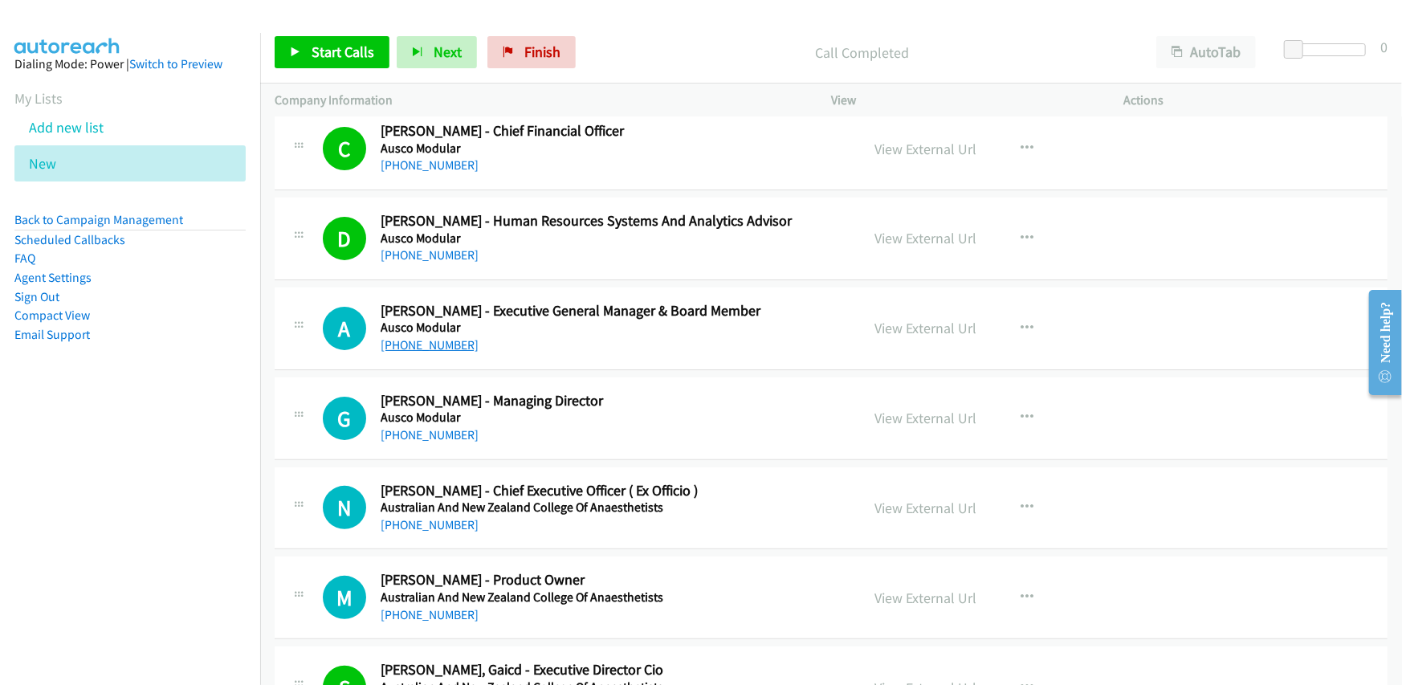
click at [420, 345] on link "[PHONE_NUMBER]" at bounding box center [430, 344] width 98 height 15
click at [659, 337] on div "[PHONE_NUMBER]" at bounding box center [610, 345] width 459 height 19
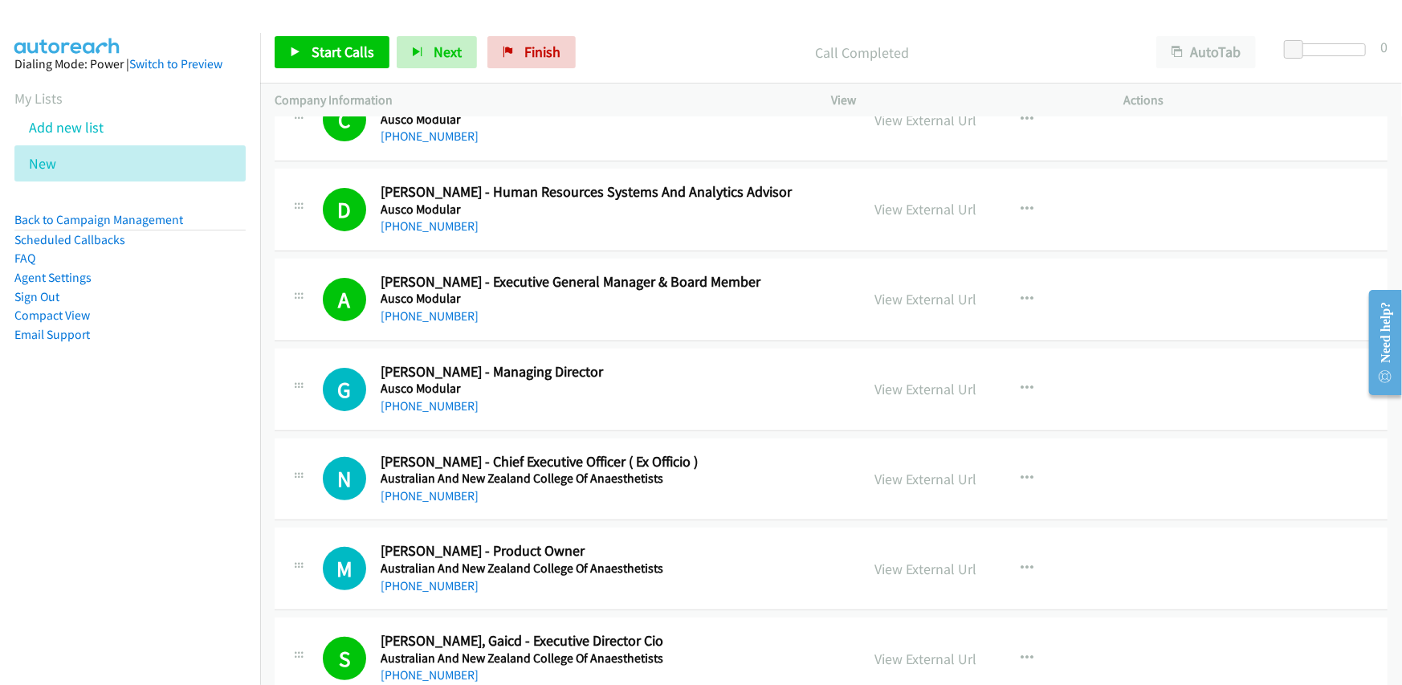
scroll to position [4096, 0]
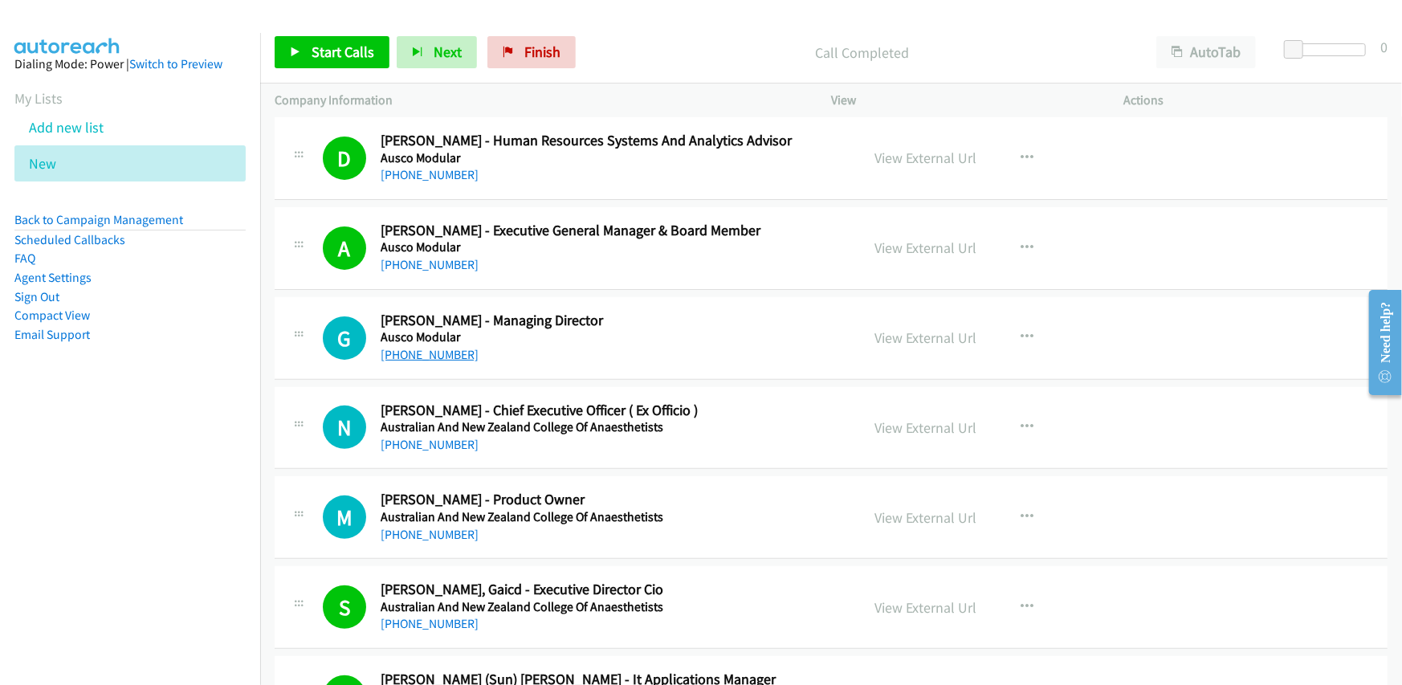
click at [425, 347] on link "[PHONE_NUMBER]" at bounding box center [430, 354] width 98 height 15
click at [605, 338] on h5 "Ausco Modular" at bounding box center [610, 337] width 459 height 16
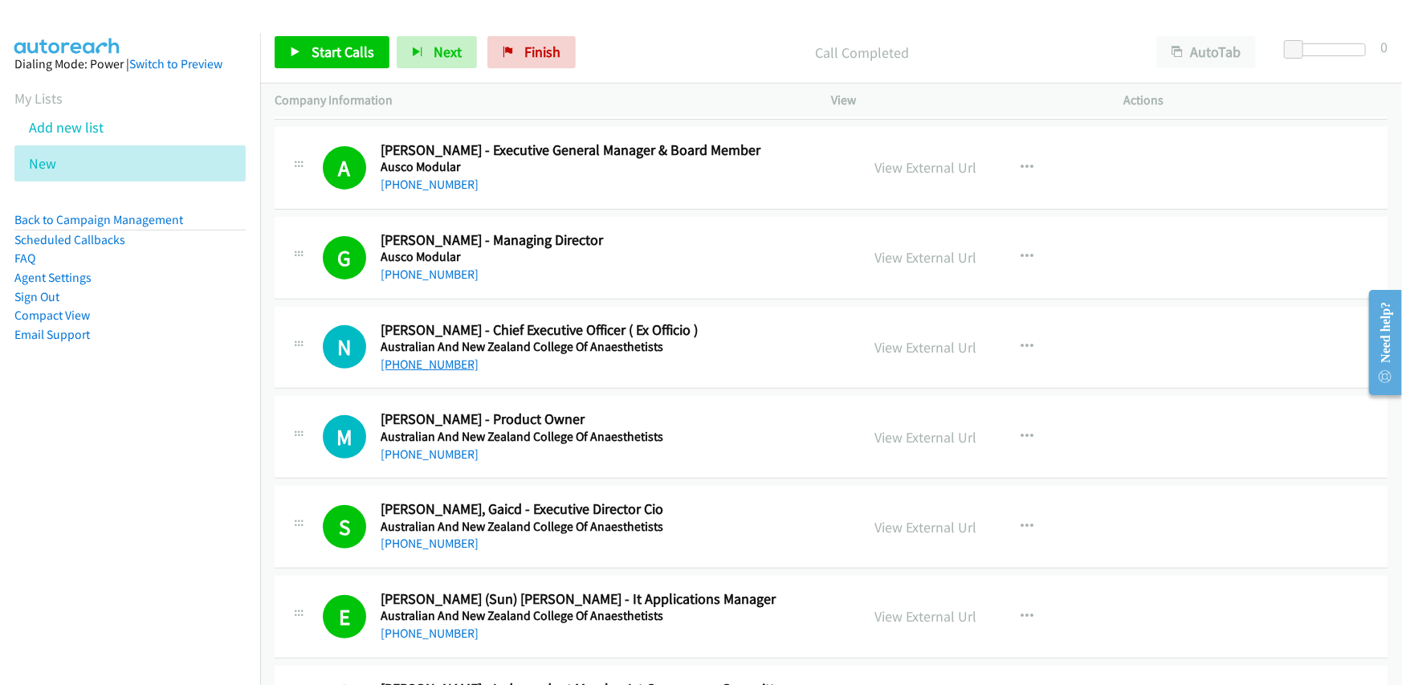
click at [438, 357] on link "[PHONE_NUMBER]" at bounding box center [430, 364] width 98 height 15
click at [435, 452] on link "[PHONE_NUMBER]" at bounding box center [430, 454] width 98 height 15
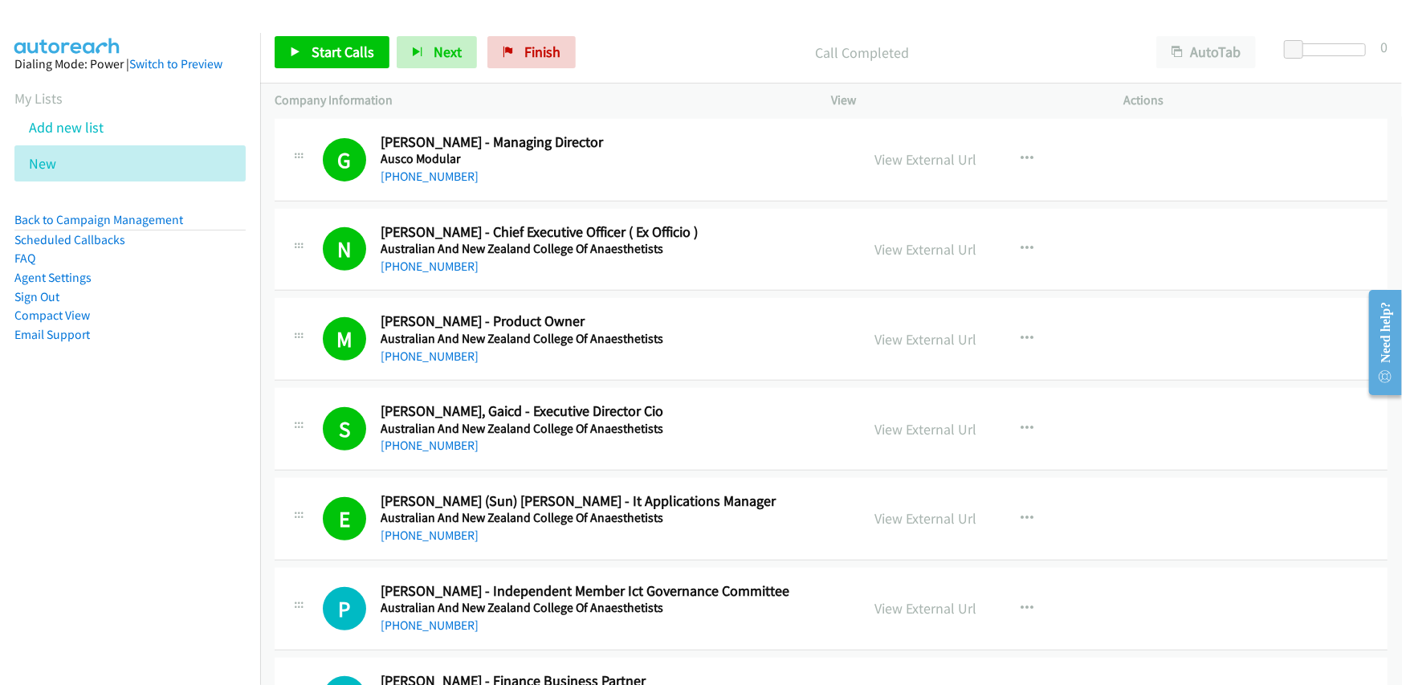
scroll to position [4498, 0]
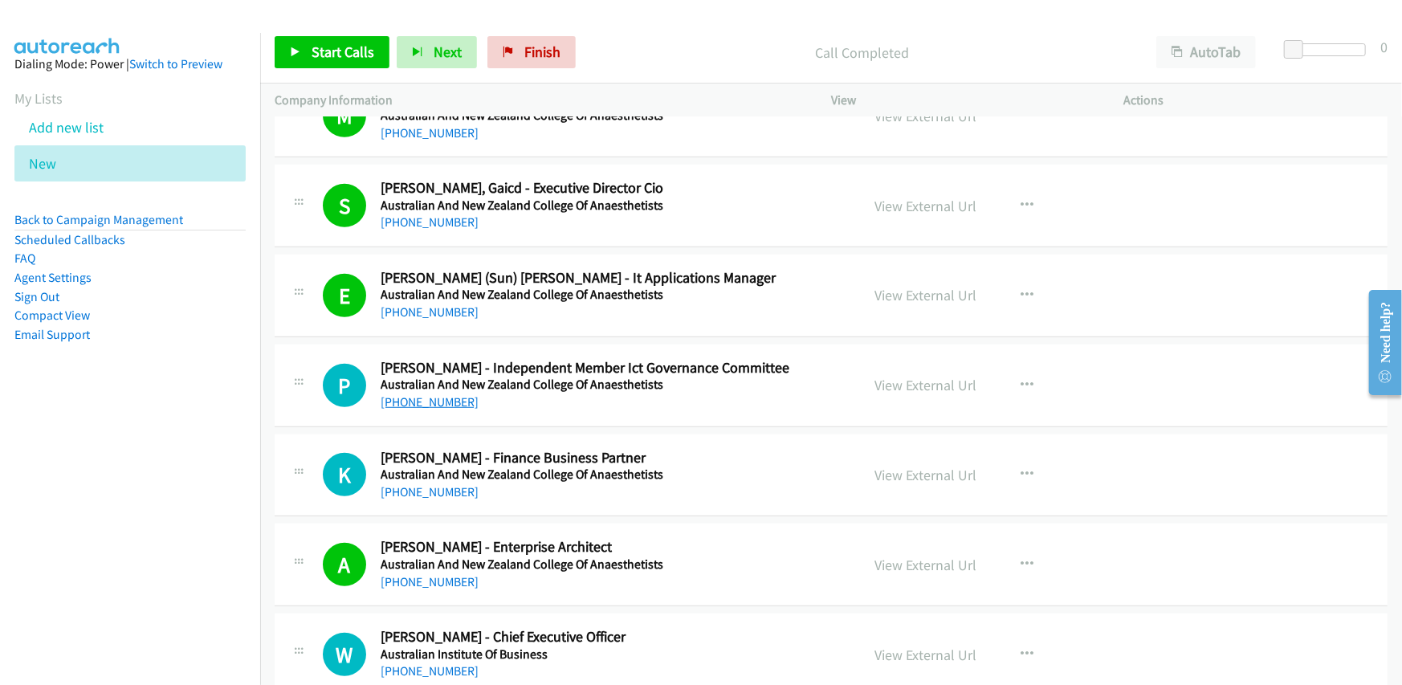
click at [430, 398] on link "[PHONE_NUMBER]" at bounding box center [430, 401] width 98 height 15
click at [428, 484] on link "[PHONE_NUMBER]" at bounding box center [430, 491] width 98 height 15
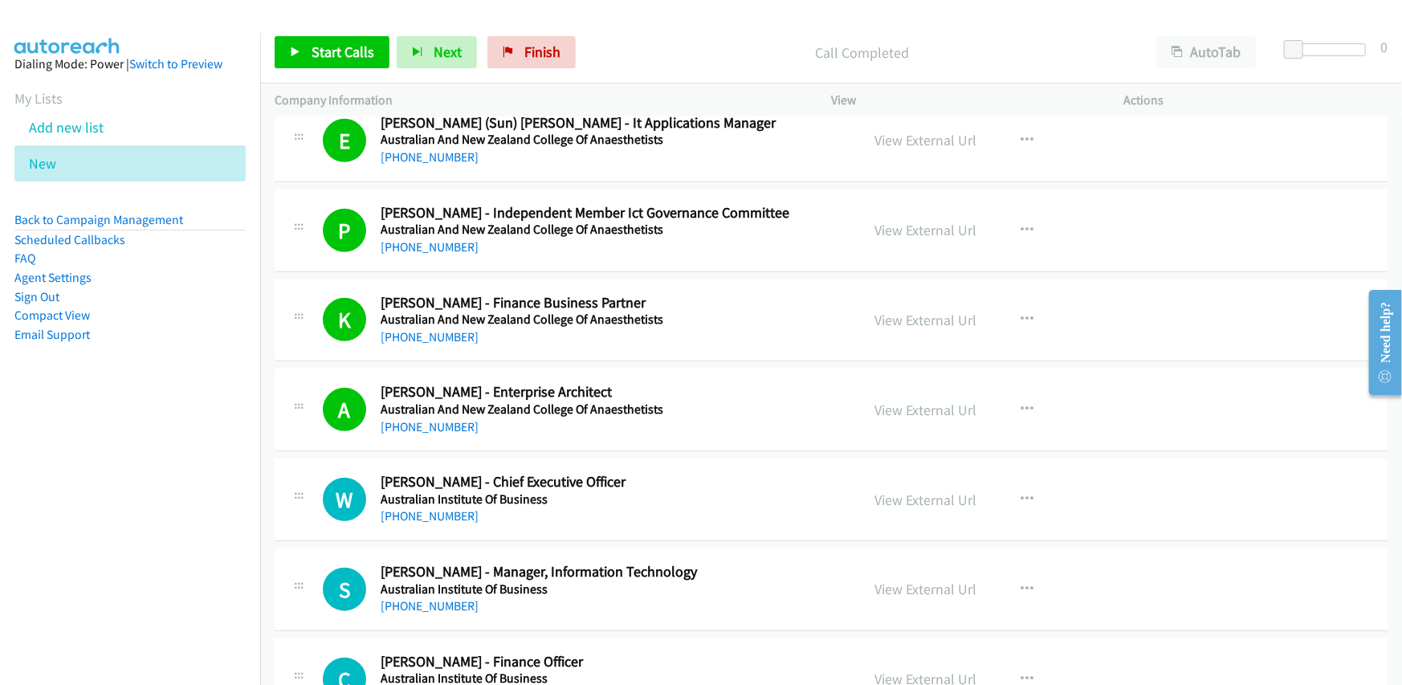
scroll to position [4739, 0]
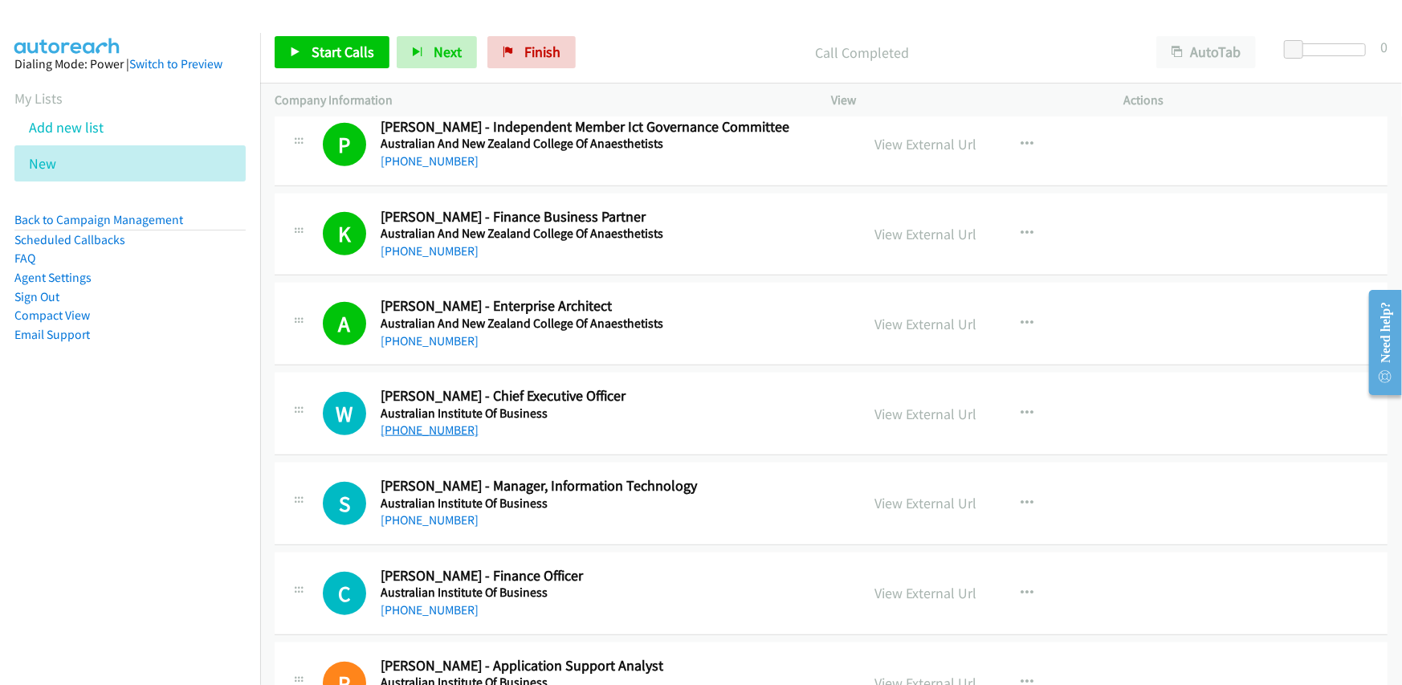
click at [448, 422] on link "[PHONE_NUMBER]" at bounding box center [430, 429] width 98 height 15
click at [635, 406] on h5 "Australian Institute Of Business" at bounding box center [610, 414] width 459 height 16
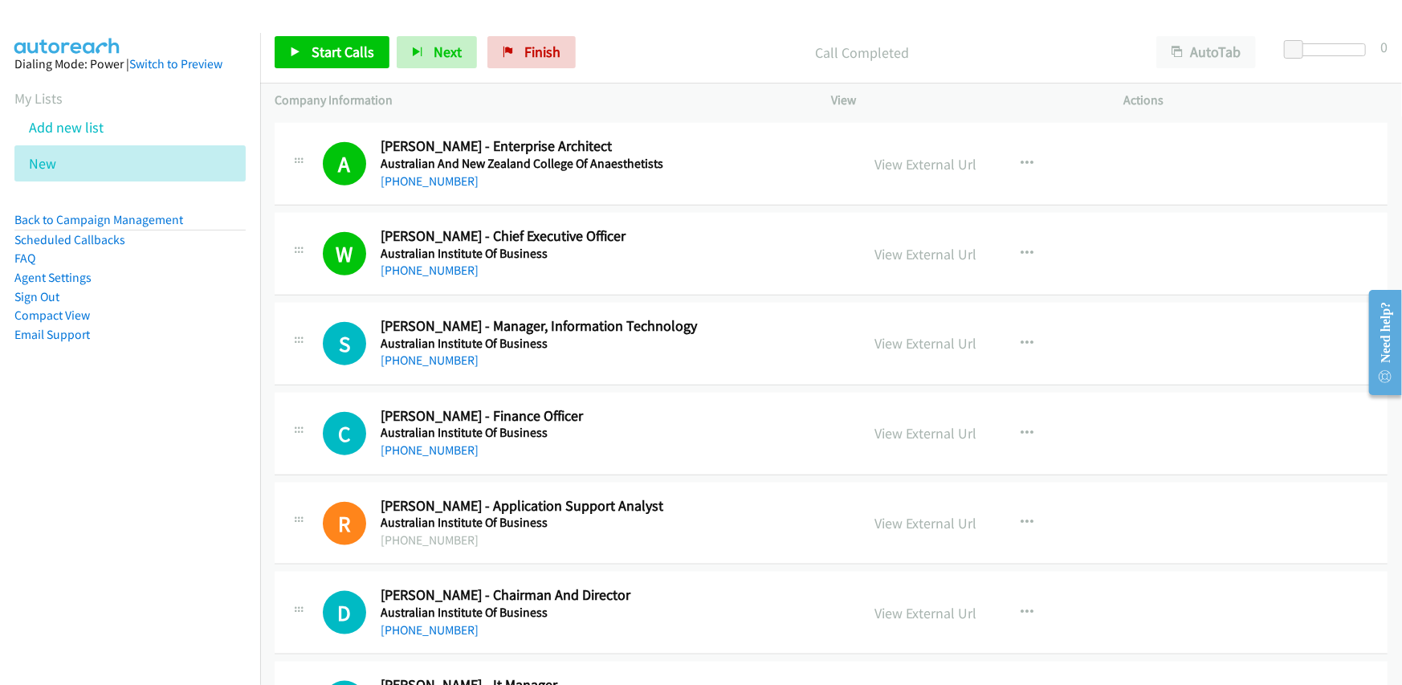
scroll to position [4899, 0]
click at [414, 352] on link "[PHONE_NUMBER]" at bounding box center [430, 359] width 98 height 15
click at [442, 442] on link "[PHONE_NUMBER]" at bounding box center [430, 449] width 98 height 15
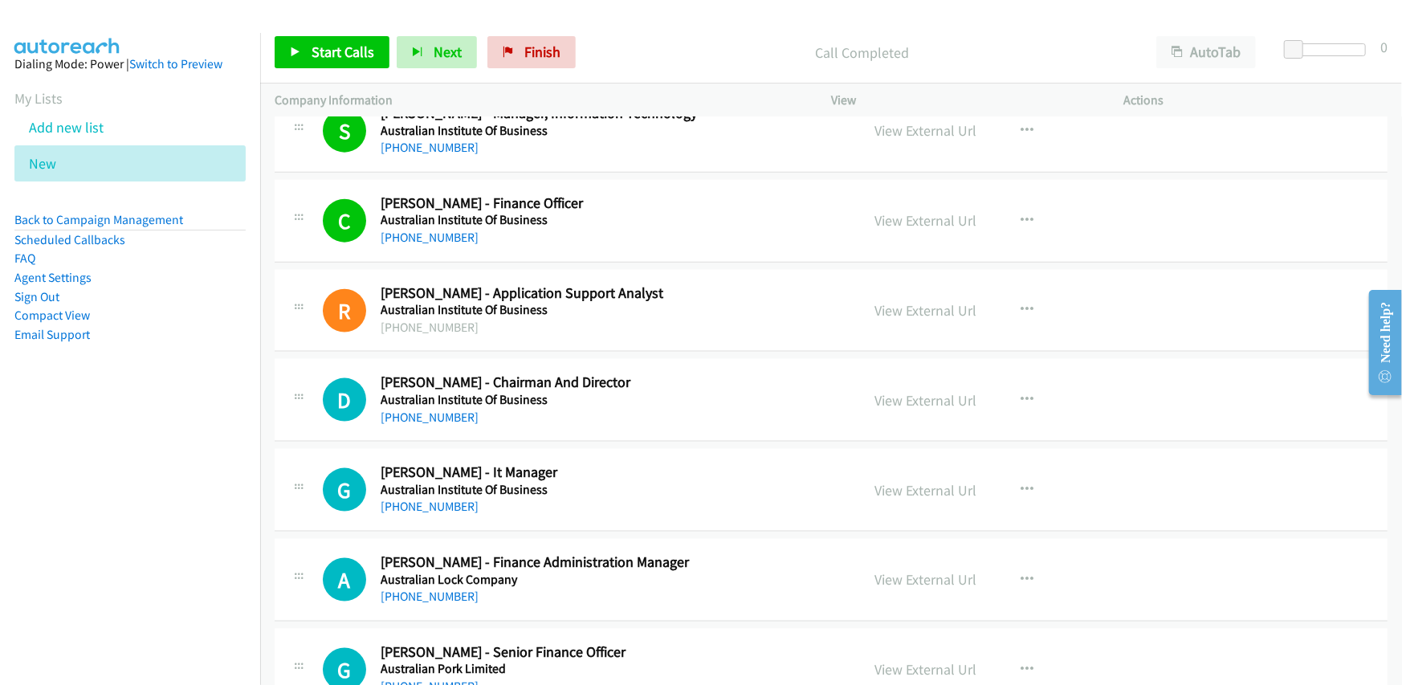
scroll to position [5140, 0]
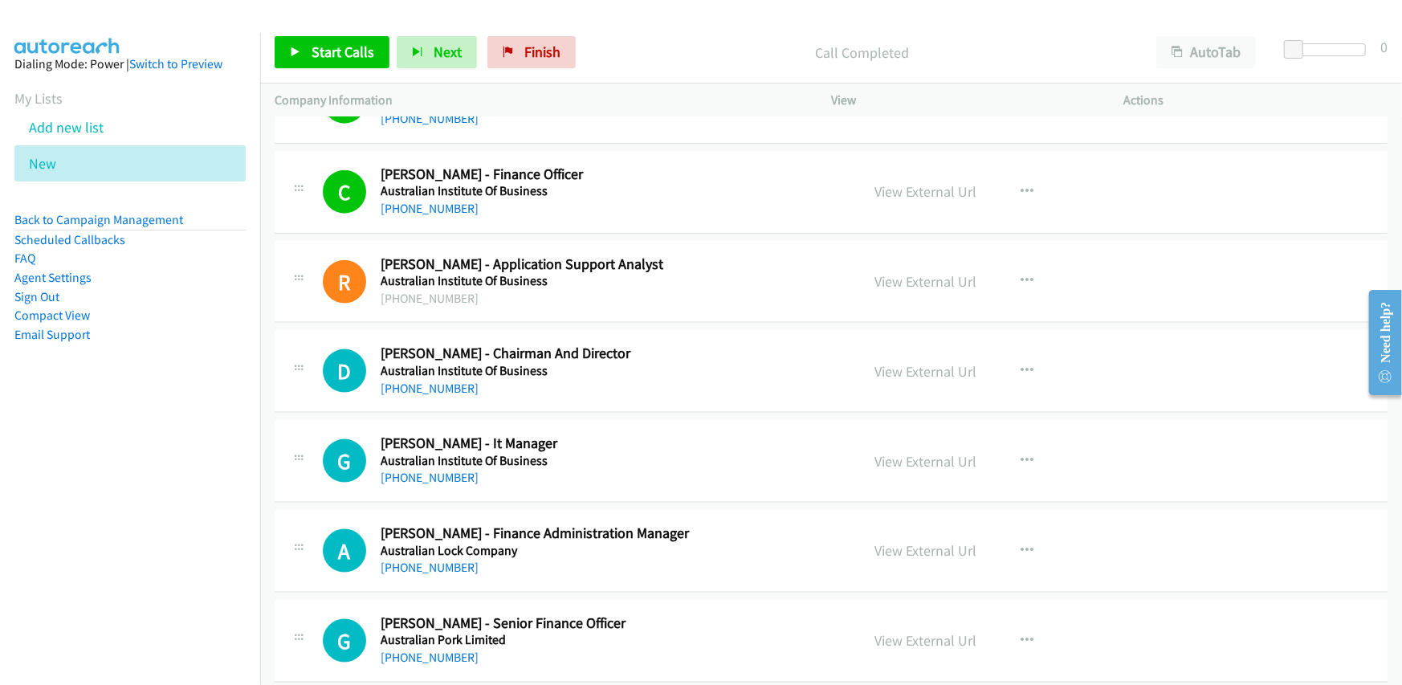
click at [655, 369] on h5 "Australian Institute Of Business" at bounding box center [610, 371] width 459 height 16
click at [426, 381] on link "[PHONE_NUMBER]" at bounding box center [430, 388] width 98 height 15
click at [649, 395] on div "D Callback Scheduled [PERSON_NAME] - Chairman And Director Australian Institute…" at bounding box center [831, 371] width 1113 height 83
click at [426, 470] on link "[PHONE_NUMBER]" at bounding box center [430, 477] width 98 height 15
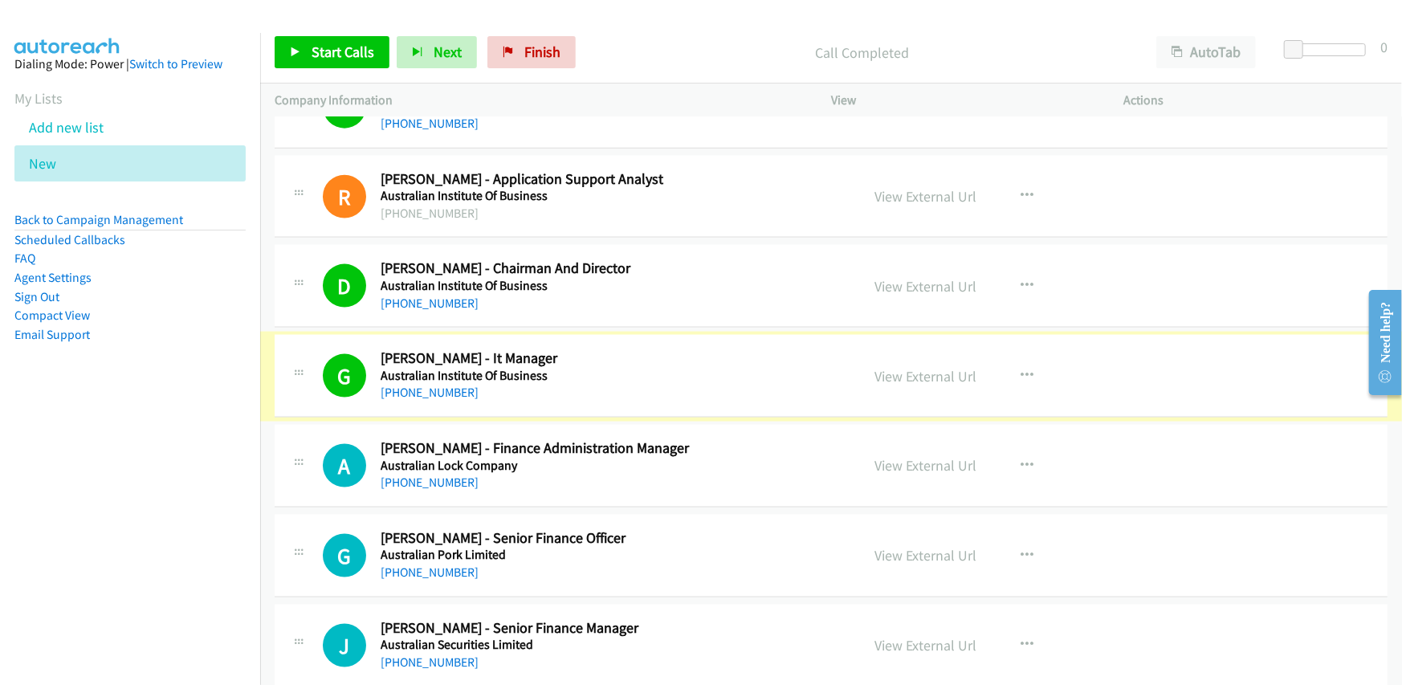
scroll to position [5301, 0]
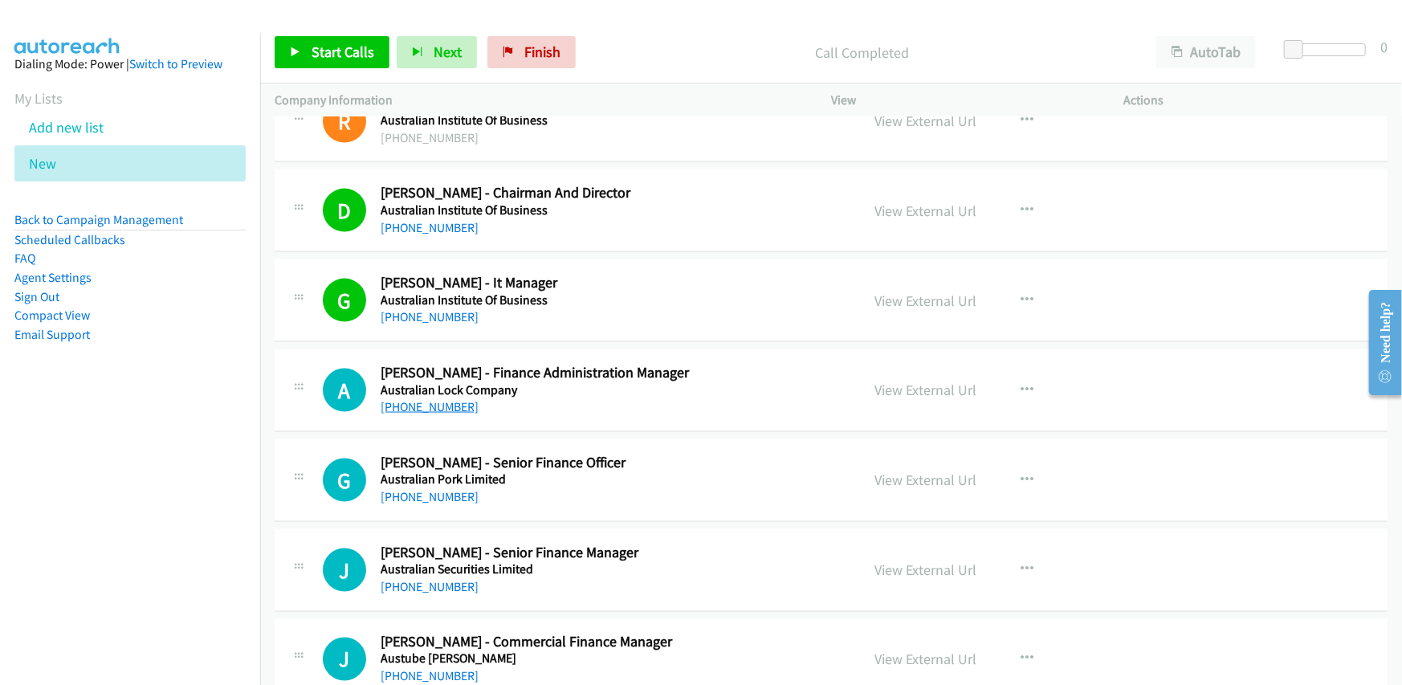
click at [423, 399] on link "[PHONE_NUMBER]" at bounding box center [430, 406] width 98 height 15
click at [663, 385] on h5 "Australian Lock Company" at bounding box center [610, 390] width 459 height 16
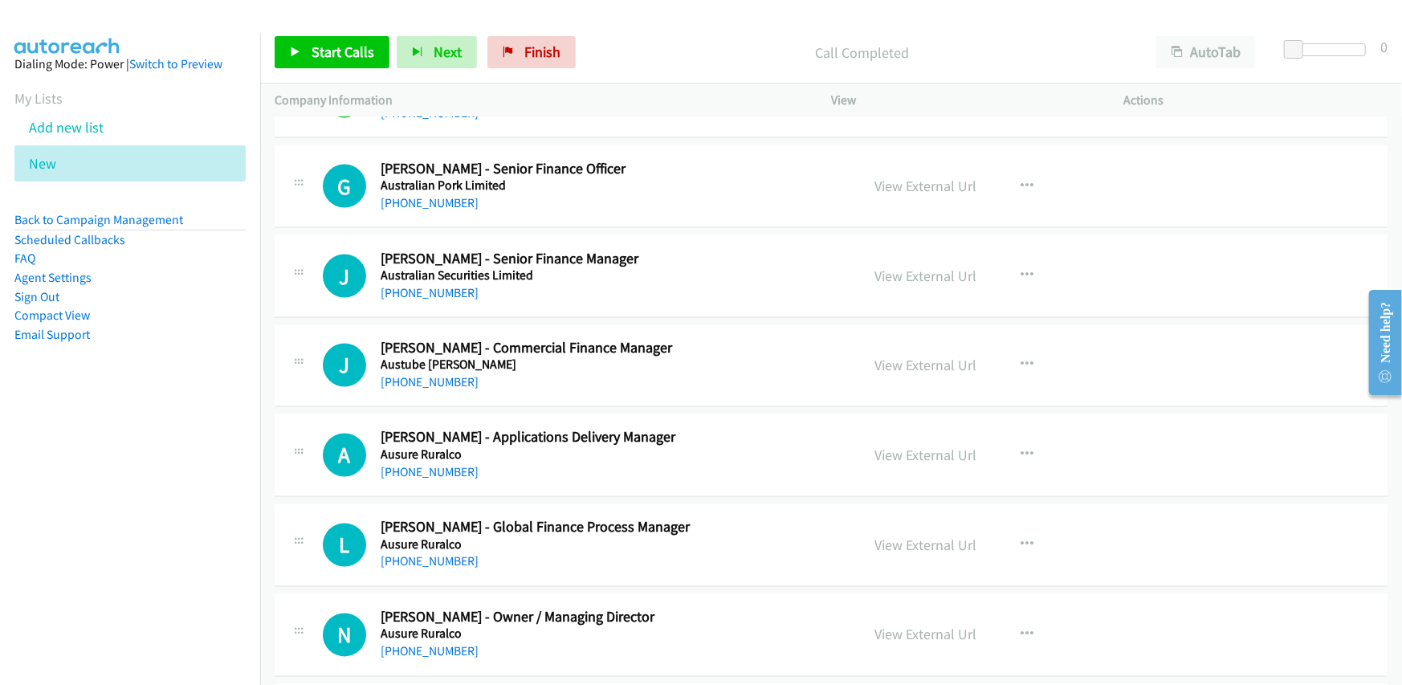
scroll to position [5622, 0]
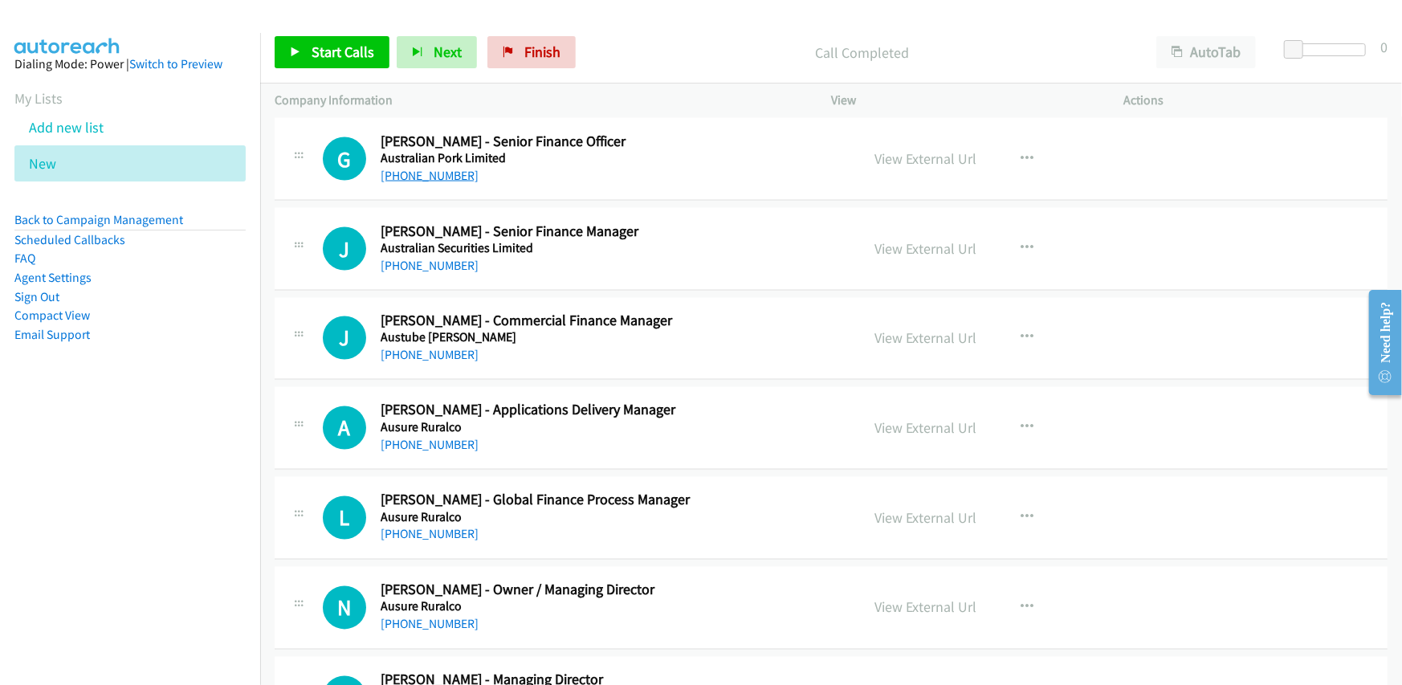
click at [417, 168] on link "[PHONE_NUMBER]" at bounding box center [430, 175] width 98 height 15
click at [628, 208] on div "J Callback Scheduled [PERSON_NAME] - Senior Finance Manager Australian Securiti…" at bounding box center [831, 249] width 1113 height 83
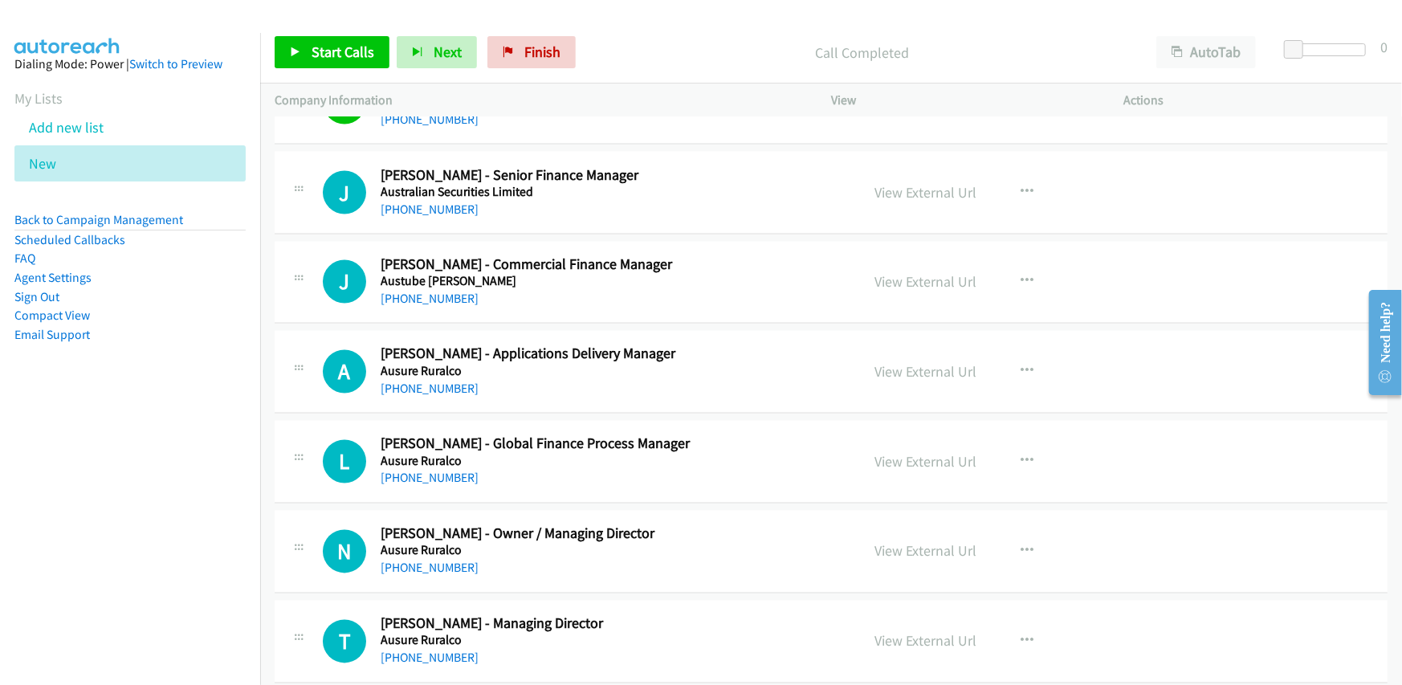
scroll to position [5703, 0]
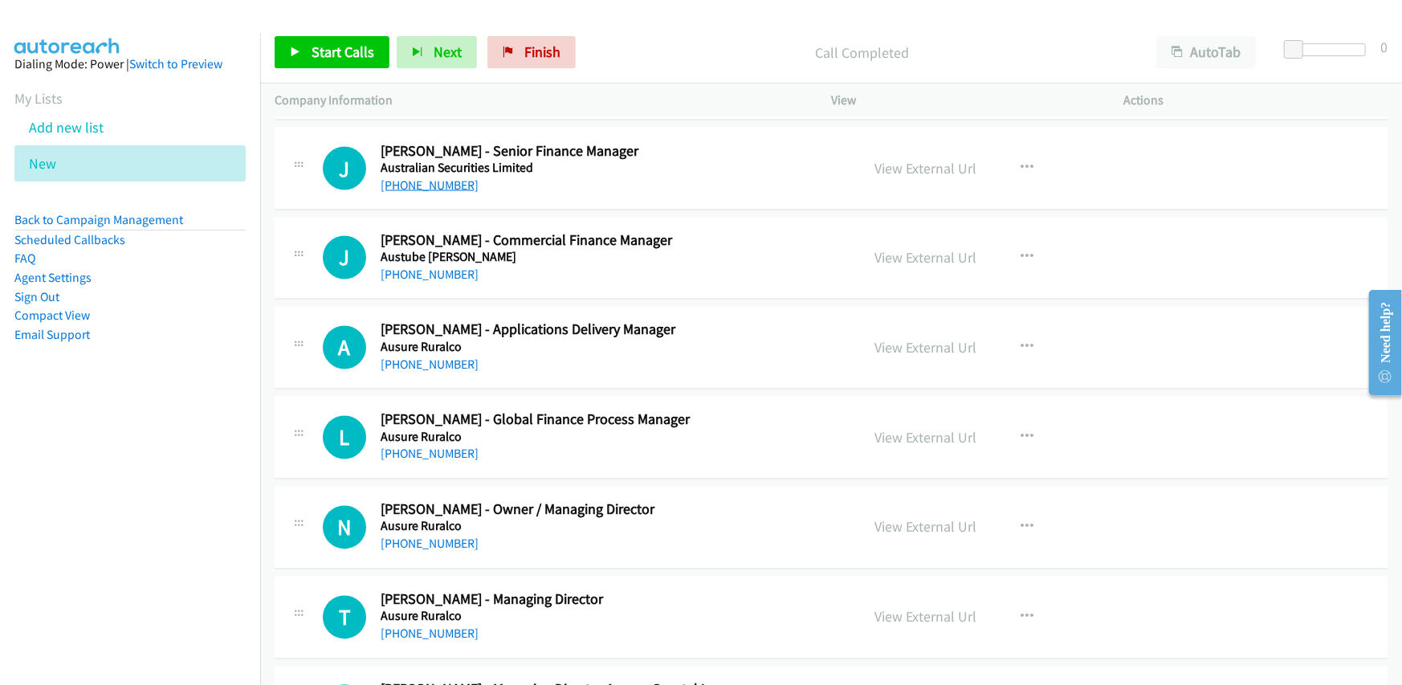
click at [432, 184] on link "[PHONE_NUMBER]" at bounding box center [430, 185] width 98 height 15
click at [414, 267] on link "[PHONE_NUMBER]" at bounding box center [430, 274] width 98 height 15
click at [590, 280] on div "J Callback Scheduled [PERSON_NAME] - Commercial Finance Manager [PERSON_NAME] […" at bounding box center [831, 259] width 1113 height 83
click at [912, 249] on link "View External Url" at bounding box center [926, 258] width 102 height 18
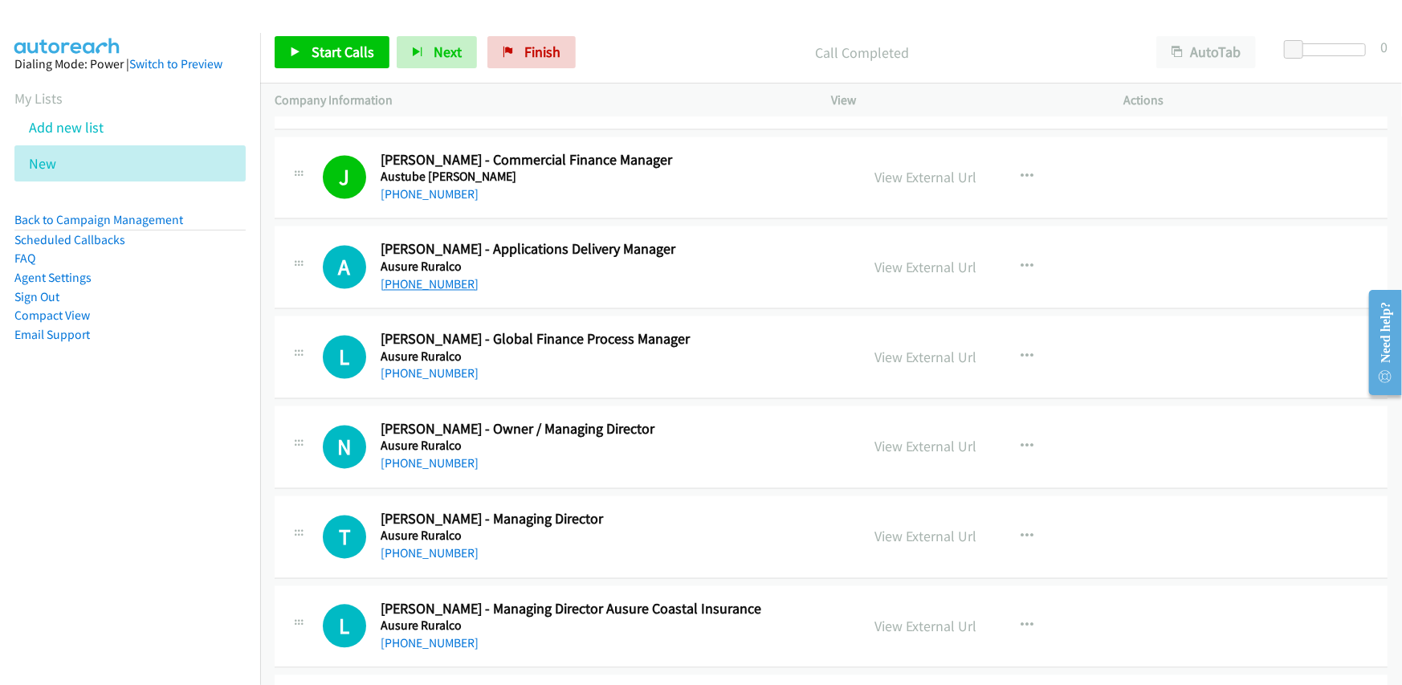
click at [422, 277] on link "[PHONE_NUMBER]" at bounding box center [430, 284] width 98 height 15
click at [425, 366] on link "[PHONE_NUMBER]" at bounding box center [430, 373] width 98 height 15
click at [441, 456] on link "[PHONE_NUMBER]" at bounding box center [430, 463] width 98 height 15
click at [655, 422] on h2 "[PERSON_NAME] - Owner / Managing Director" at bounding box center [610, 430] width 459 height 18
click at [900, 443] on link "View External Url" at bounding box center [926, 447] width 102 height 18
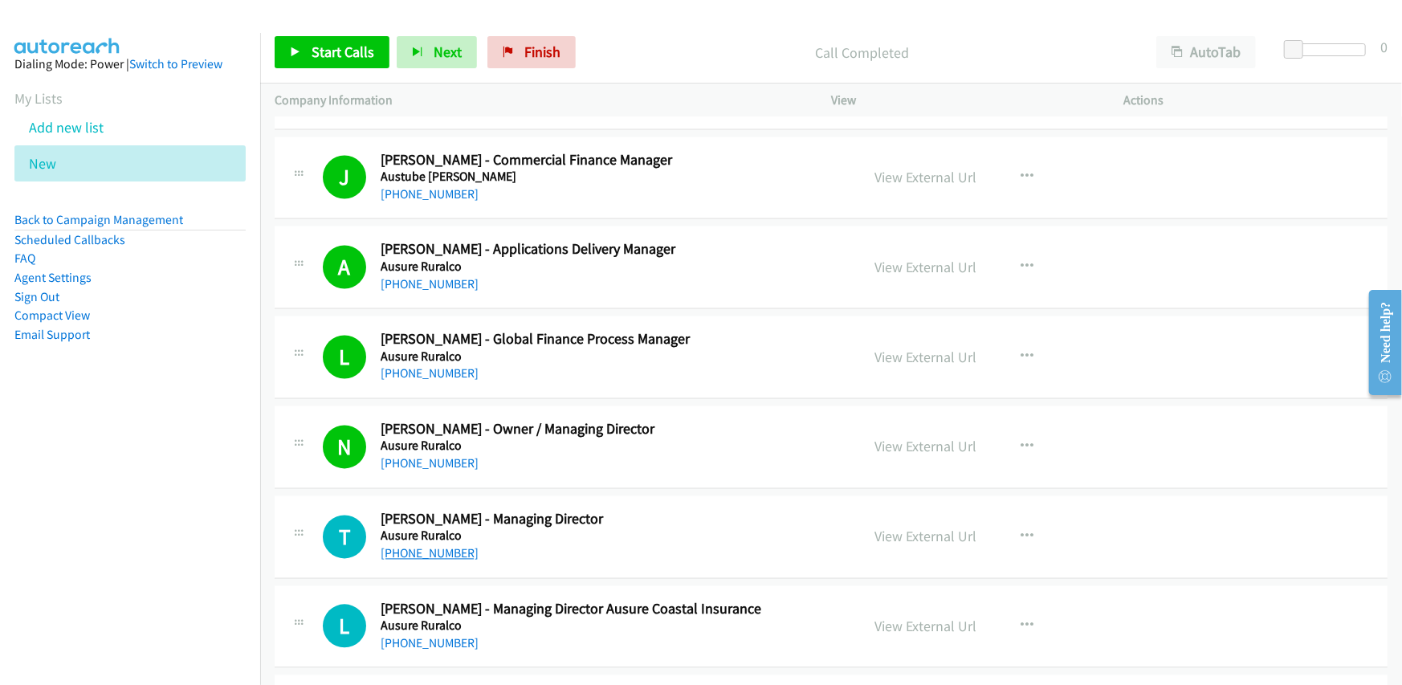
click at [435, 546] on link "[PHONE_NUMBER]" at bounding box center [430, 553] width 98 height 15
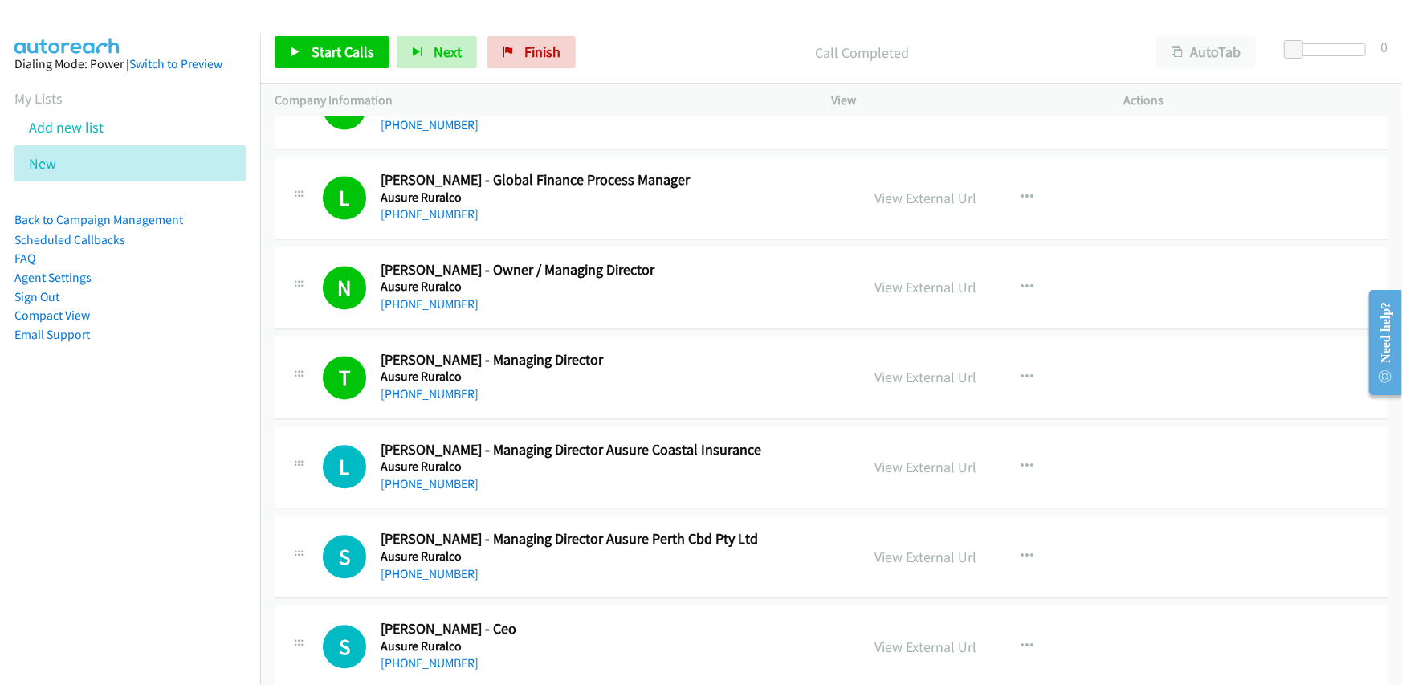
scroll to position [5943, 0]
click at [439, 475] on link "[PHONE_NUMBER]" at bounding box center [430, 482] width 98 height 15
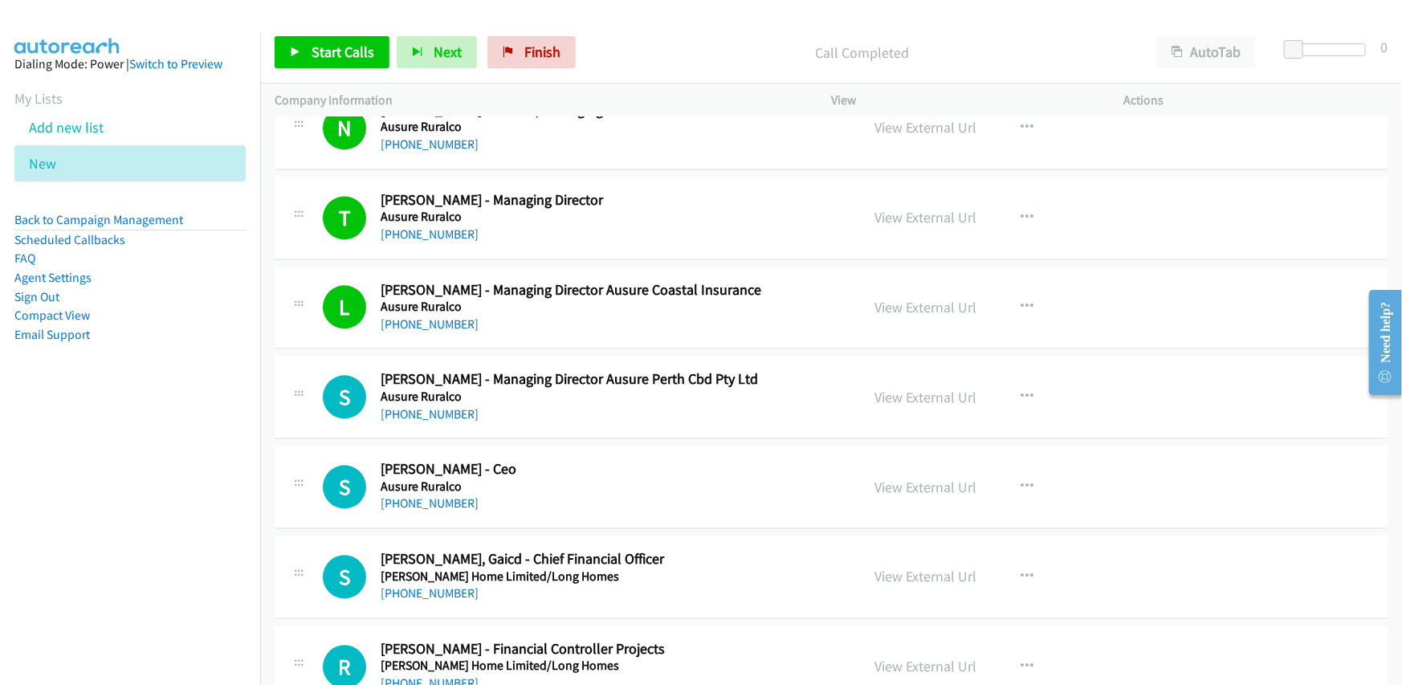
scroll to position [6104, 0]
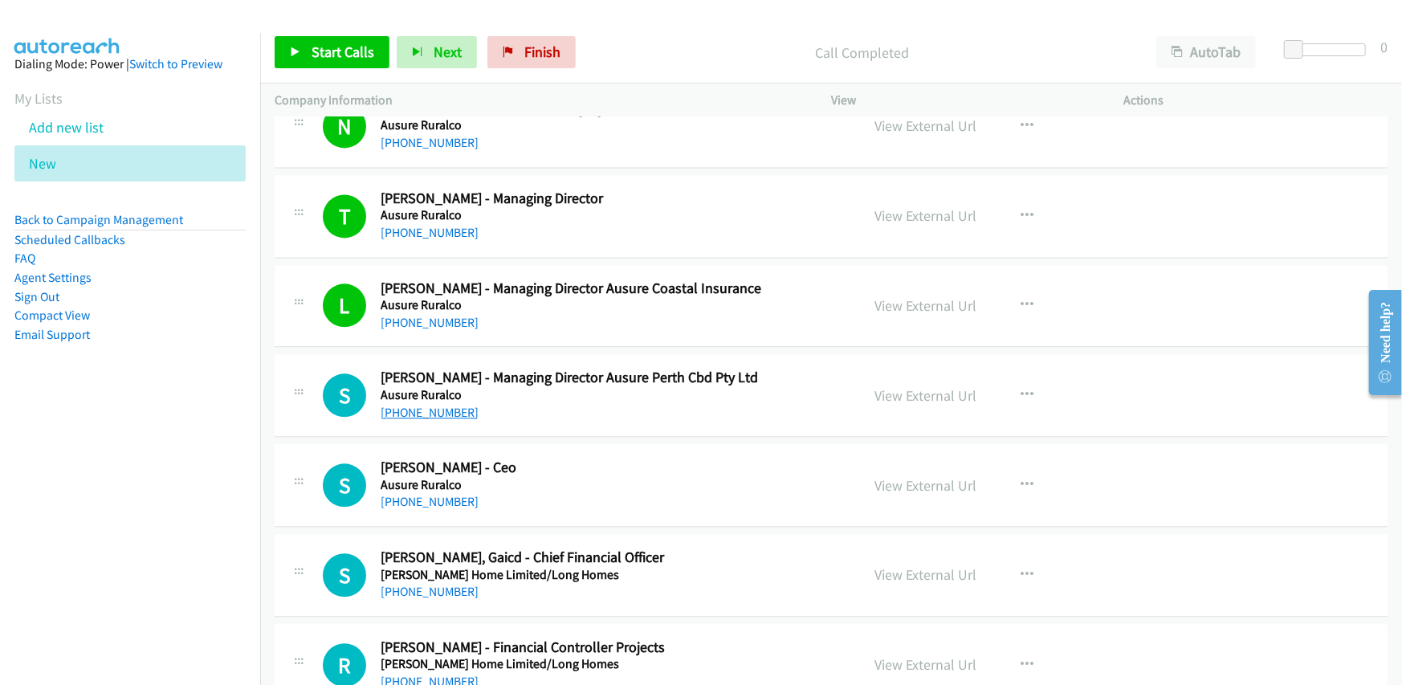
click at [428, 408] on link "[PHONE_NUMBER]" at bounding box center [430, 412] width 98 height 15
click at [627, 422] on div "S Callback Scheduled [PERSON_NAME] - Managing Director Ausure Perth Cbd Pty Ltd…" at bounding box center [831, 395] width 1113 height 83
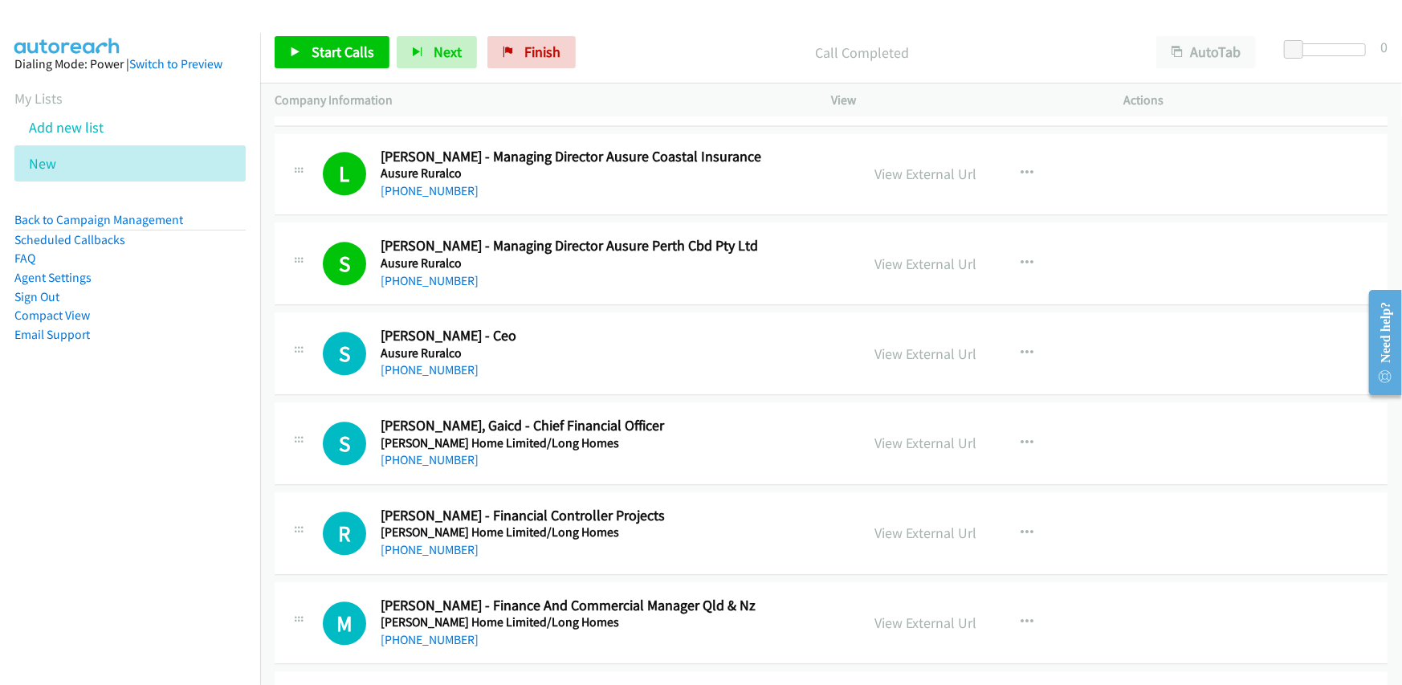
scroll to position [6265, 0]
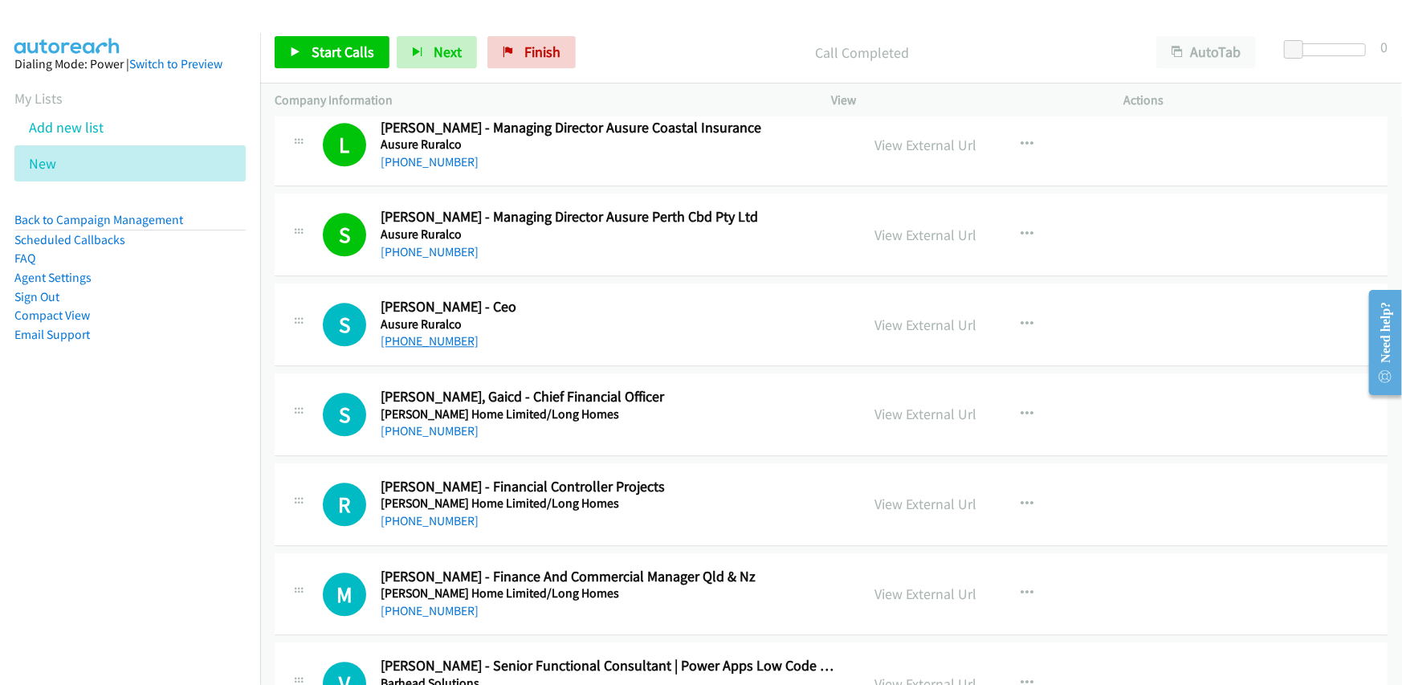
click at [413, 337] on link "[PHONE_NUMBER]" at bounding box center [430, 340] width 98 height 15
click at [637, 431] on div "[PHONE_NUMBER]" at bounding box center [610, 431] width 459 height 19
click at [415, 426] on link "[PHONE_NUMBER]" at bounding box center [430, 430] width 98 height 15
click at [586, 478] on h2 "[PERSON_NAME] - Financial Controller Projects" at bounding box center [610, 487] width 459 height 18
click at [422, 515] on link "[PHONE_NUMBER]" at bounding box center [430, 520] width 98 height 15
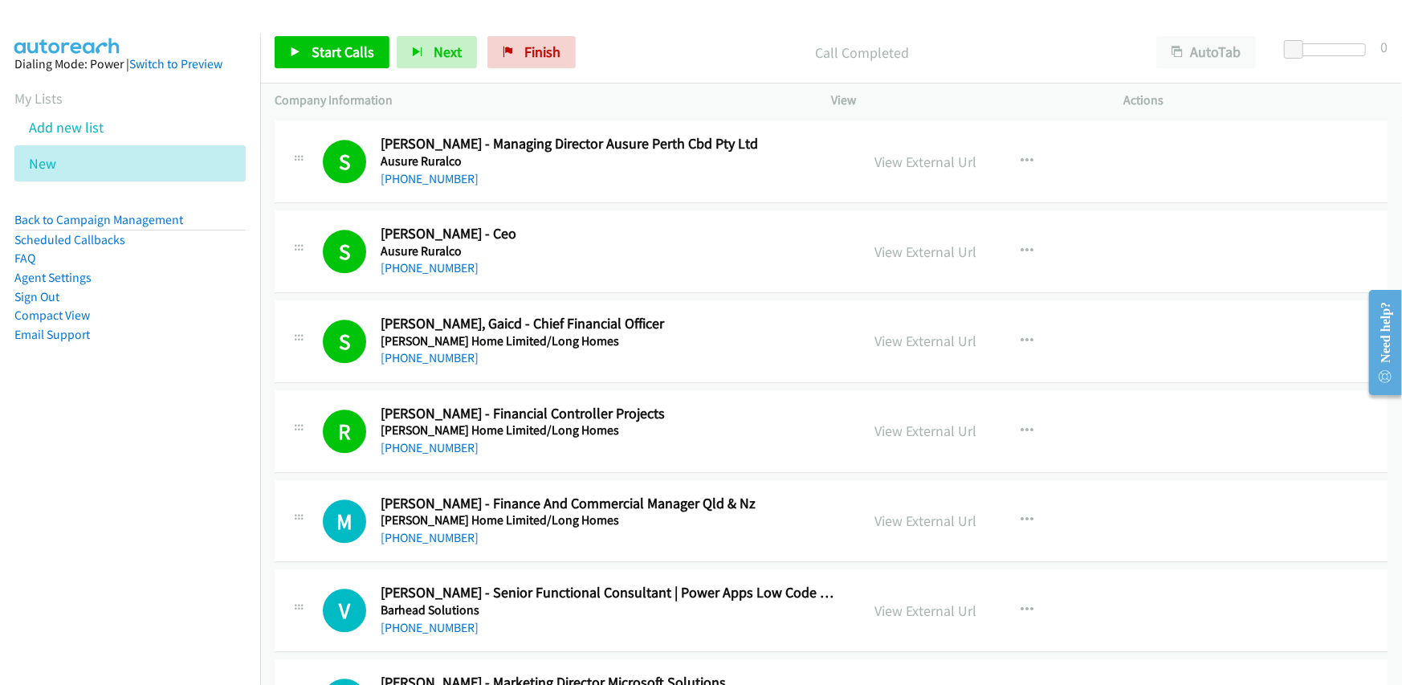
scroll to position [6425, 0]
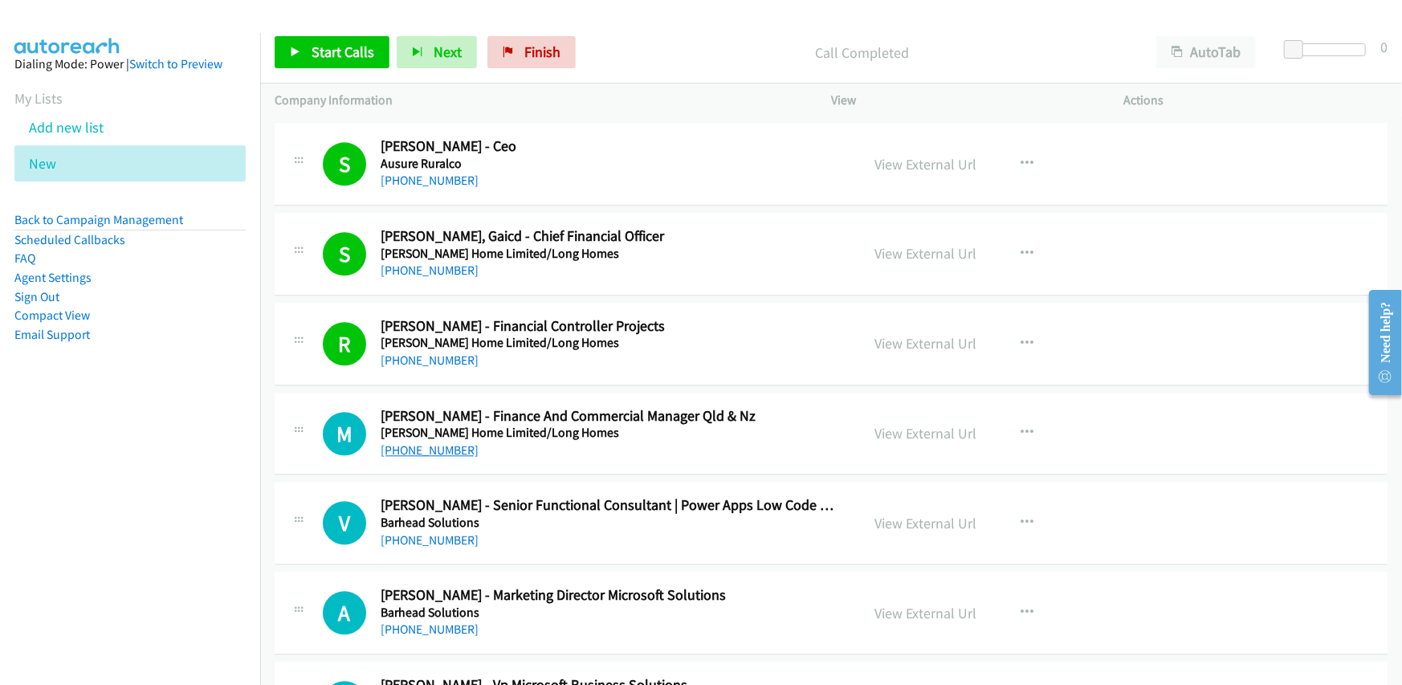
click at [443, 446] on link "[PHONE_NUMBER]" at bounding box center [430, 450] width 98 height 15
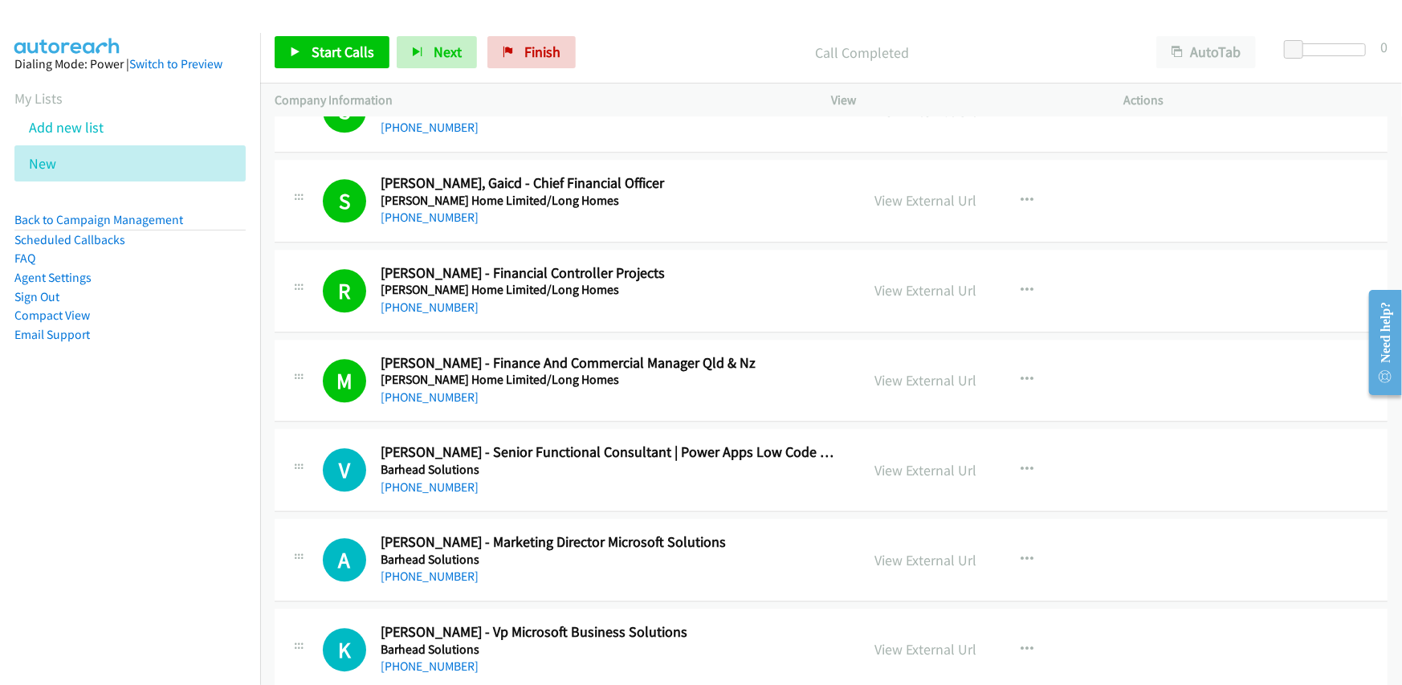
scroll to position [6506, 0]
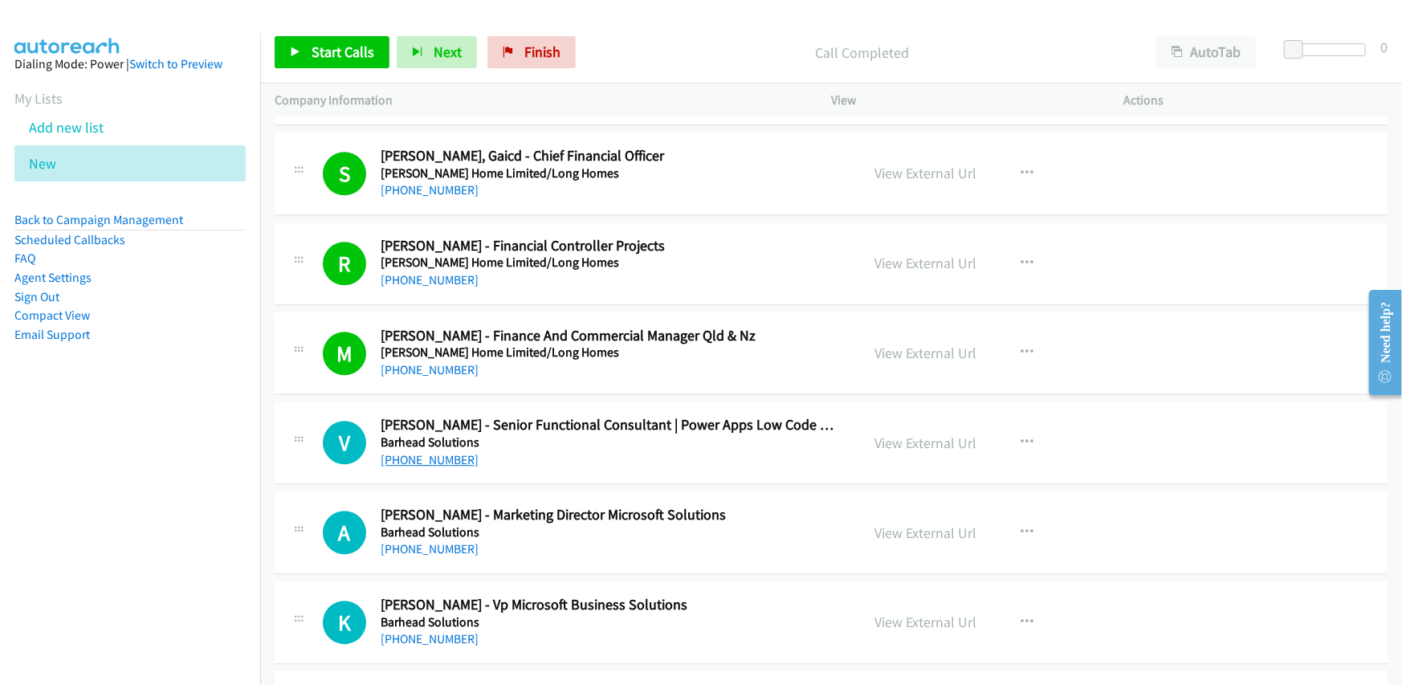
click at [428, 452] on link "[PHONE_NUMBER]" at bounding box center [430, 459] width 98 height 15
click at [636, 457] on div "[PHONE_NUMBER]" at bounding box center [610, 460] width 459 height 19
click at [436, 541] on link "[PHONE_NUMBER]" at bounding box center [430, 548] width 98 height 15
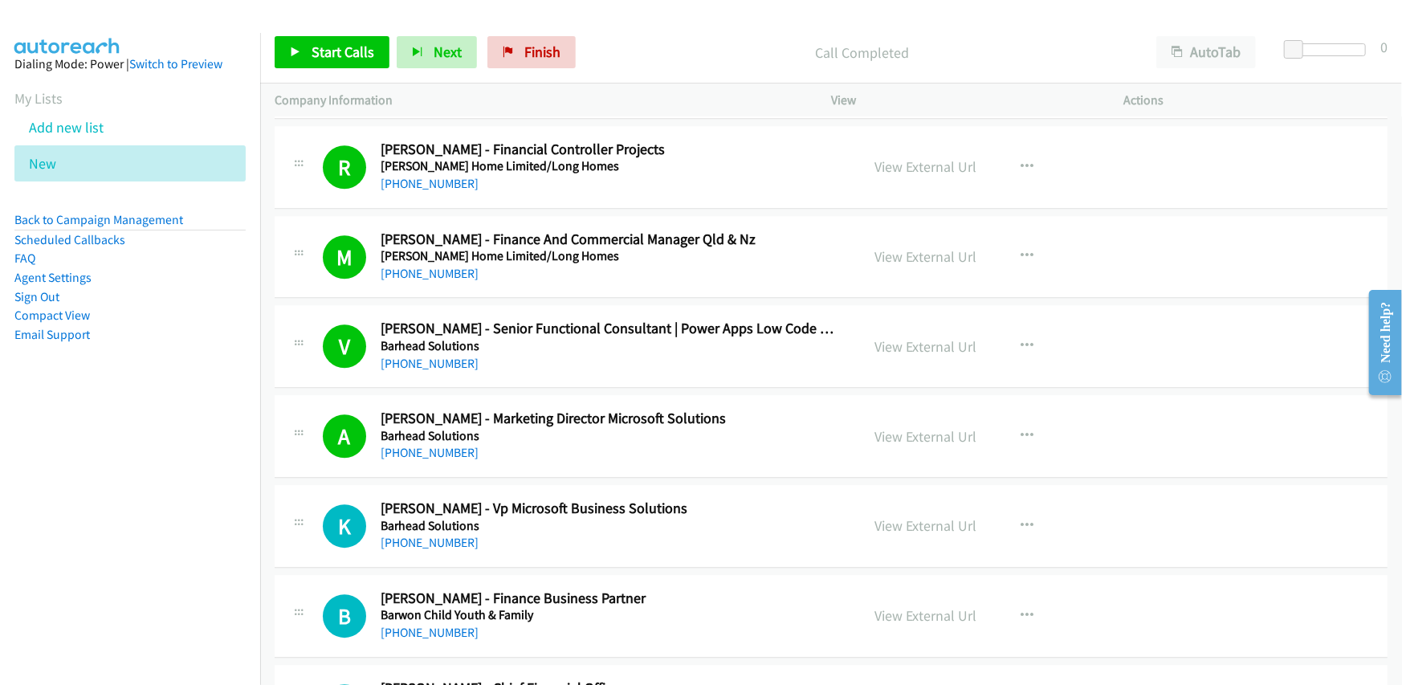
scroll to position [6747, 0]
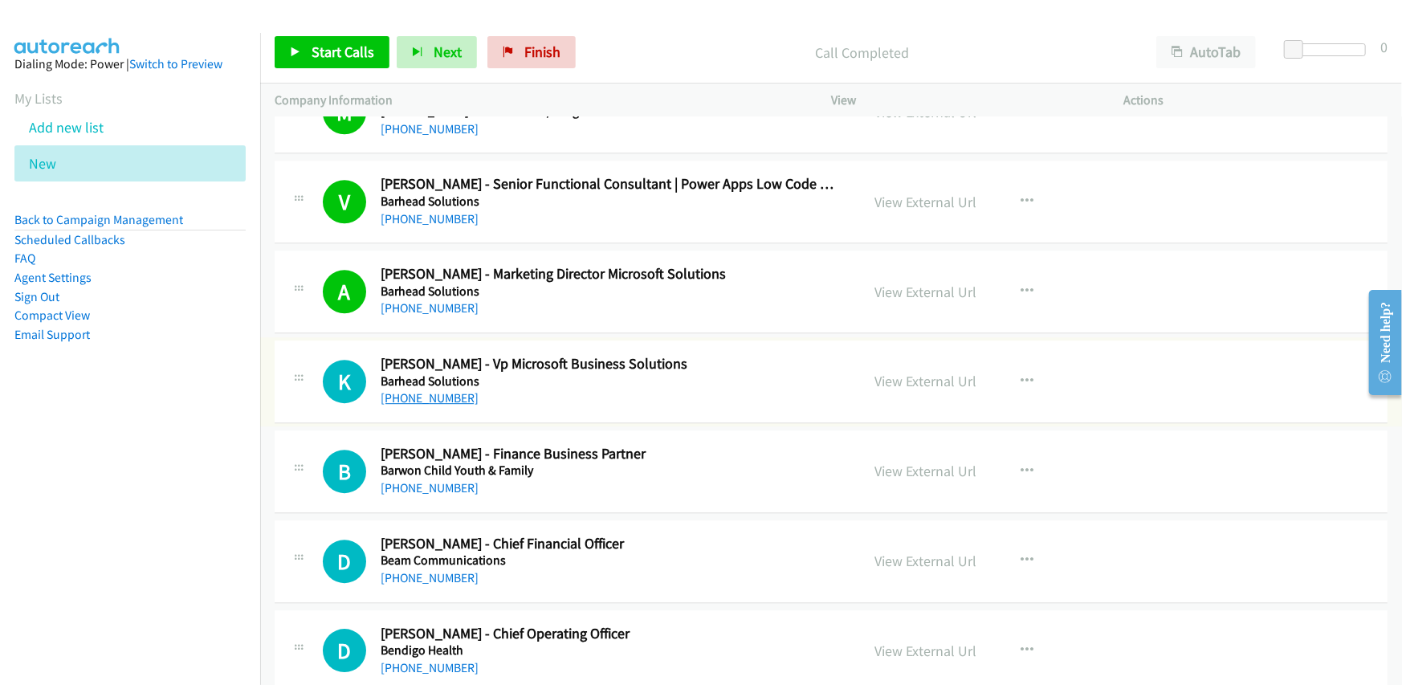
click at [414, 391] on link "[PHONE_NUMBER]" at bounding box center [430, 397] width 98 height 15
click at [566, 445] on h2 "[PERSON_NAME] - Finance Business Partner" at bounding box center [610, 454] width 459 height 18
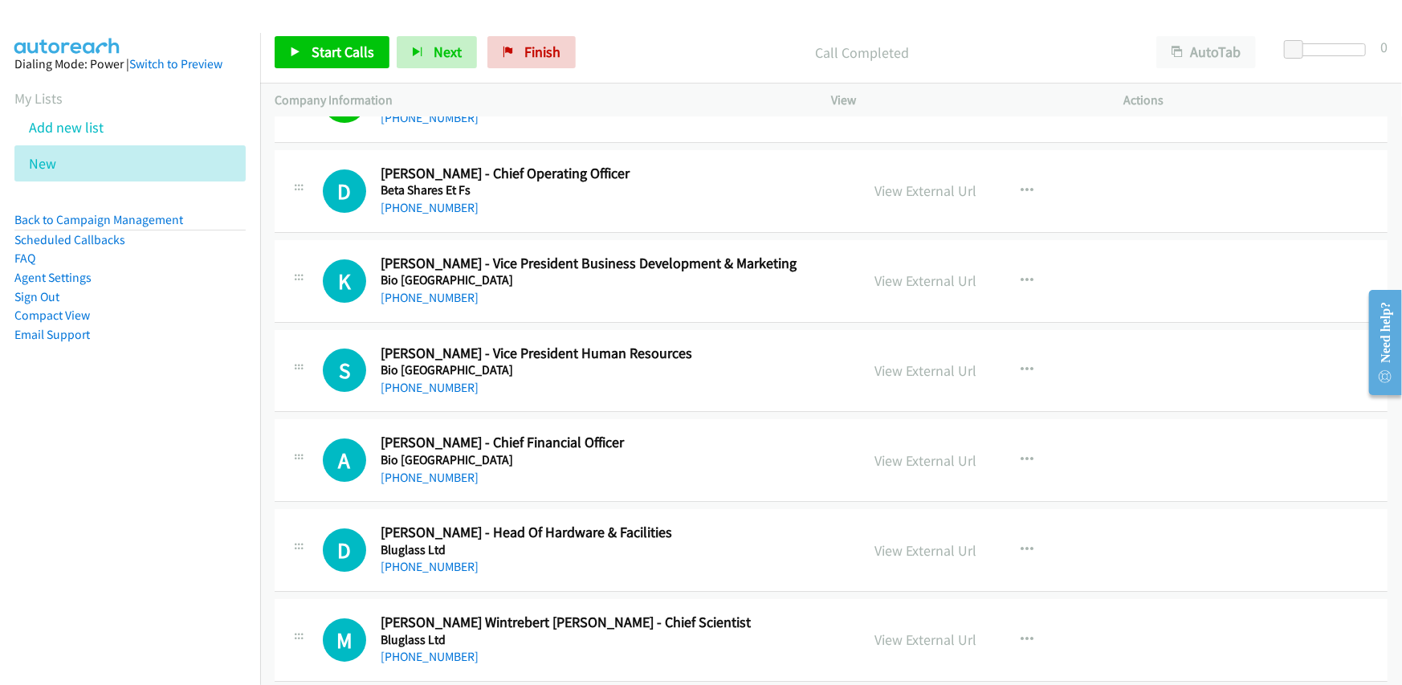
scroll to position [7469, 0]
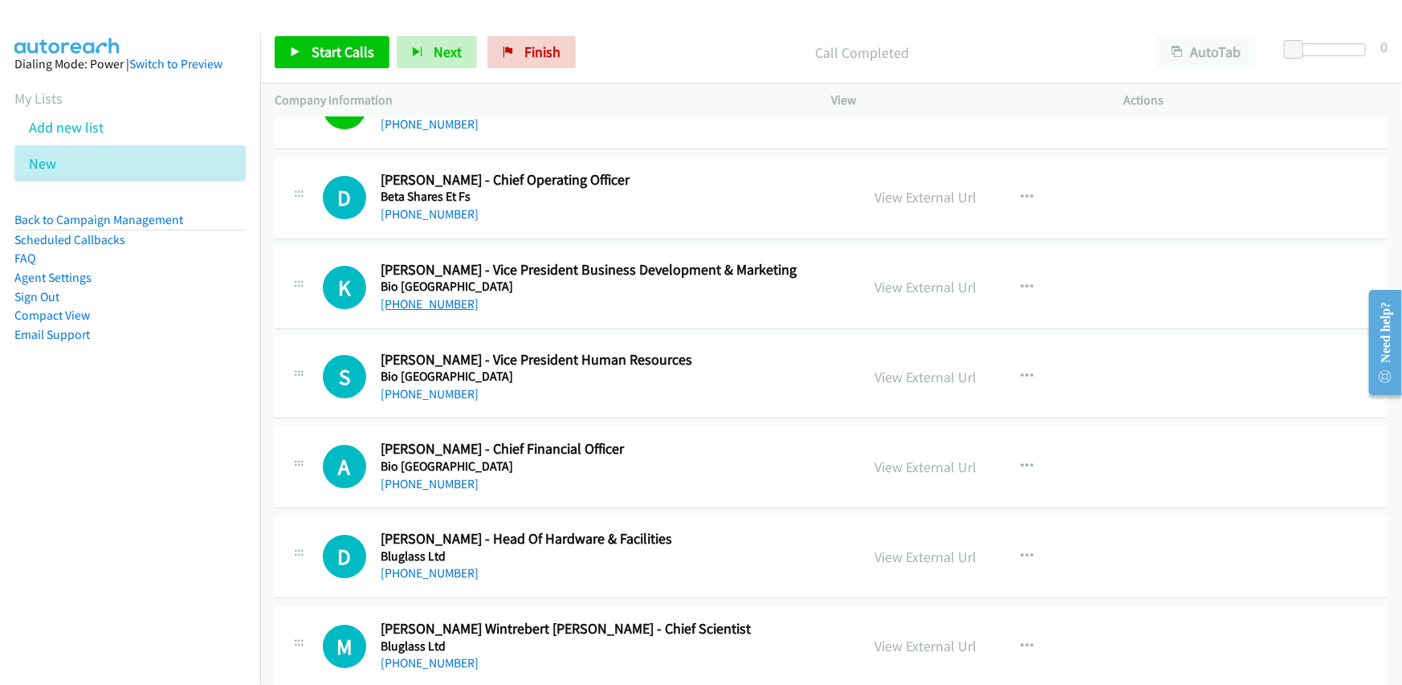
click at [432, 296] on link "[PHONE_NUMBER]" at bounding box center [430, 303] width 98 height 15
click at [512, 295] on div "[PHONE_NUMBER]" at bounding box center [610, 304] width 459 height 19
